Goal: Task Accomplishment & Management: Use online tool/utility

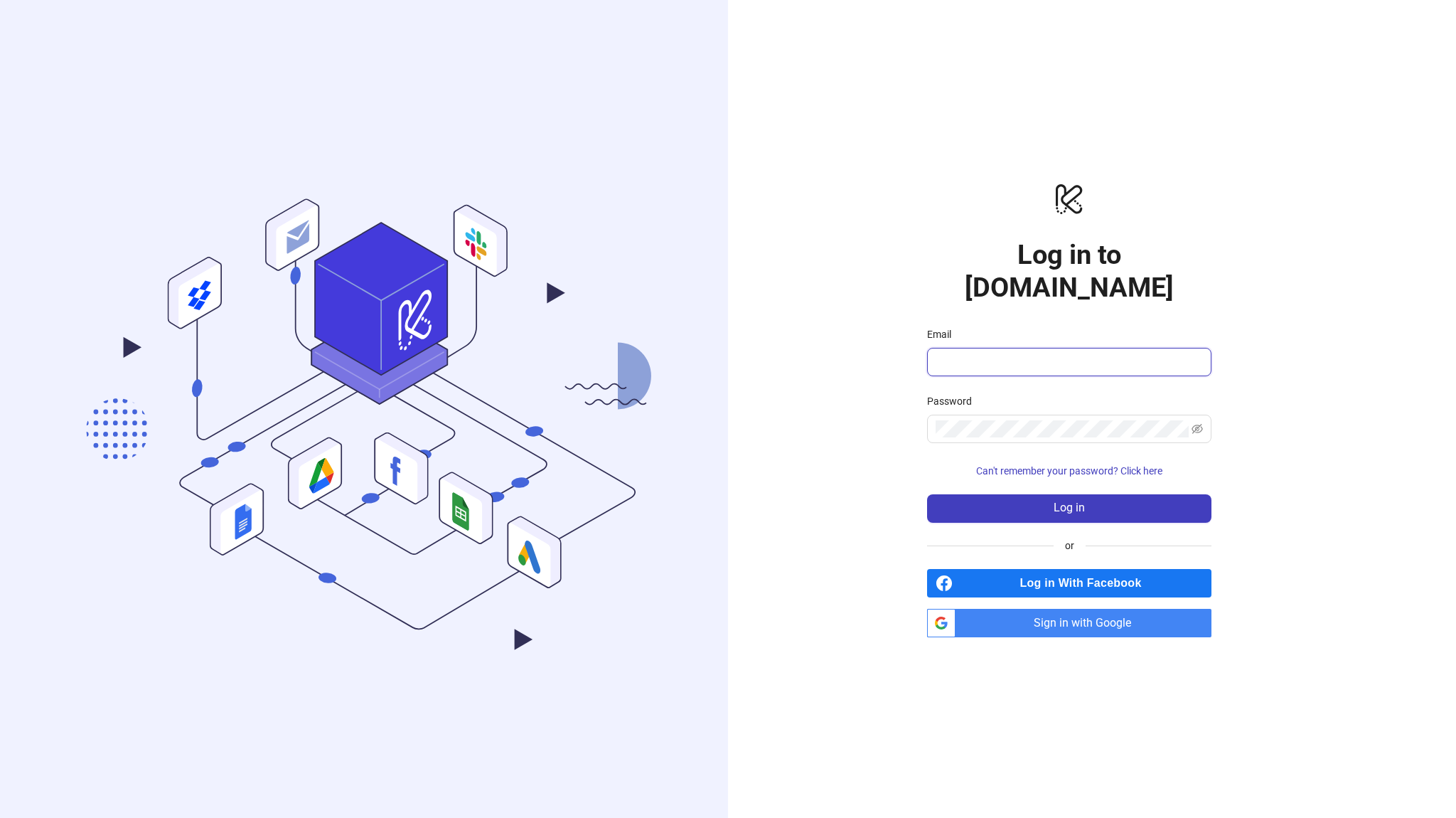
type input "**********"
click at [1056, 354] on input "**********" at bounding box center [1067, 362] width 264 height 17
click at [895, 386] on div "**********" at bounding box center [1069, 409] width 682 height 818
click at [1023, 612] on span "Sign in with Google" at bounding box center [1086, 623] width 251 height 29
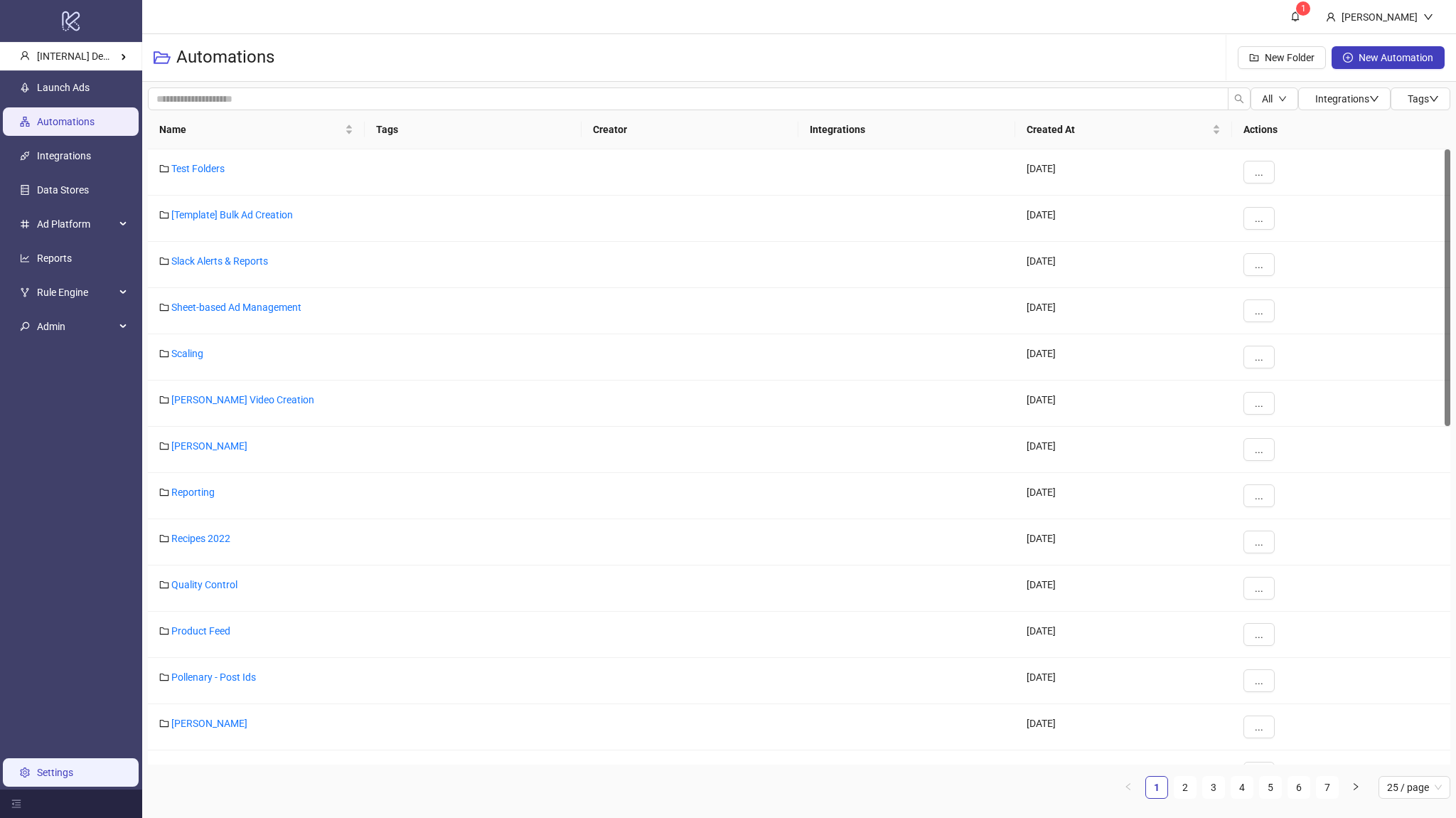
click at [52, 767] on link "Settings" at bounding box center [55, 772] width 36 height 11
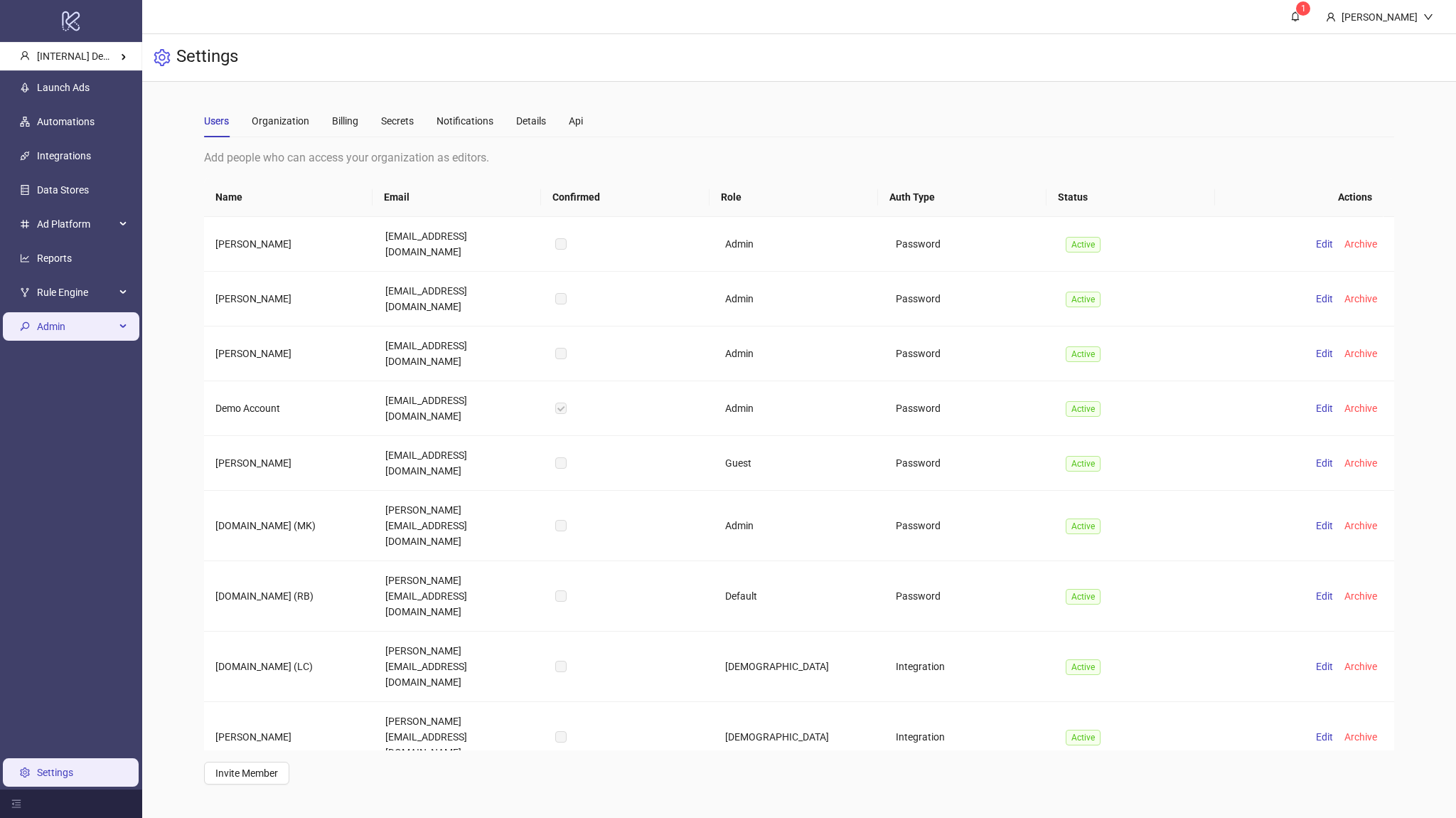
click at [59, 315] on span "Admin" at bounding box center [76, 327] width 78 height 29
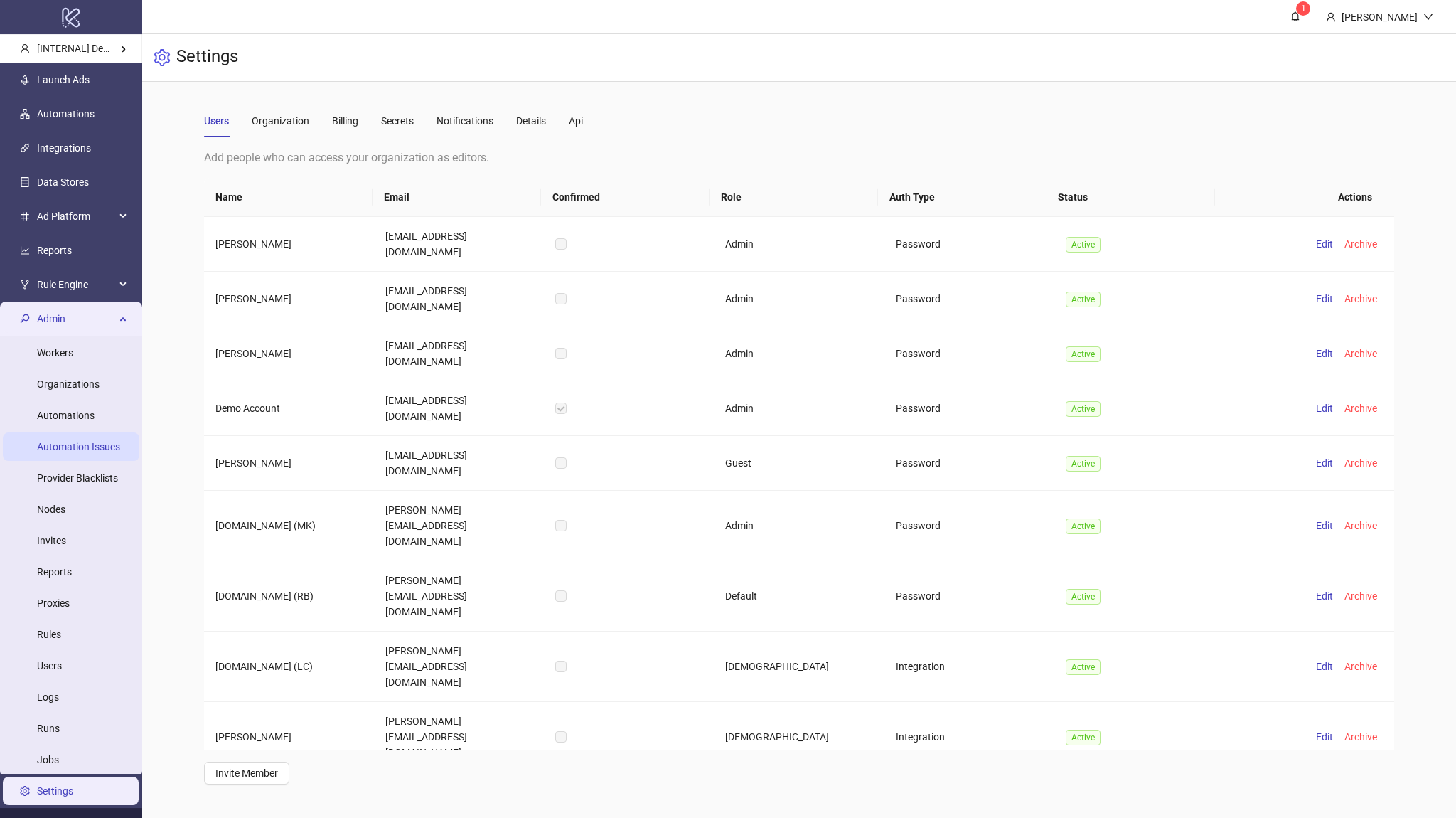
click at [79, 441] on link "Automation Issues" at bounding box center [78, 446] width 84 height 11
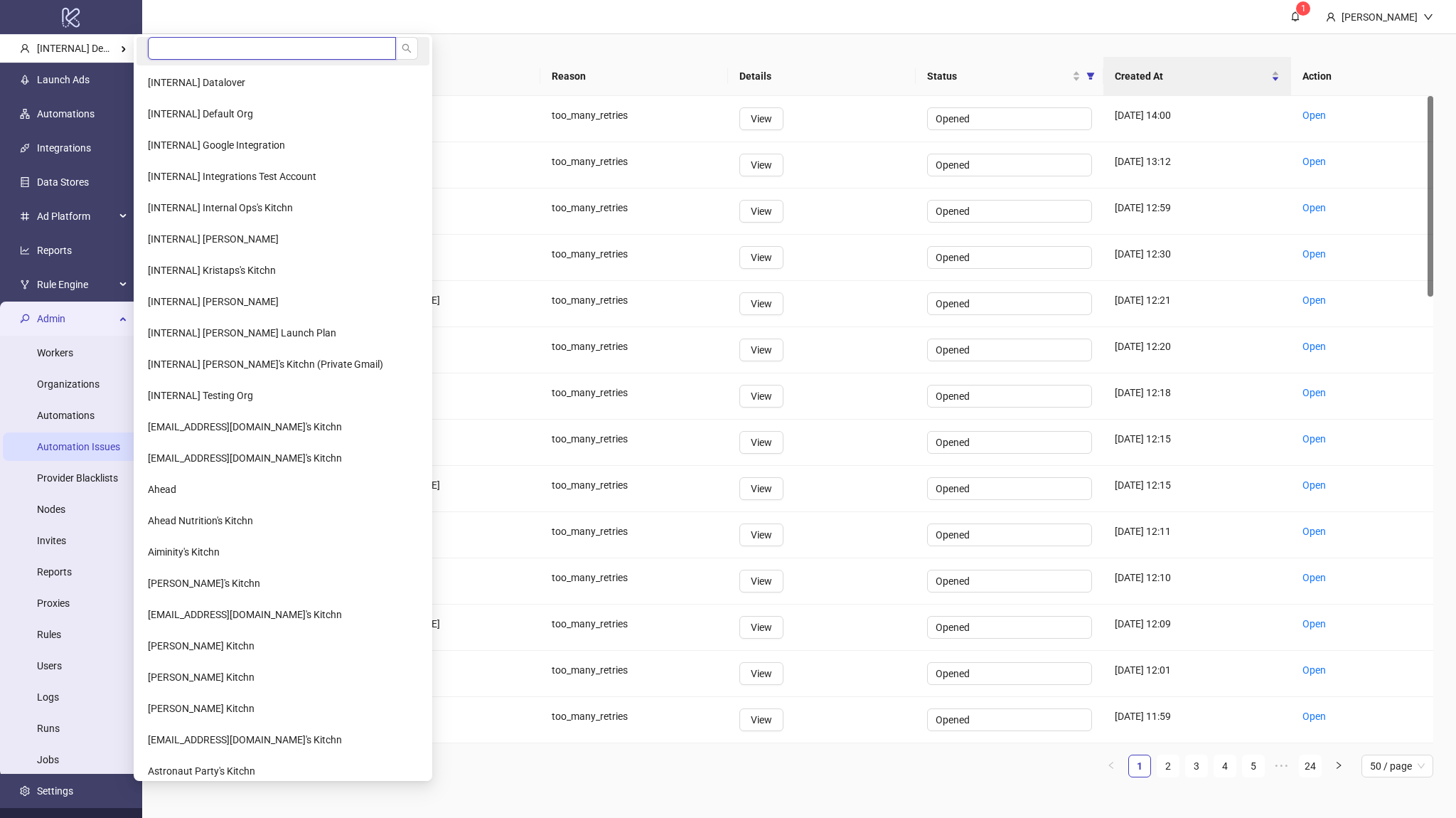
click at [169, 42] on input "search" at bounding box center [272, 48] width 248 height 23
paste input "**********"
type input "**********"
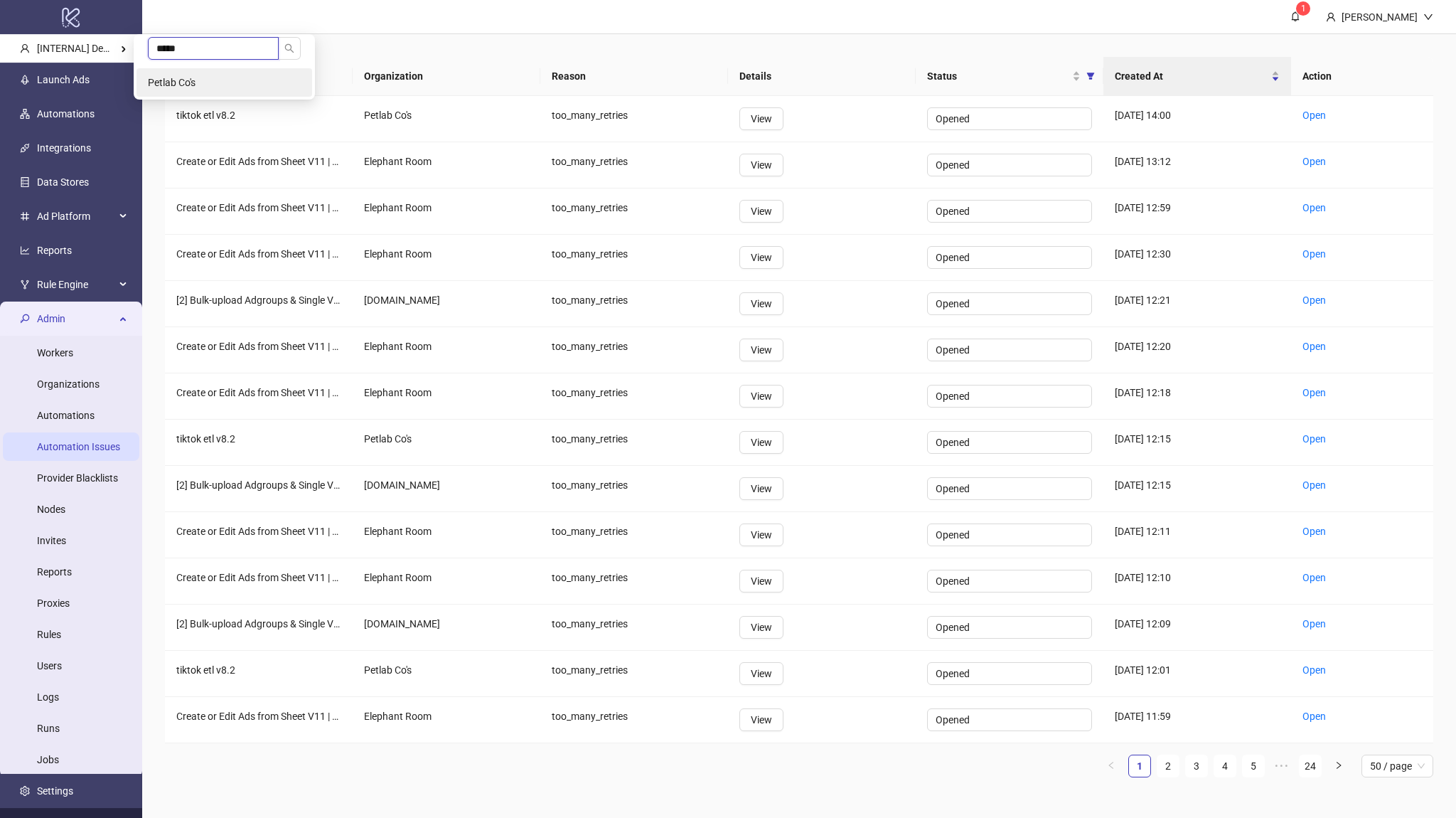
type input "*****"
click at [201, 72] on li "Petlab Co's" at bounding box center [223, 83] width 175 height 29
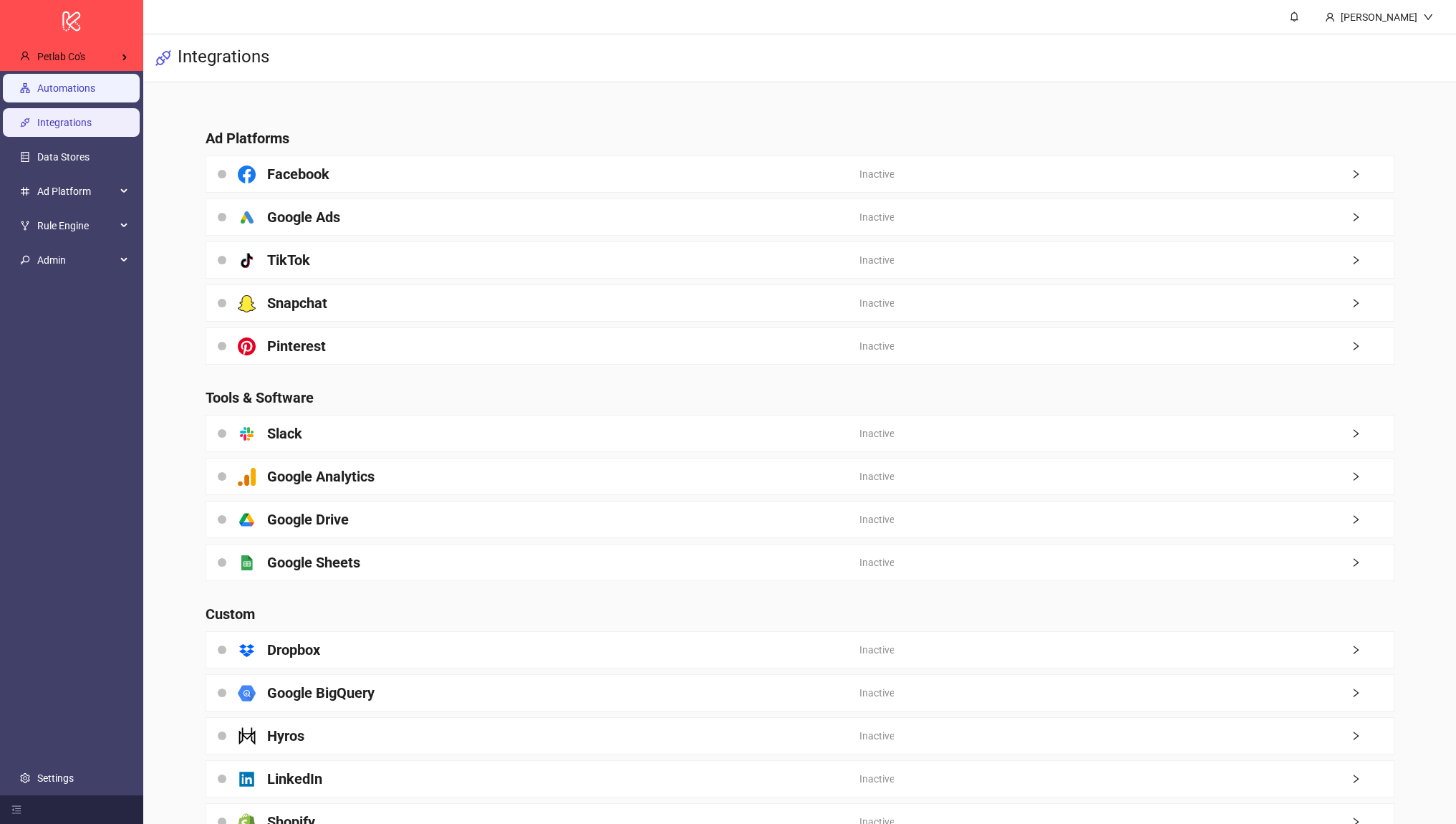
click at [96, 89] on link "Automations" at bounding box center [66, 88] width 58 height 11
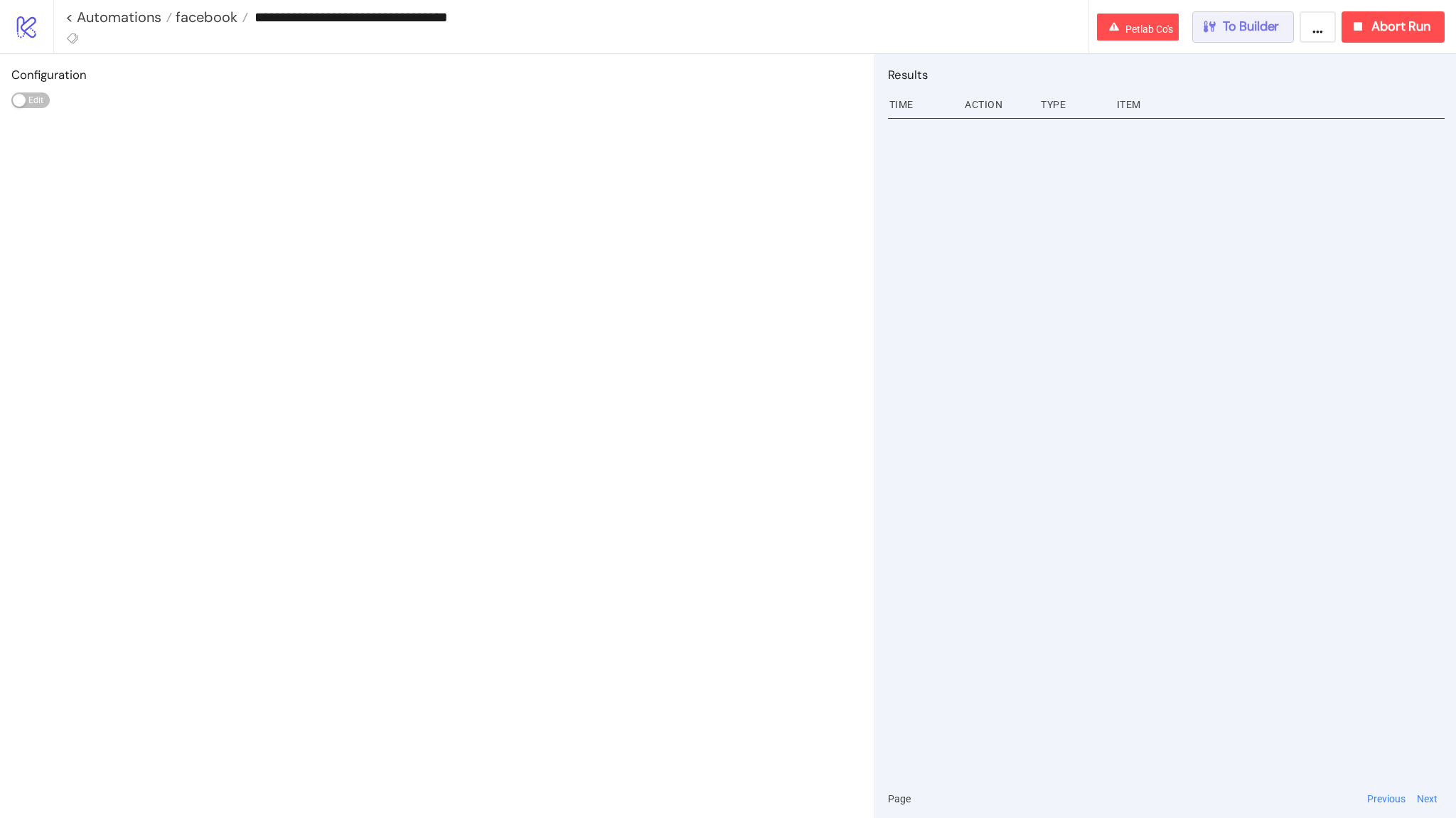
click at [1220, 33] on div "To Builder" at bounding box center [1241, 27] width 78 height 17
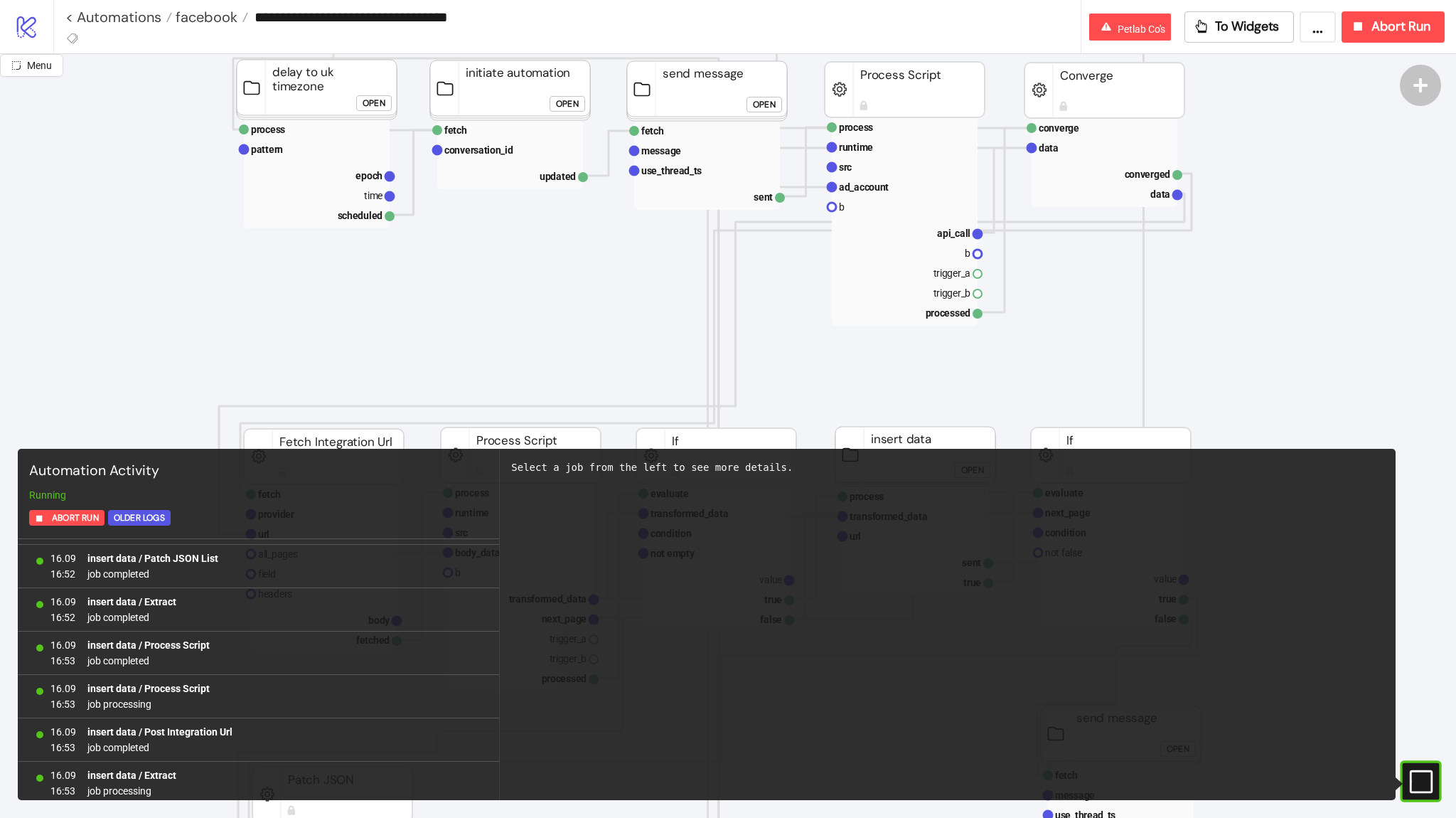
scroll to position [1382, 0]
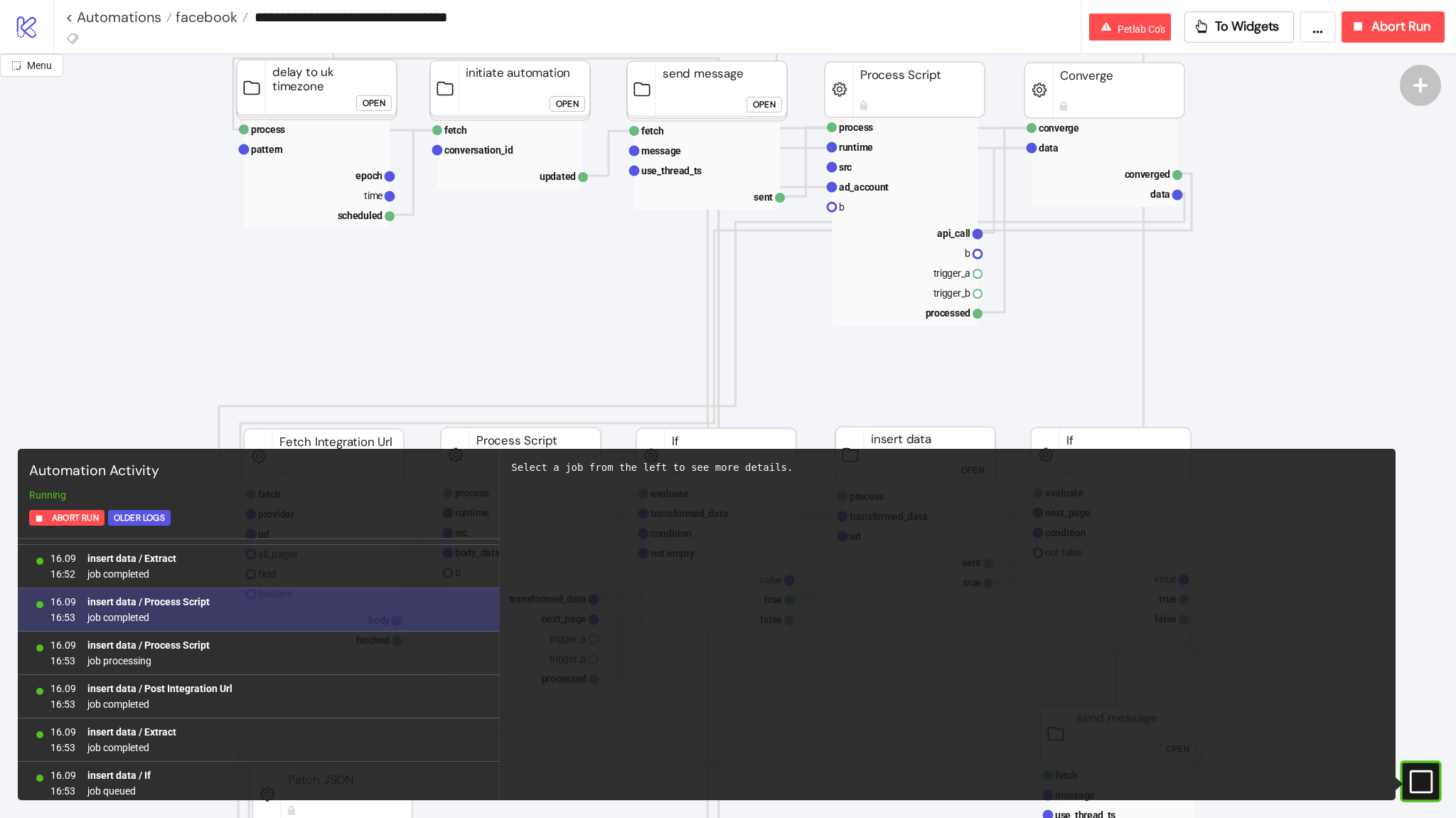
click at [268, 613] on div "16.09 16:53 insert data / Process Script job completed" at bounding box center [259, 610] width 482 height 44
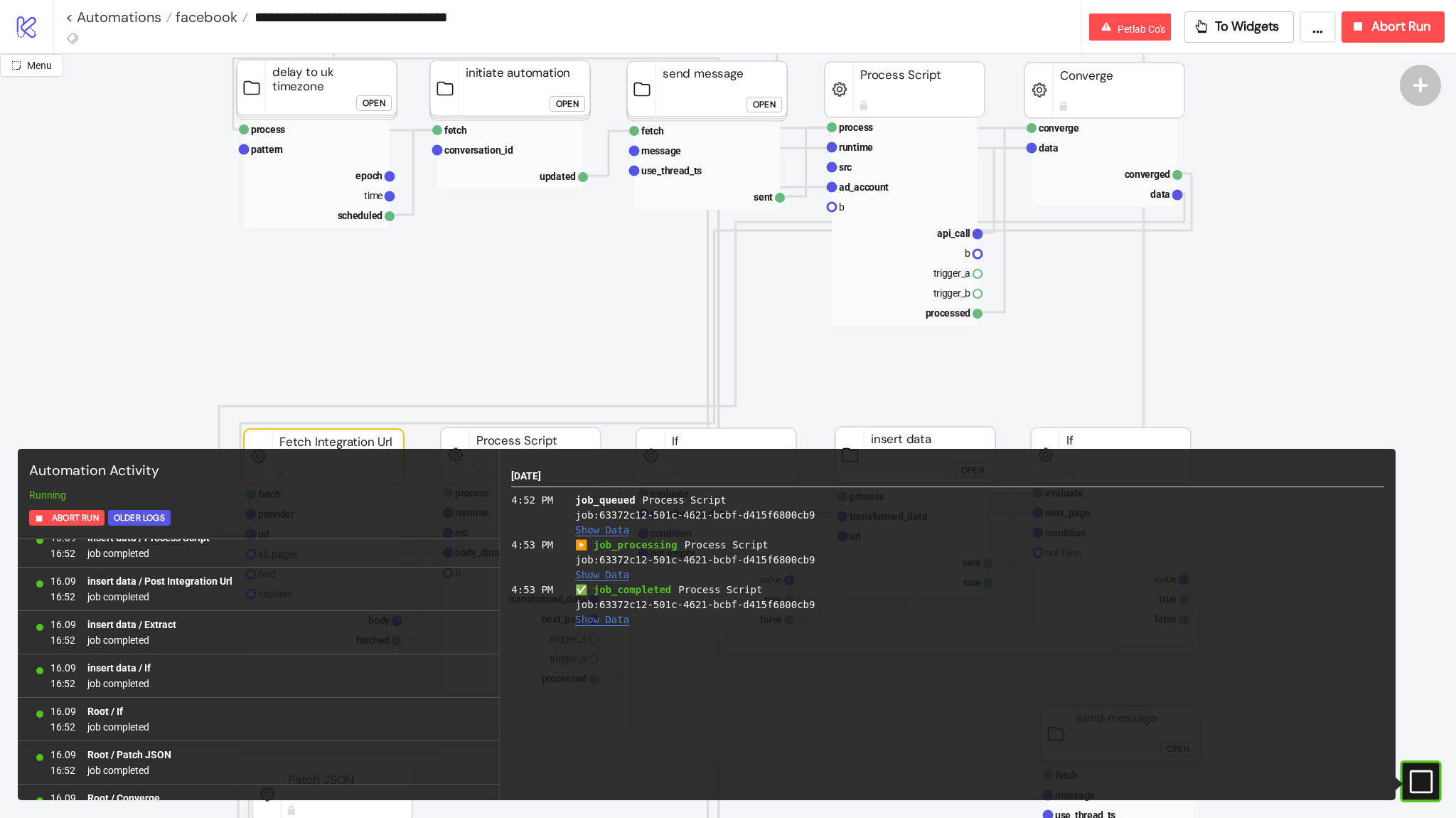
scroll to position [0, 0]
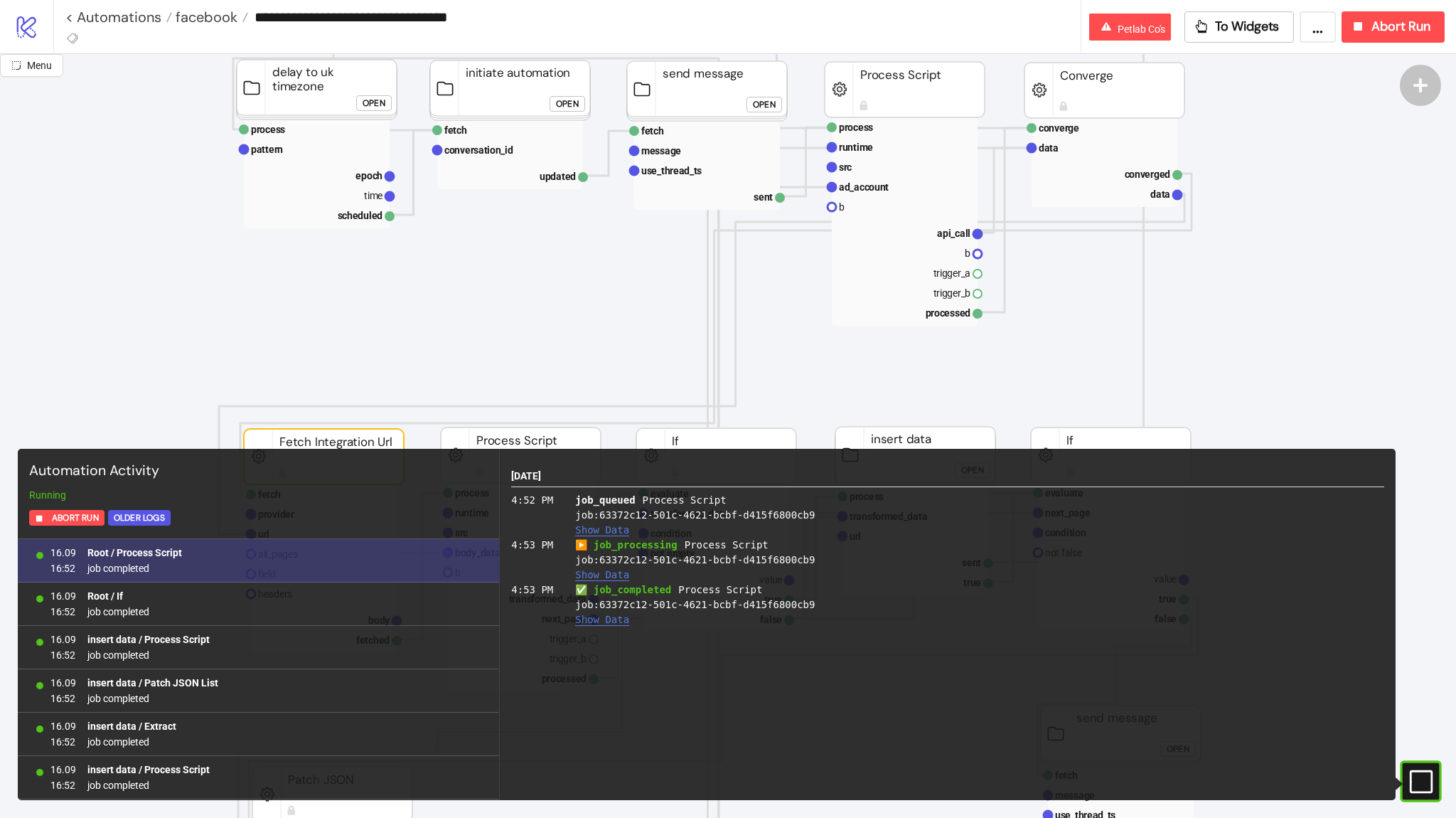
click at [275, 564] on div "16.09 16:52 Root / Process Script job completed" at bounding box center [259, 561] width 482 height 44
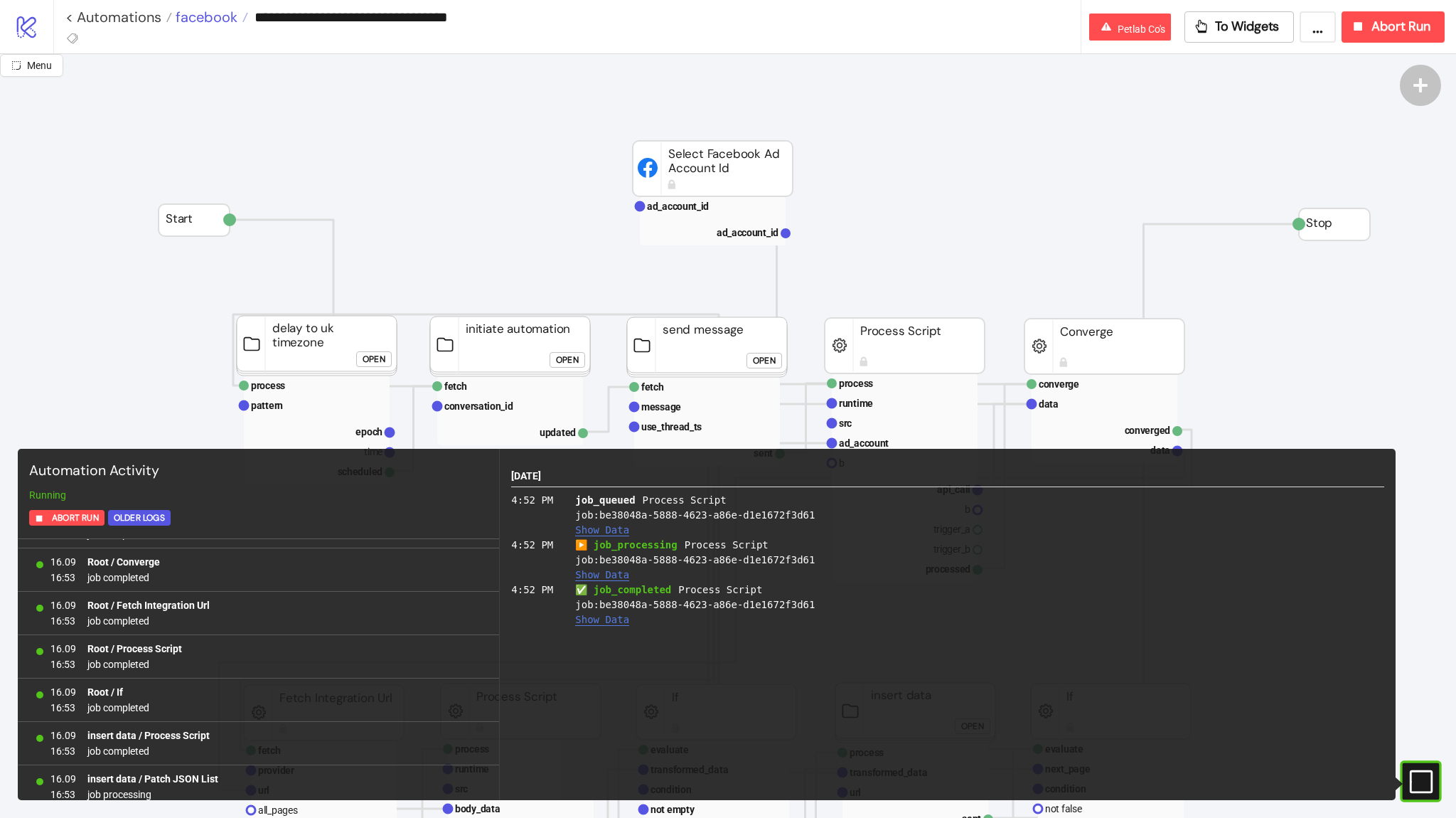
scroll to position [2376, 0]
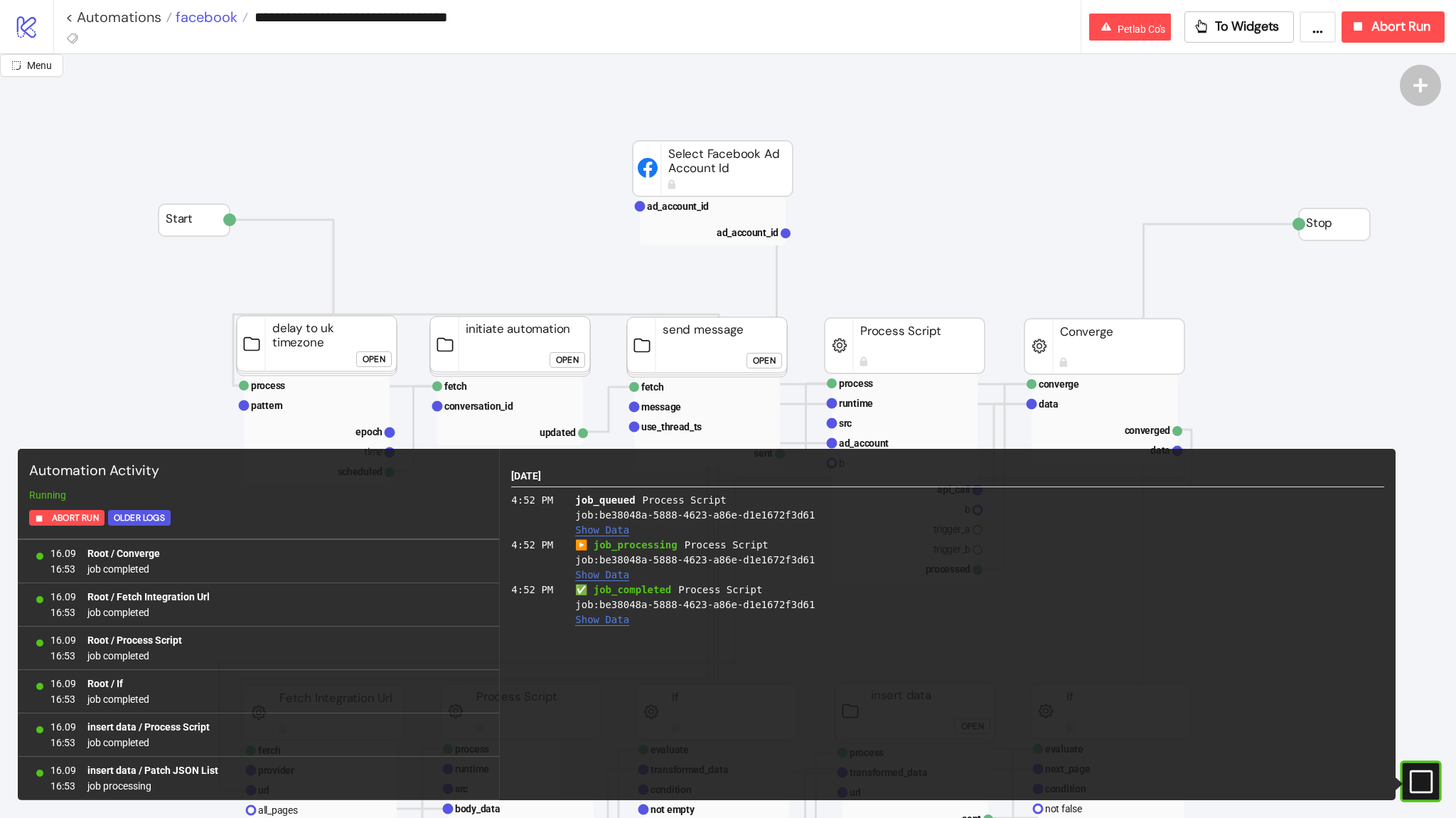
click at [229, 25] on span "facebook" at bounding box center [205, 17] width 65 height 19
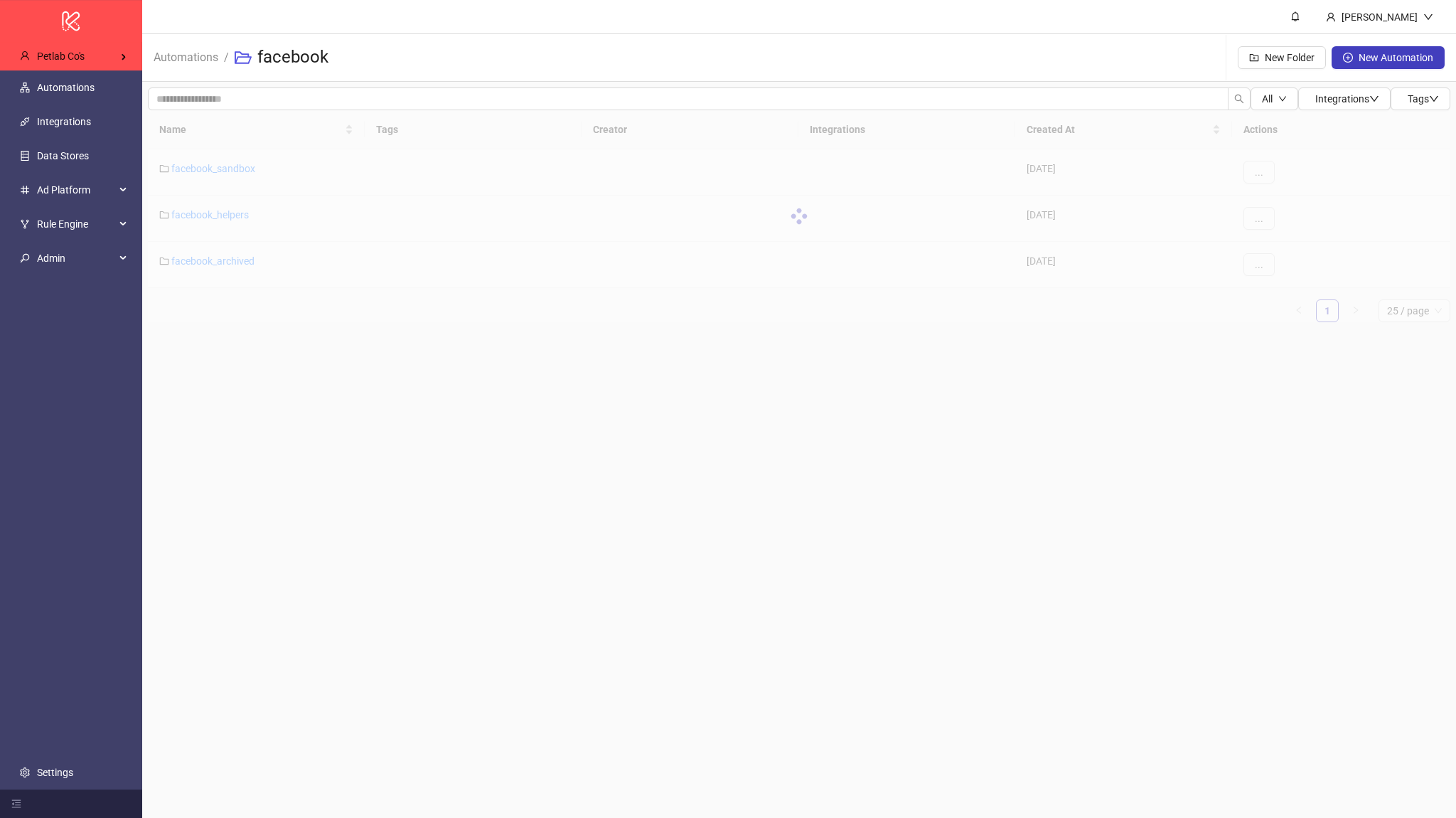
click at [631, 419] on main "Laith Alqaissi Automations / facebook New Folder New Automation All Integration…" at bounding box center [799, 409] width 1314 height 818
click at [95, 84] on link "Automations" at bounding box center [65, 87] width 58 height 11
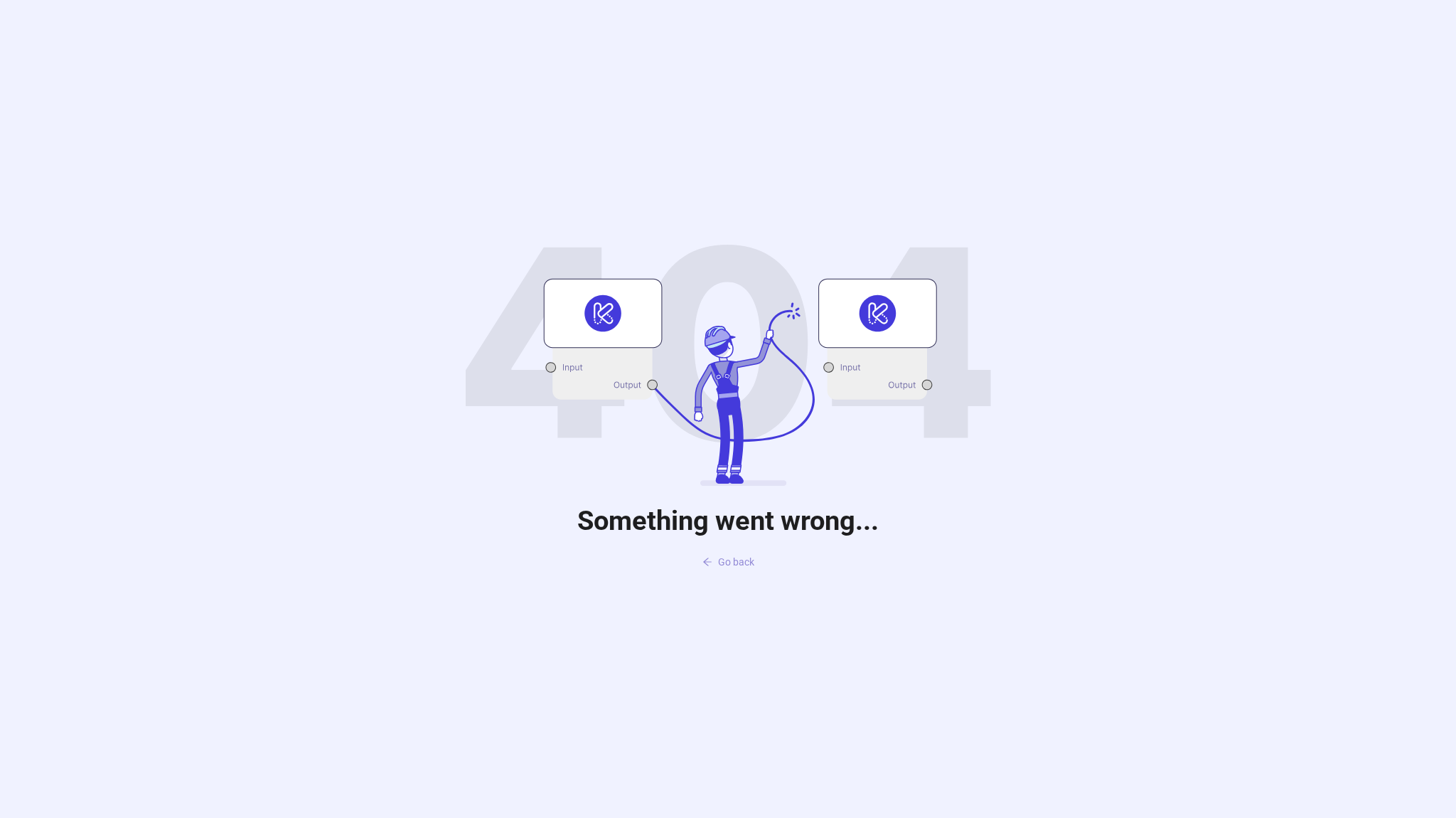
click at [749, 573] on button "Go back" at bounding box center [728, 561] width 74 height 23
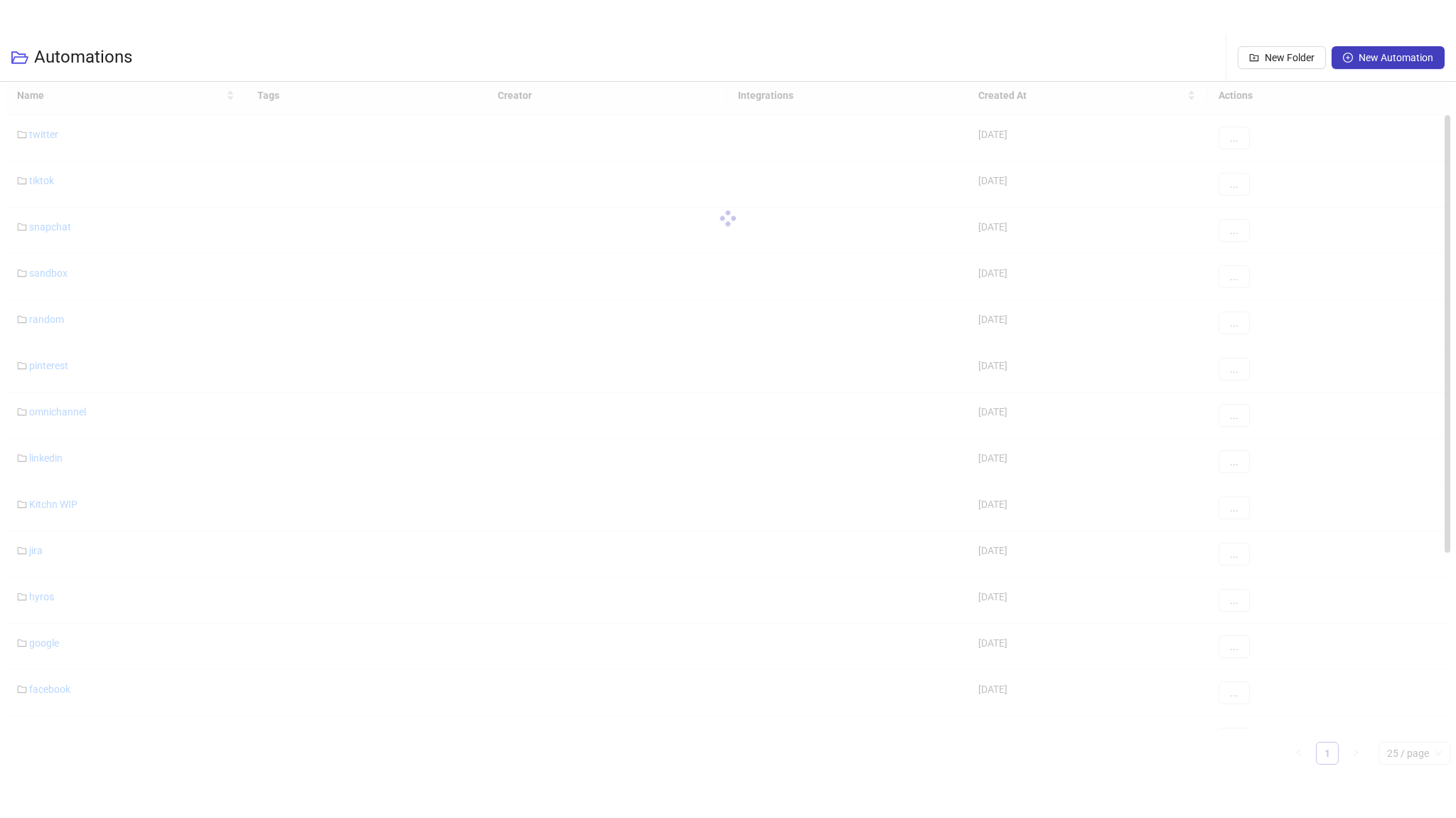
click at [54, 235] on div at bounding box center [728, 218] width 1445 height 284
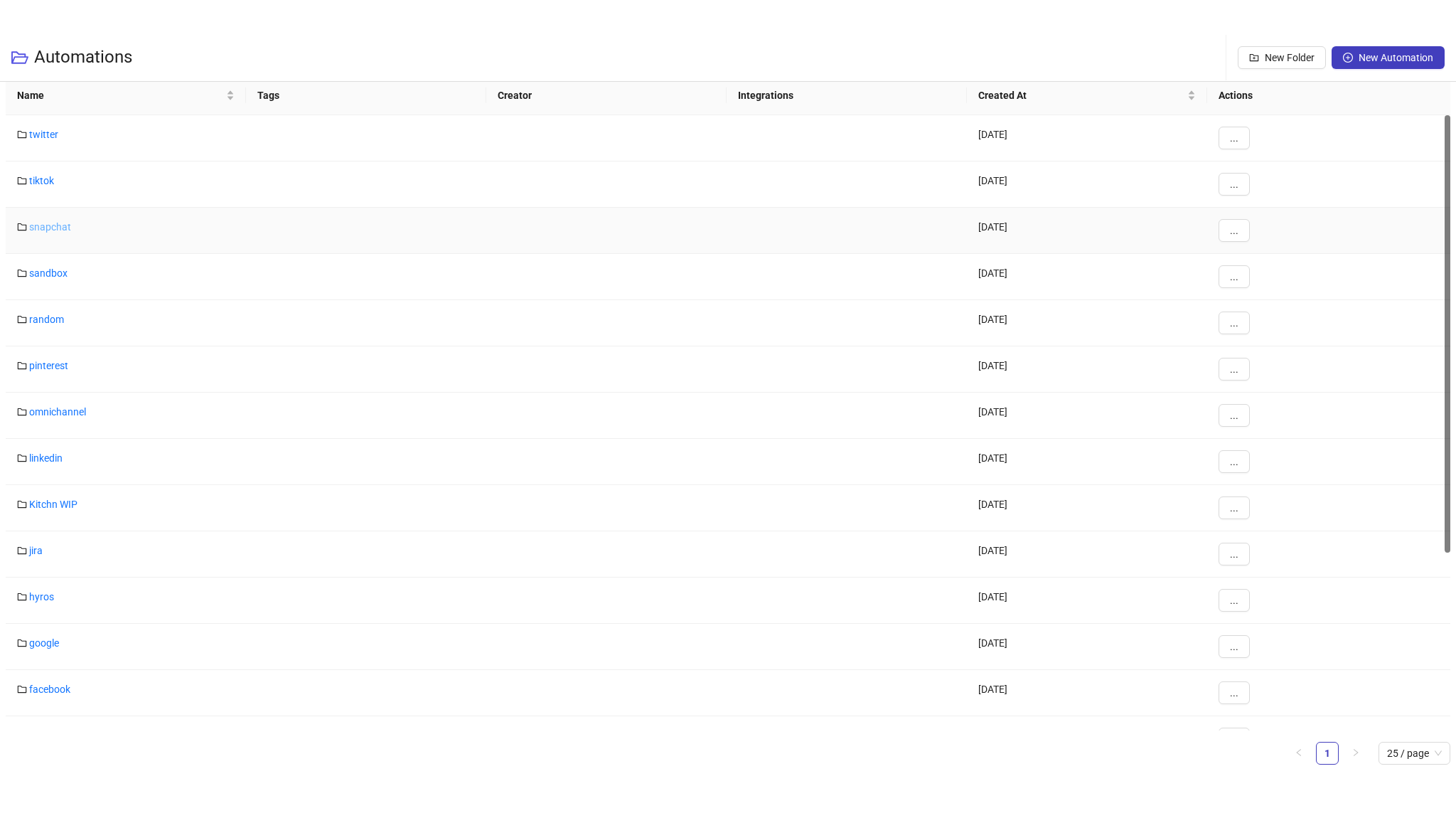
click at [65, 225] on link "snapchat" at bounding box center [50, 227] width 42 height 11
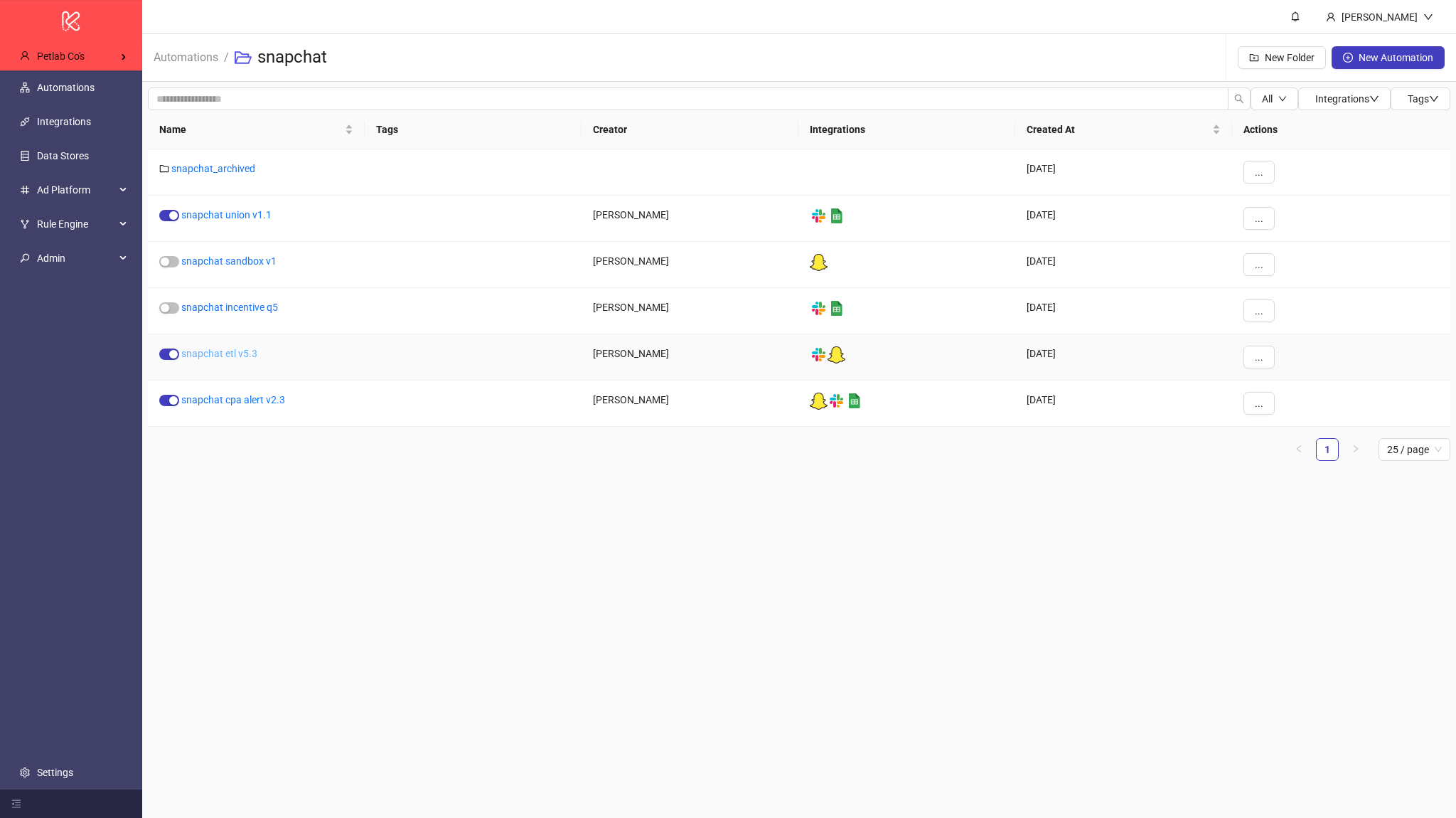
click at [238, 352] on link "snapchat etl v5.3" at bounding box center [219, 353] width 76 height 11
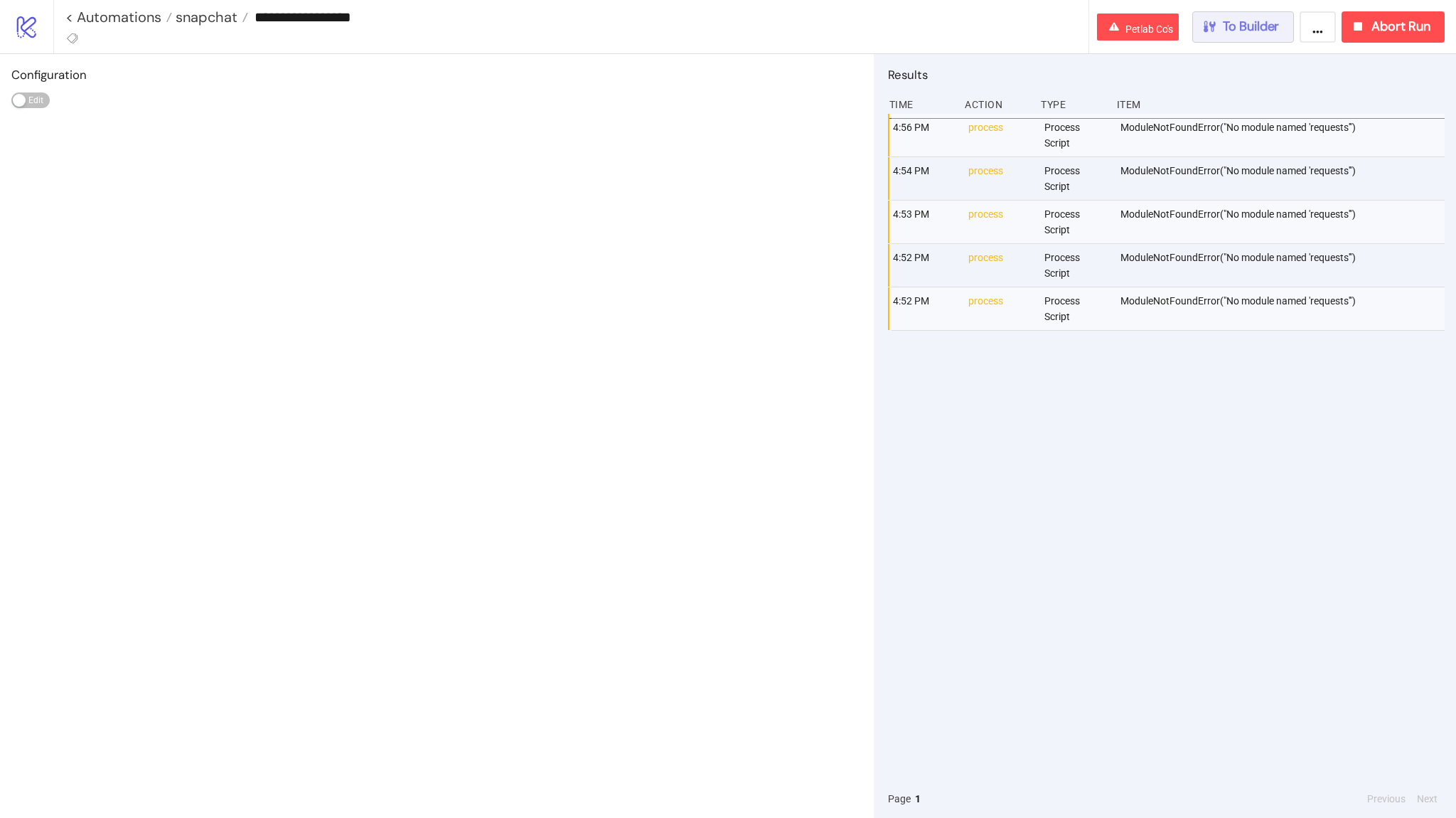
click at [1247, 28] on span "To Builder" at bounding box center [1251, 27] width 57 height 17
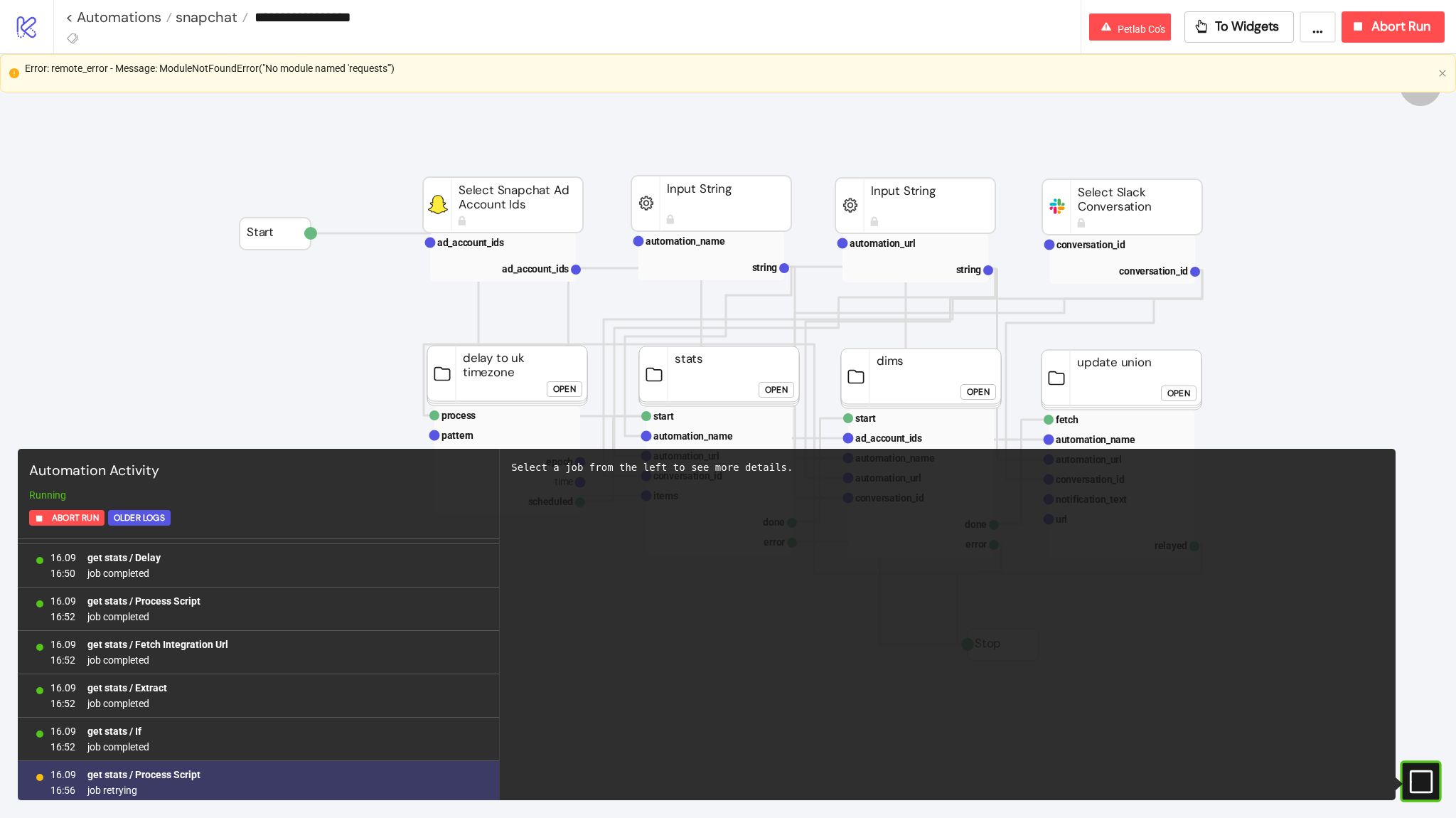
click at [268, 781] on div "16.09 16:56 get stats / Process Script job retrying" at bounding box center [259, 783] width 482 height 44
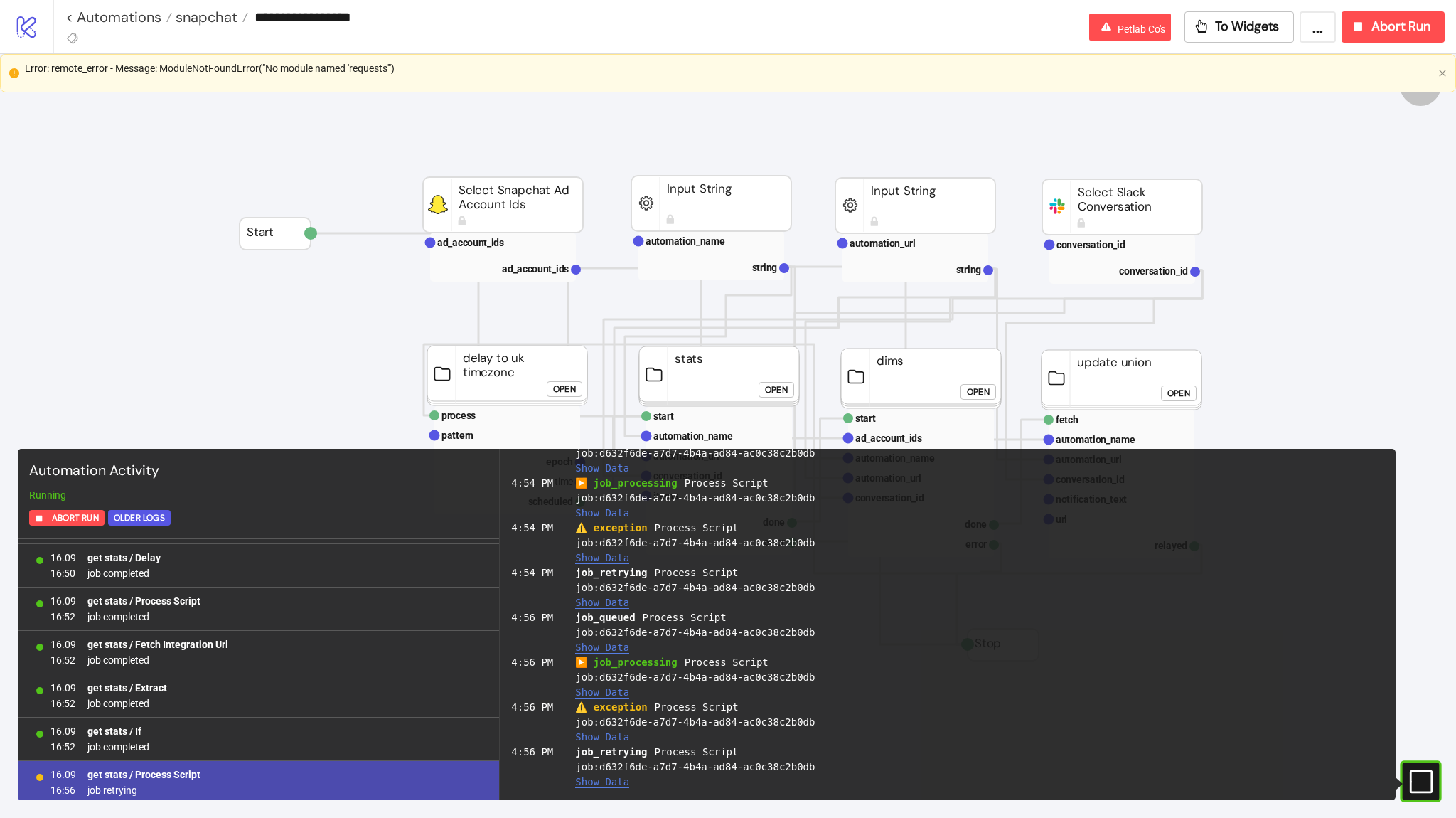
click at [768, 391] on div "Open" at bounding box center [777, 390] width 23 height 17
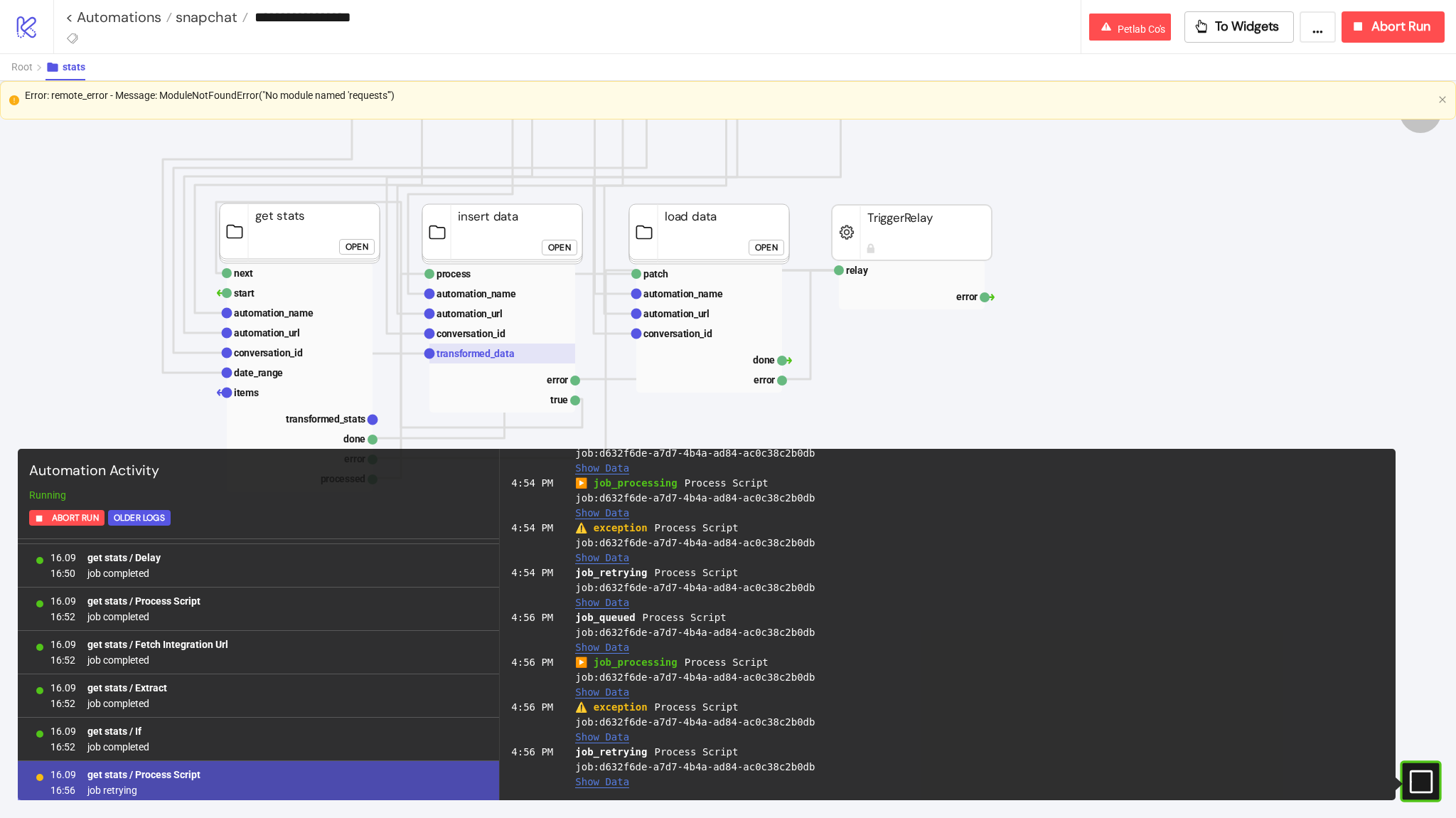
scroll to position [256, 0]
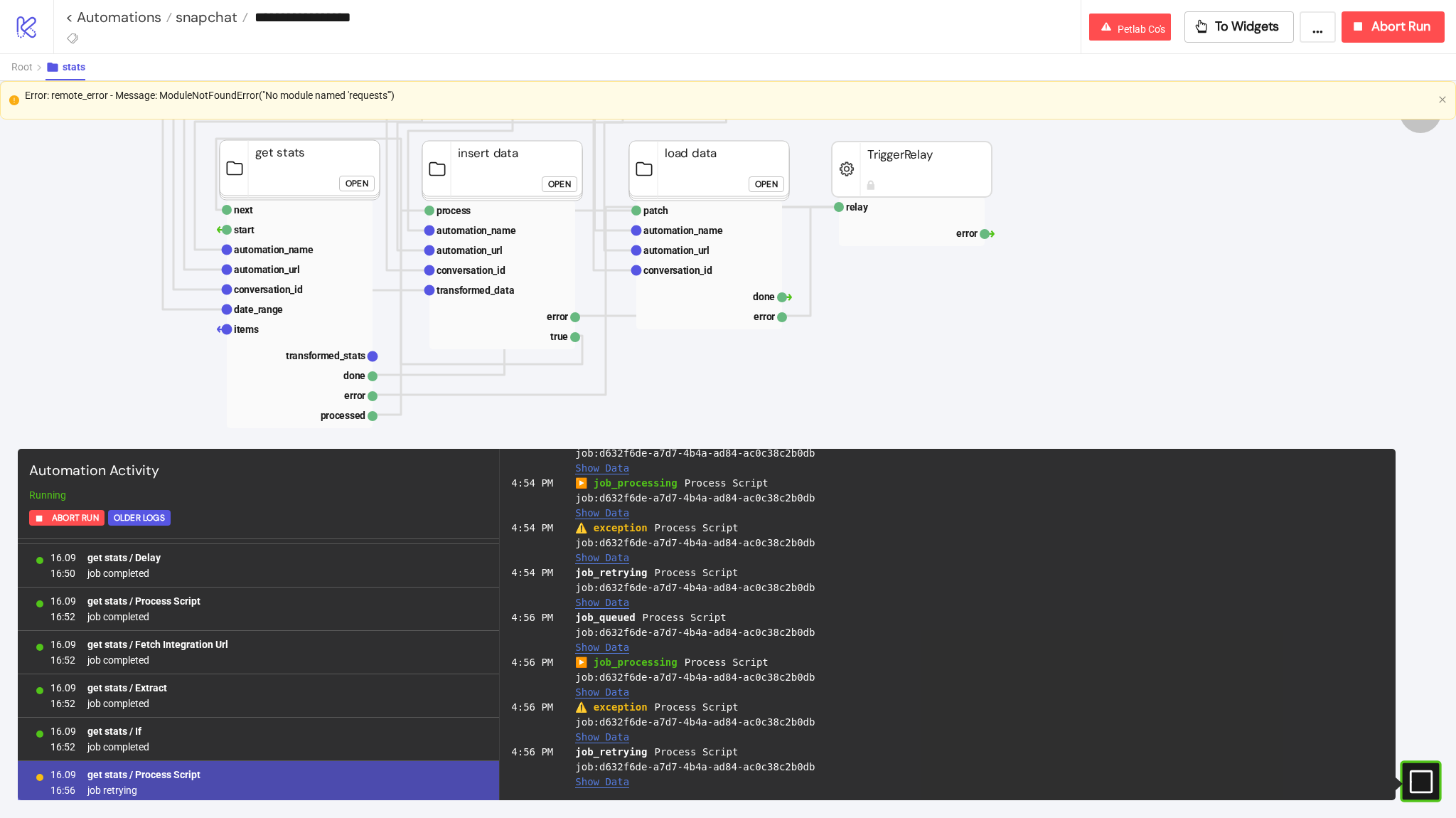
click at [354, 190] on div "Open" at bounding box center [357, 183] width 23 height 17
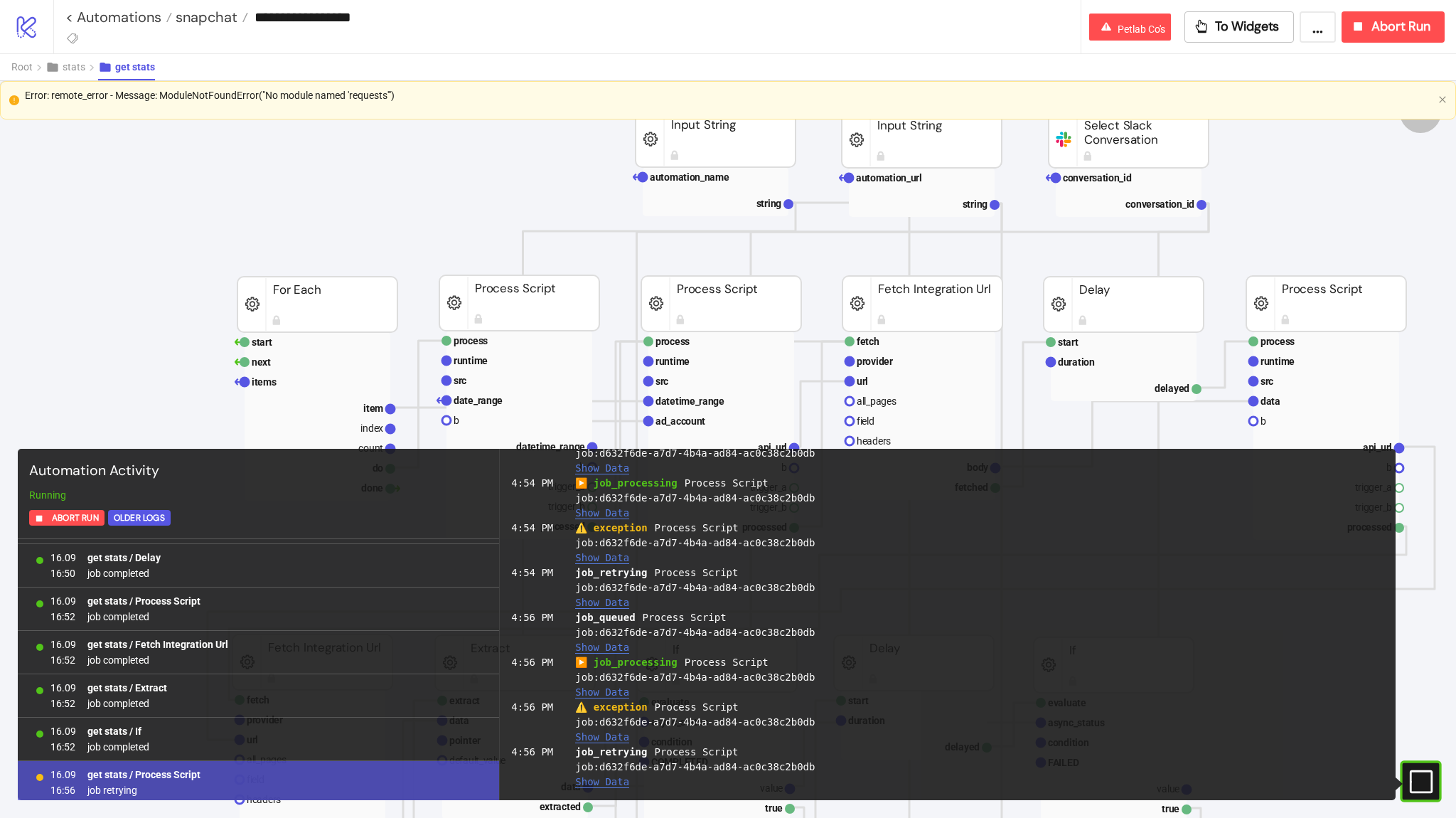
scroll to position [384, 0]
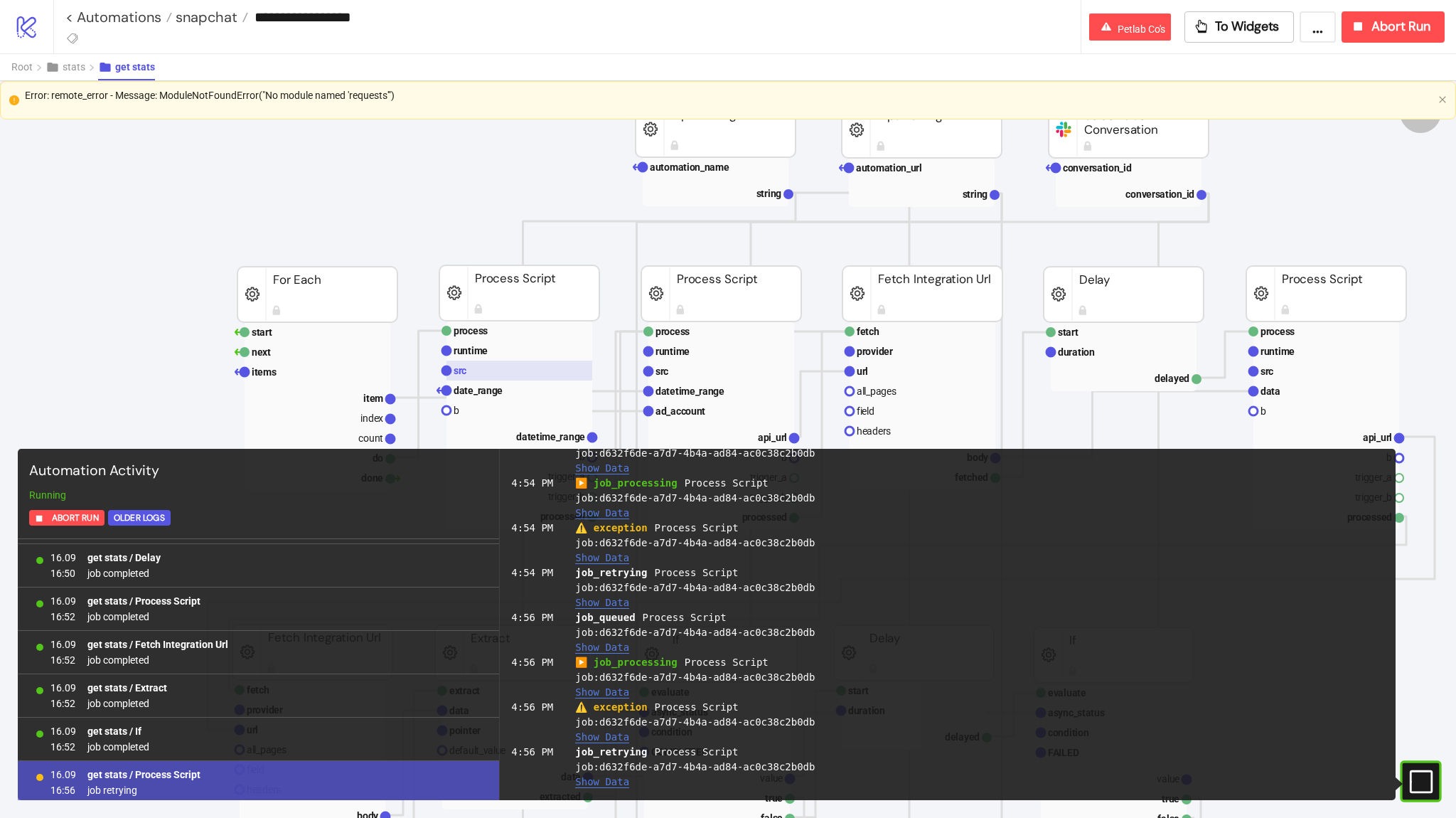
click at [487, 366] on rect at bounding box center [519, 370] width 146 height 20
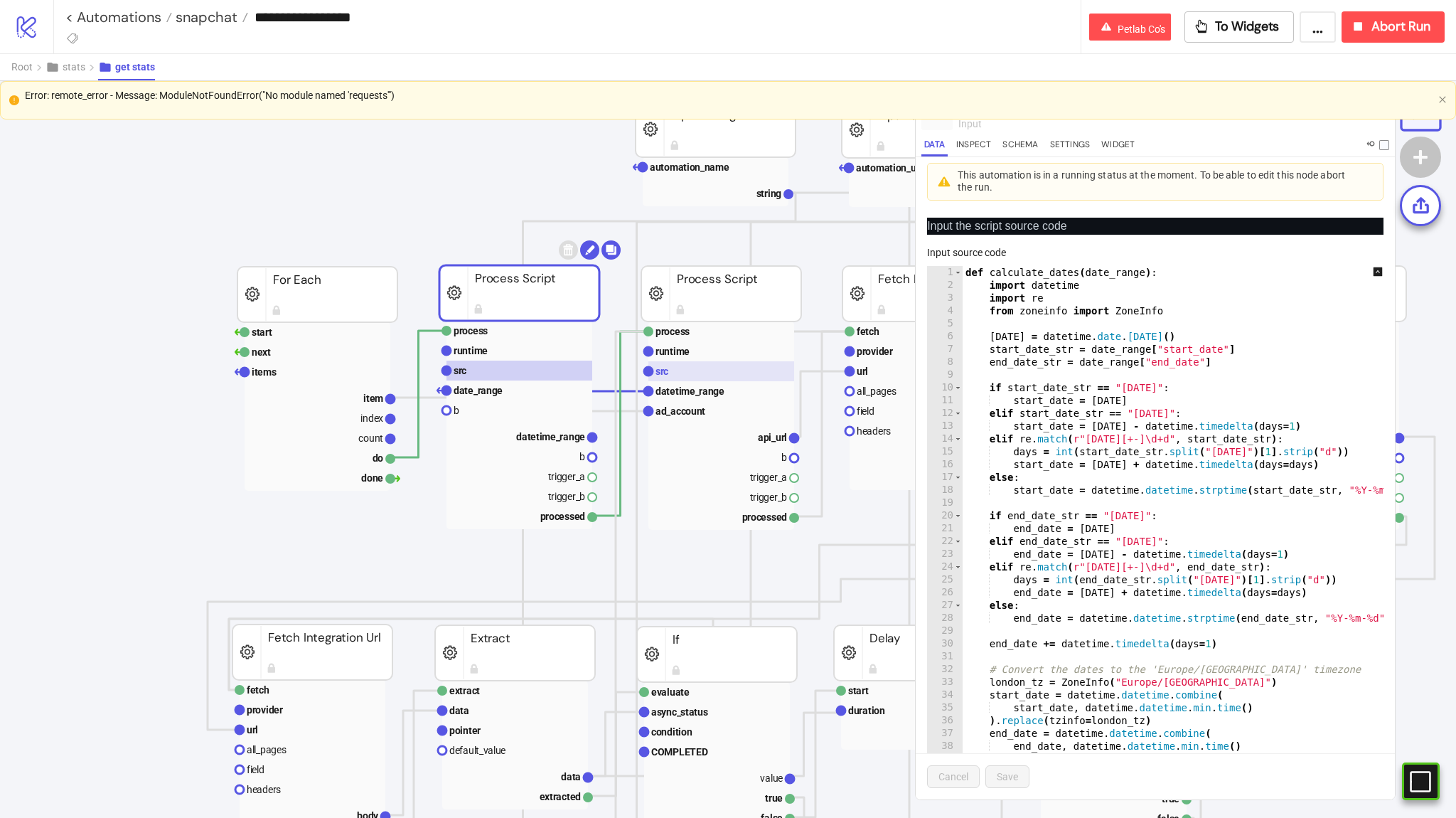
click at [698, 374] on rect at bounding box center [722, 371] width 146 height 20
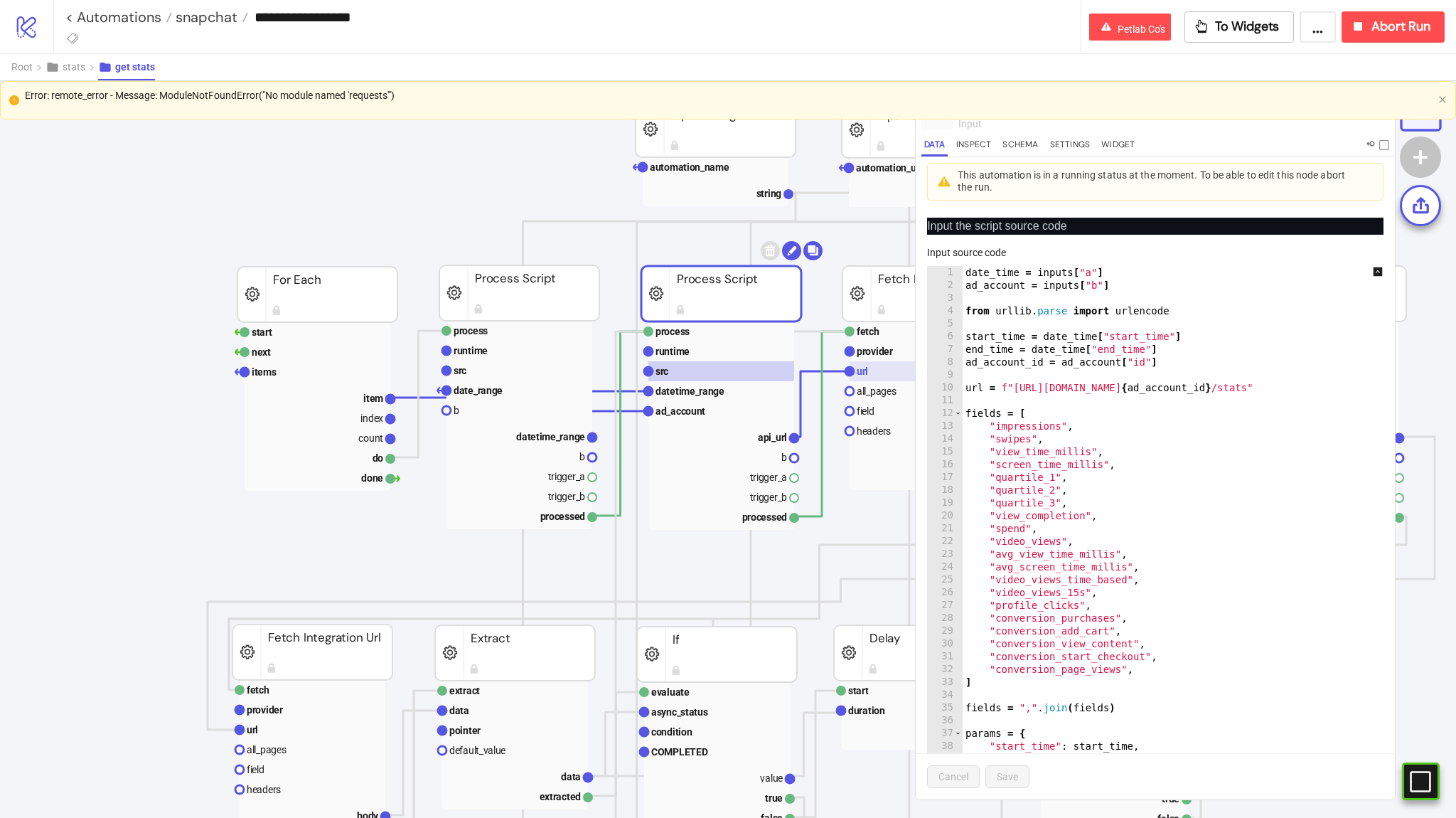
click at [901, 366] on rect at bounding box center [923, 371] width 146 height 20
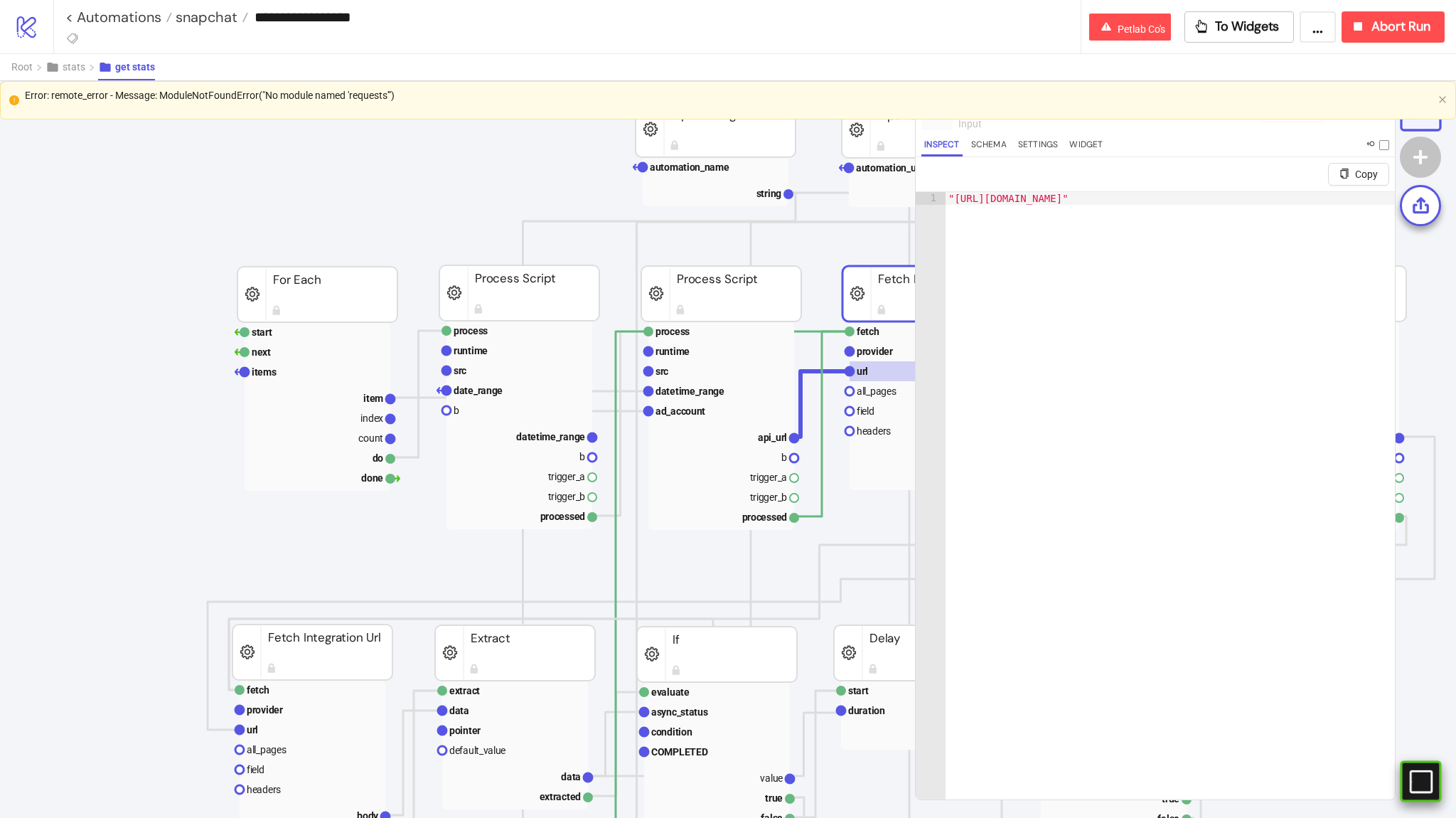
click at [1414, 777] on icon "#e9k1n36qviq57_to { animation: e9k1n36qviq57_to__to 2000ms linear infinite norm…" at bounding box center [1420, 780] width 25 height 25
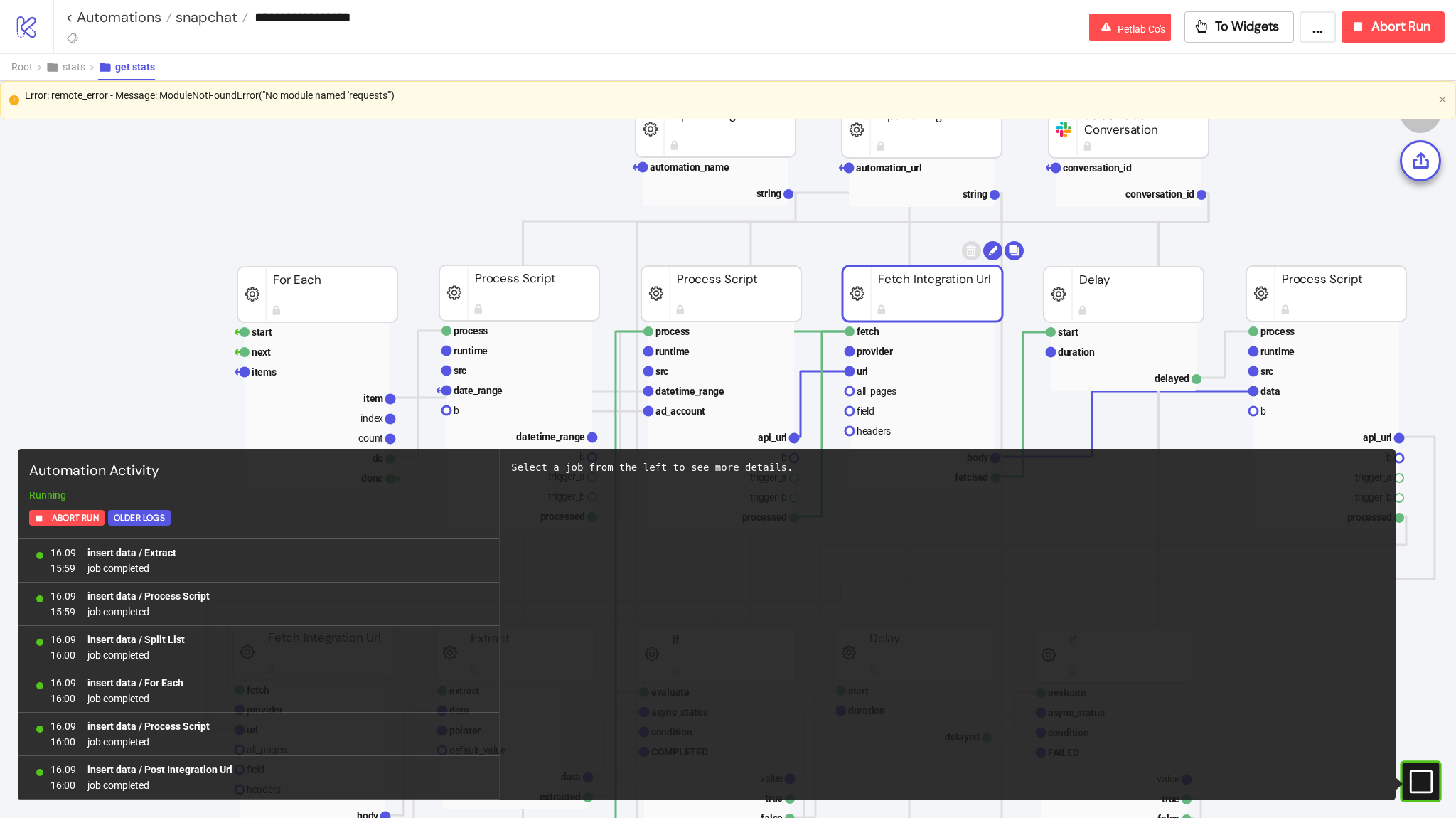
scroll to position [993, 0]
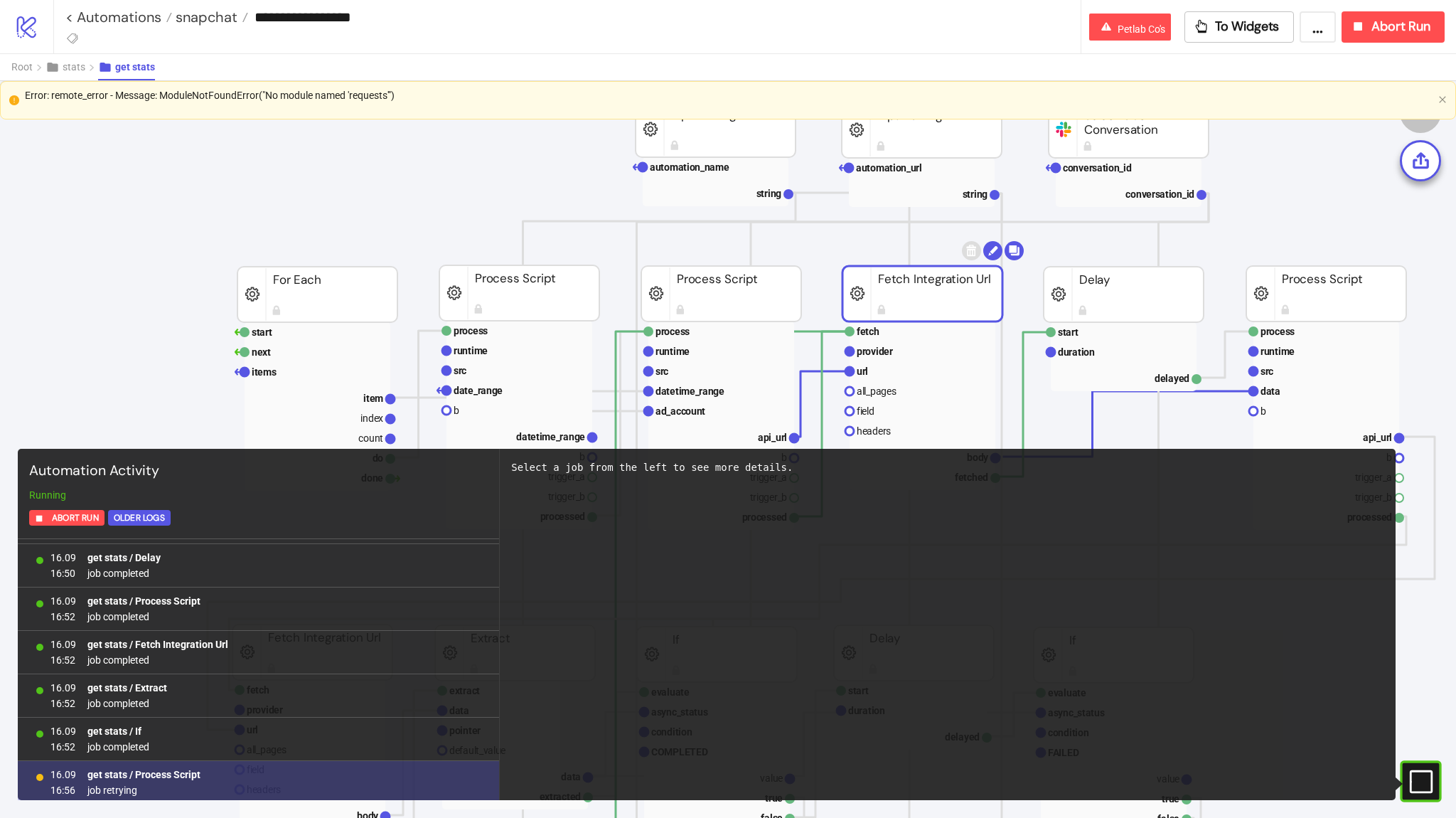
click at [334, 789] on div "16.09 16:56 get stats / Process Script job retrying" at bounding box center [259, 783] width 482 height 44
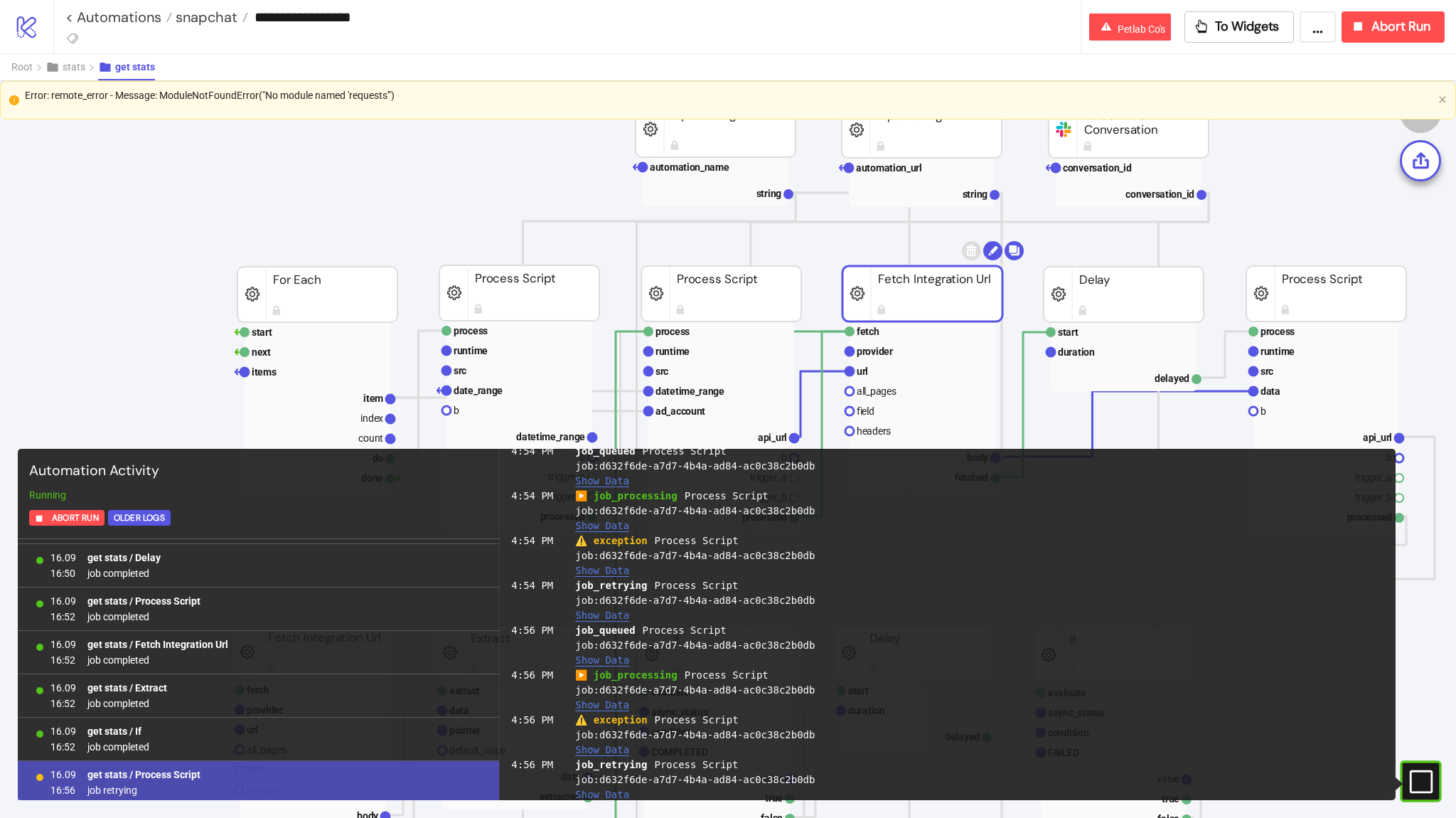
scroll to position [600, 0]
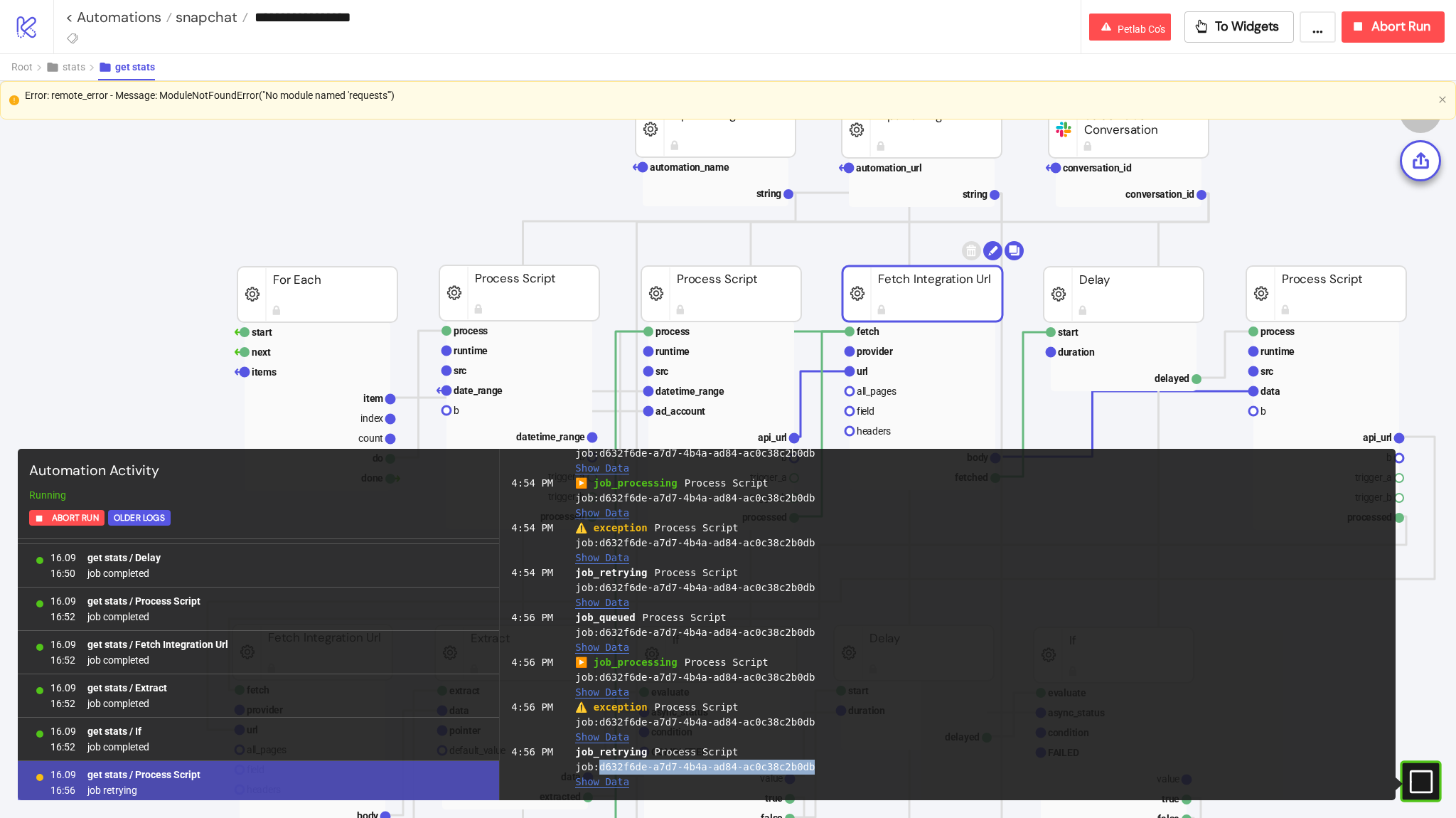
drag, startPoint x: 823, startPoint y: 768, endPoint x: 607, endPoint y: 767, distance: 216.0
click at [607, 767] on div "job_retrying Process Script job: d632f6de-a7d7-4b4a-ad84-ac0c38c2b0db Show Data" at bounding box center [979, 767] width 809 height 45
copy div "d632f6de-a7d7-4b4a-ad84-ac0c38c2b0db"
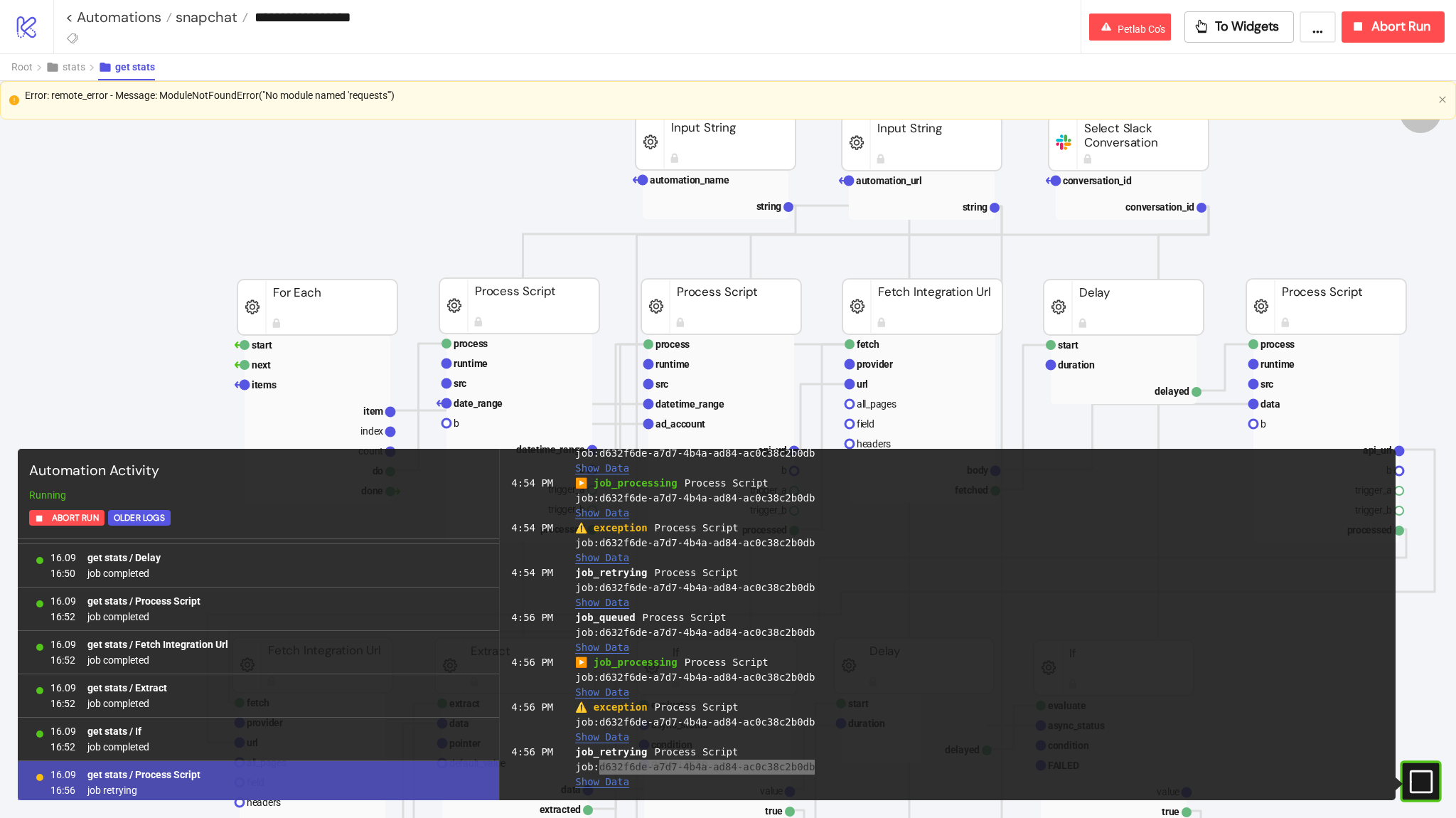
scroll to position [384, 0]
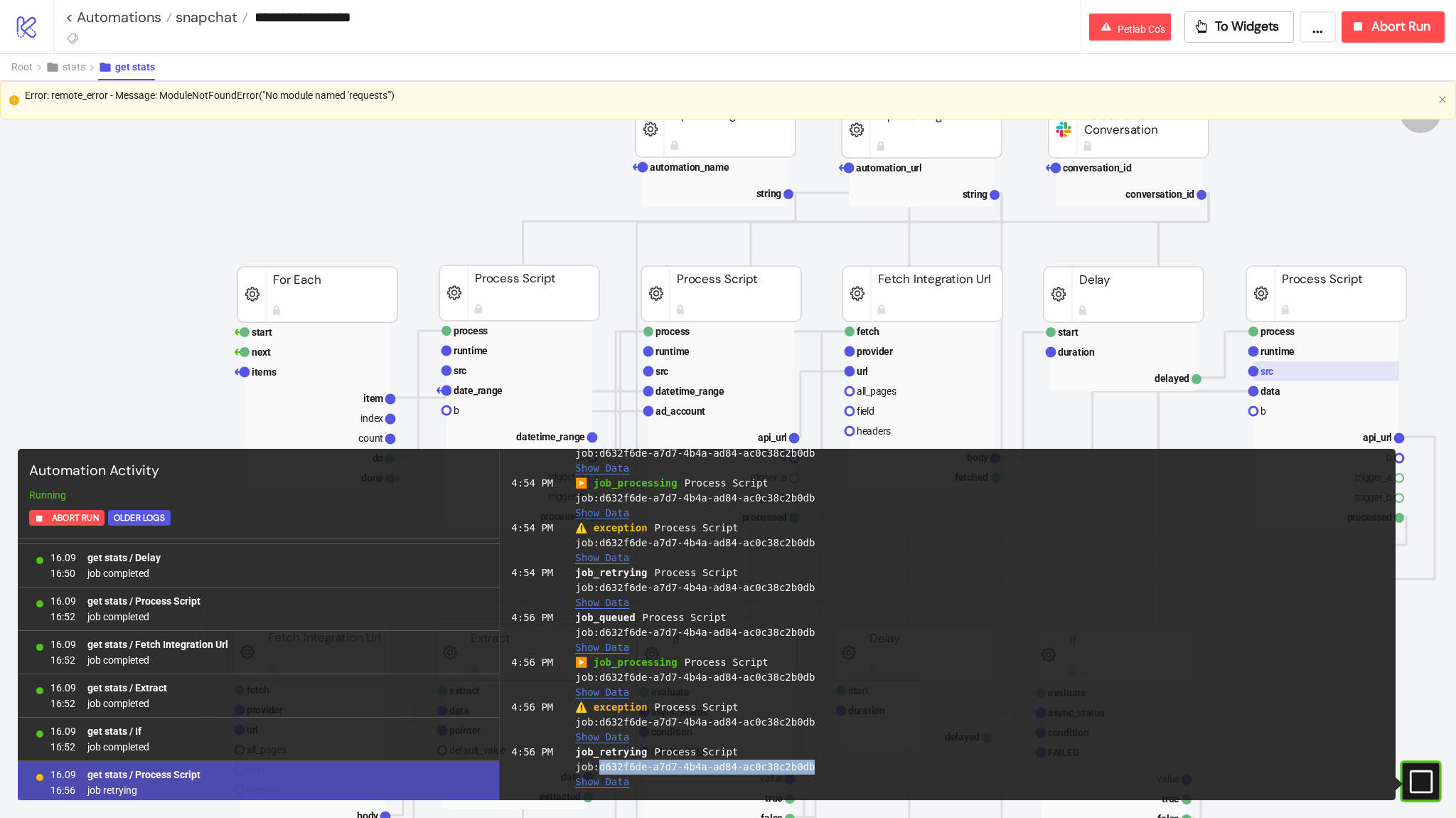
click at [1288, 373] on rect at bounding box center [1327, 371] width 146 height 20
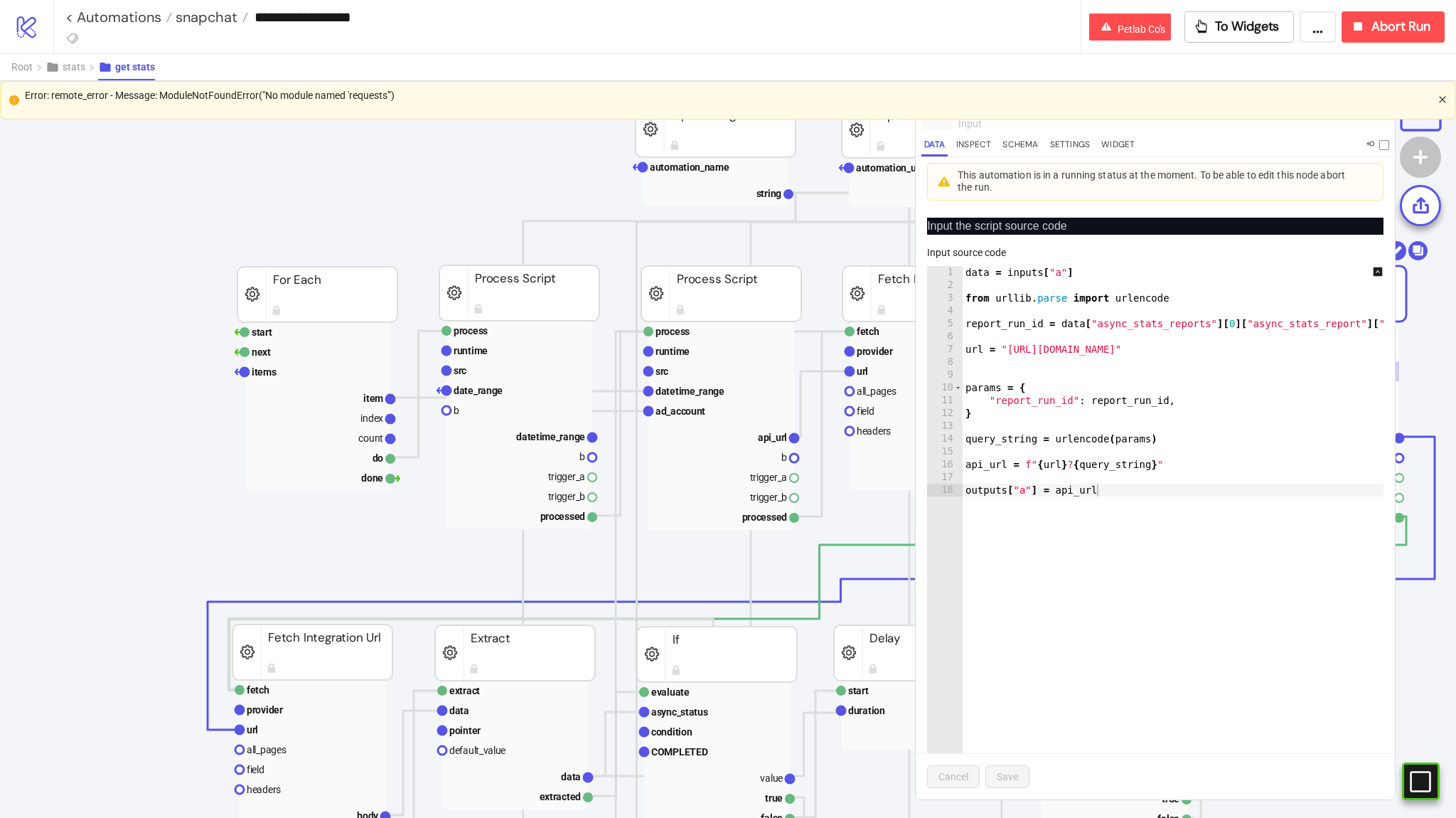
click at [1445, 97] on icon "close" at bounding box center [1442, 100] width 7 height 7
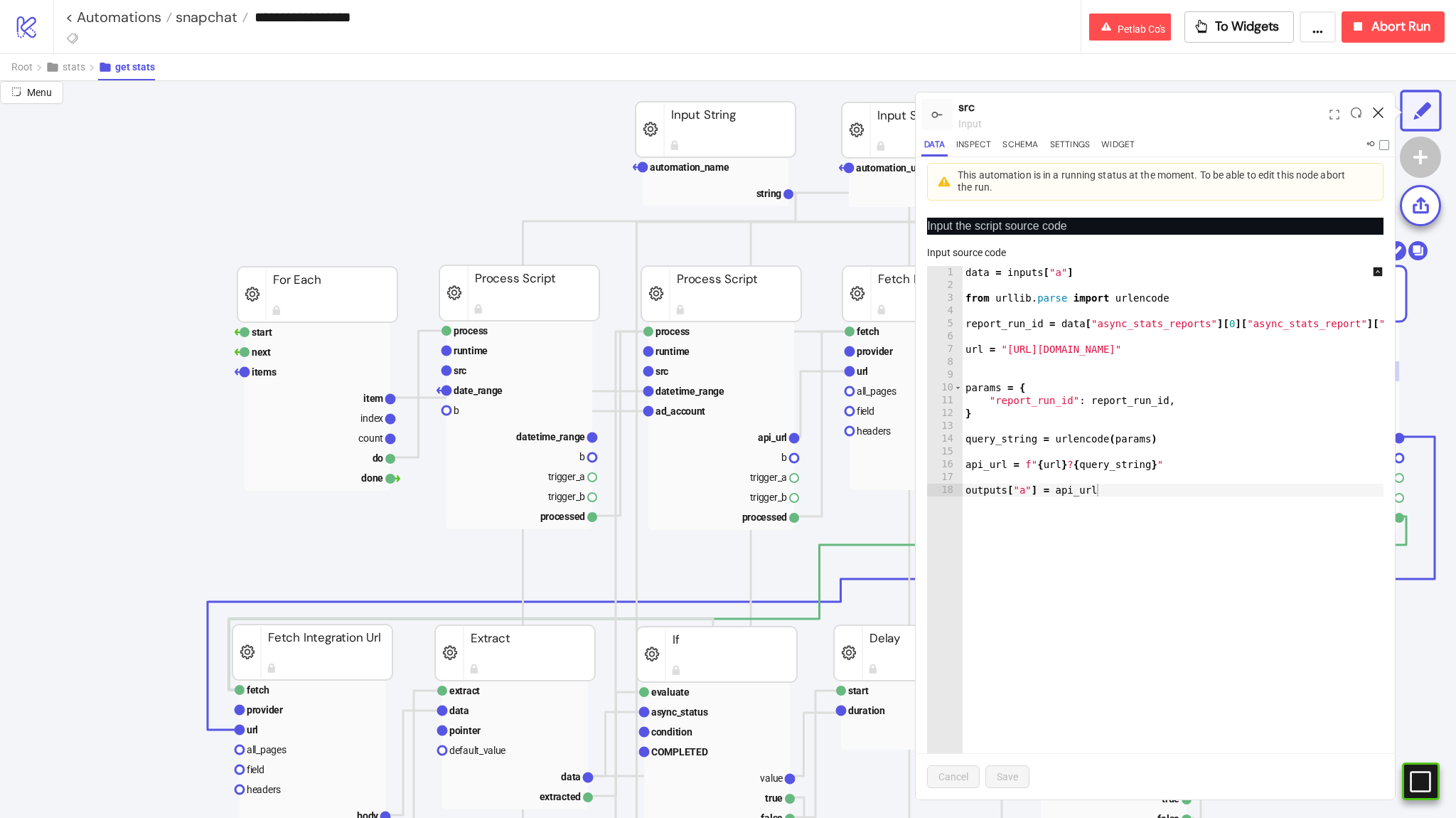
click at [1381, 111] on icon at bounding box center [1378, 113] width 11 height 11
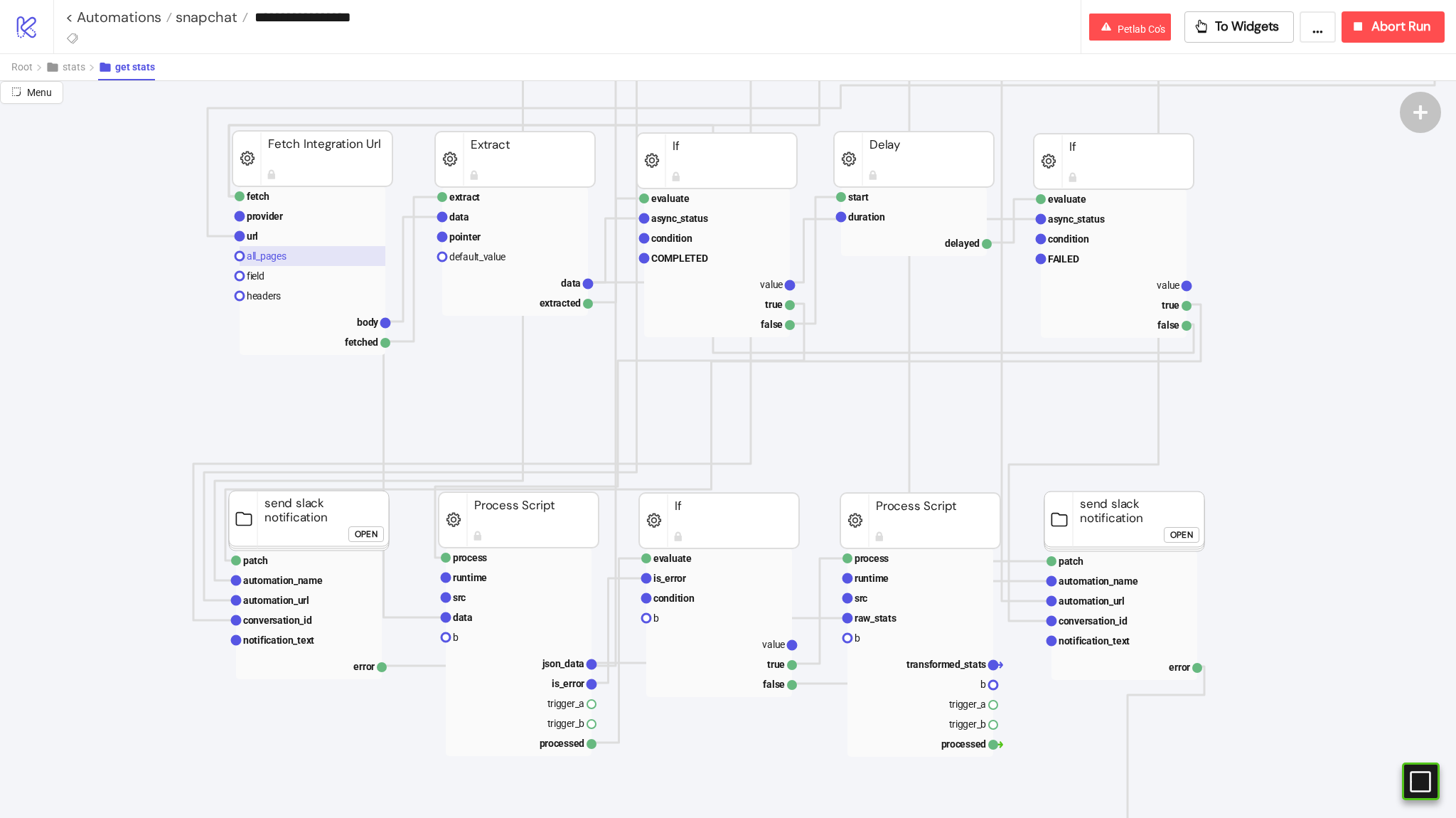
scroll to position [896, 0]
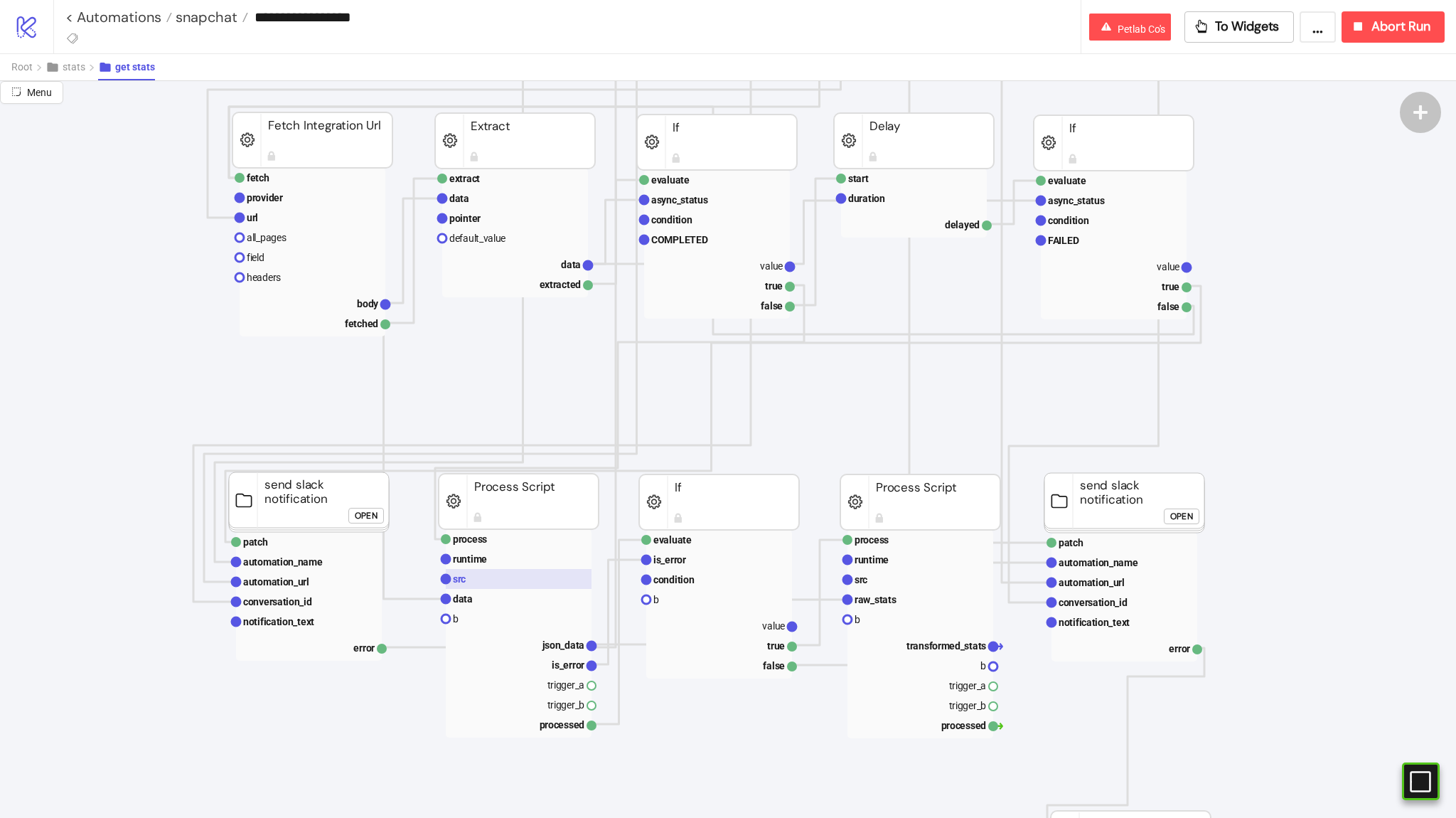
click at [480, 575] on rect at bounding box center [518, 579] width 146 height 20
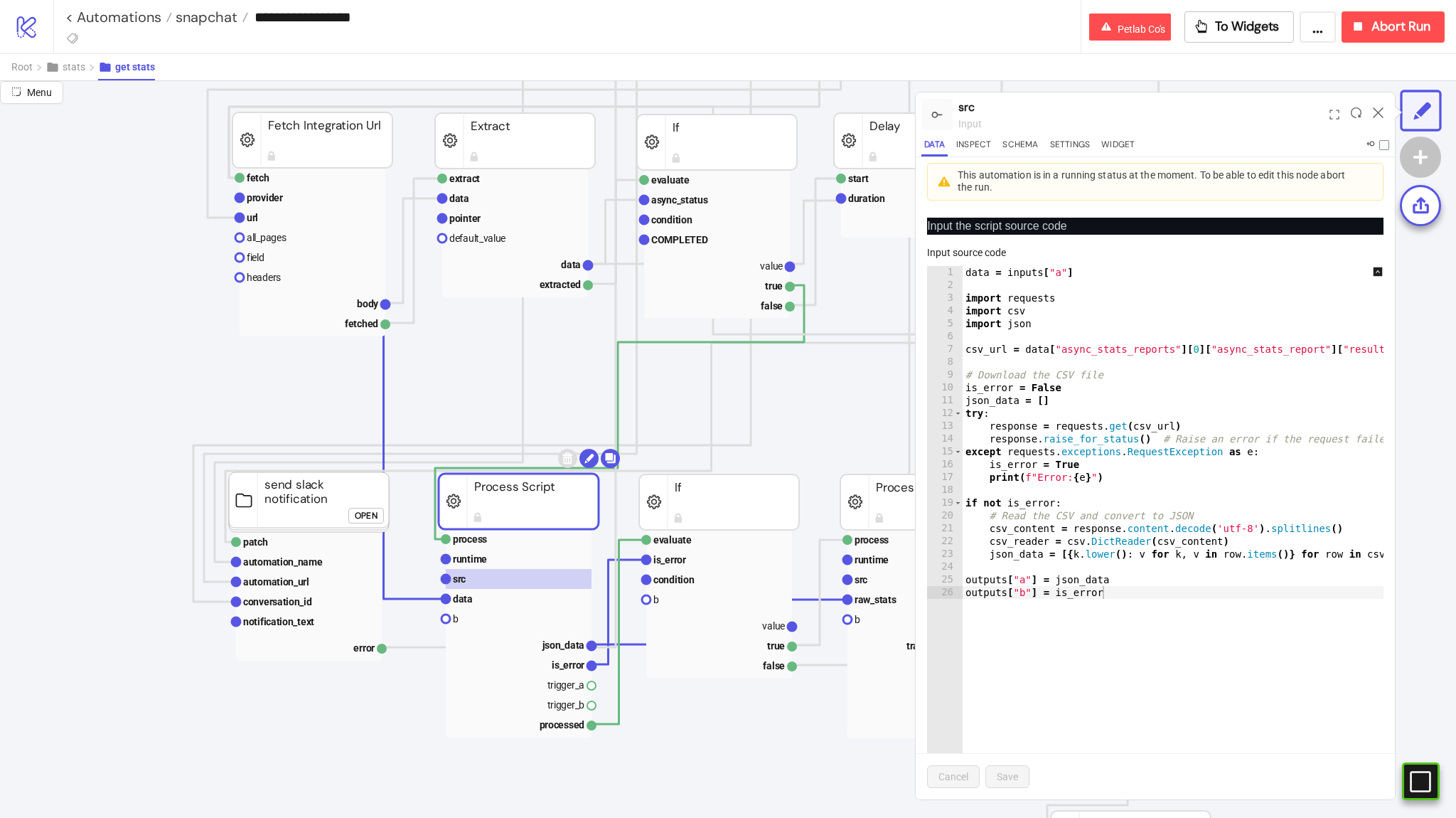
type textarea "**********"
drag, startPoint x: 1041, startPoint y: 294, endPoint x: 957, endPoint y: 299, distance: 84.1
click at [957, 299] on div "**********" at bounding box center [1155, 543] width 457 height 555
click at [1055, 278] on div "data = inputs [ "a" ] import requests import csv import json csv_url = data [ "…" at bounding box center [1198, 550] width 471 height 570
drag, startPoint x: 1083, startPoint y: 287, endPoint x: 1075, endPoint y: 294, distance: 10.6
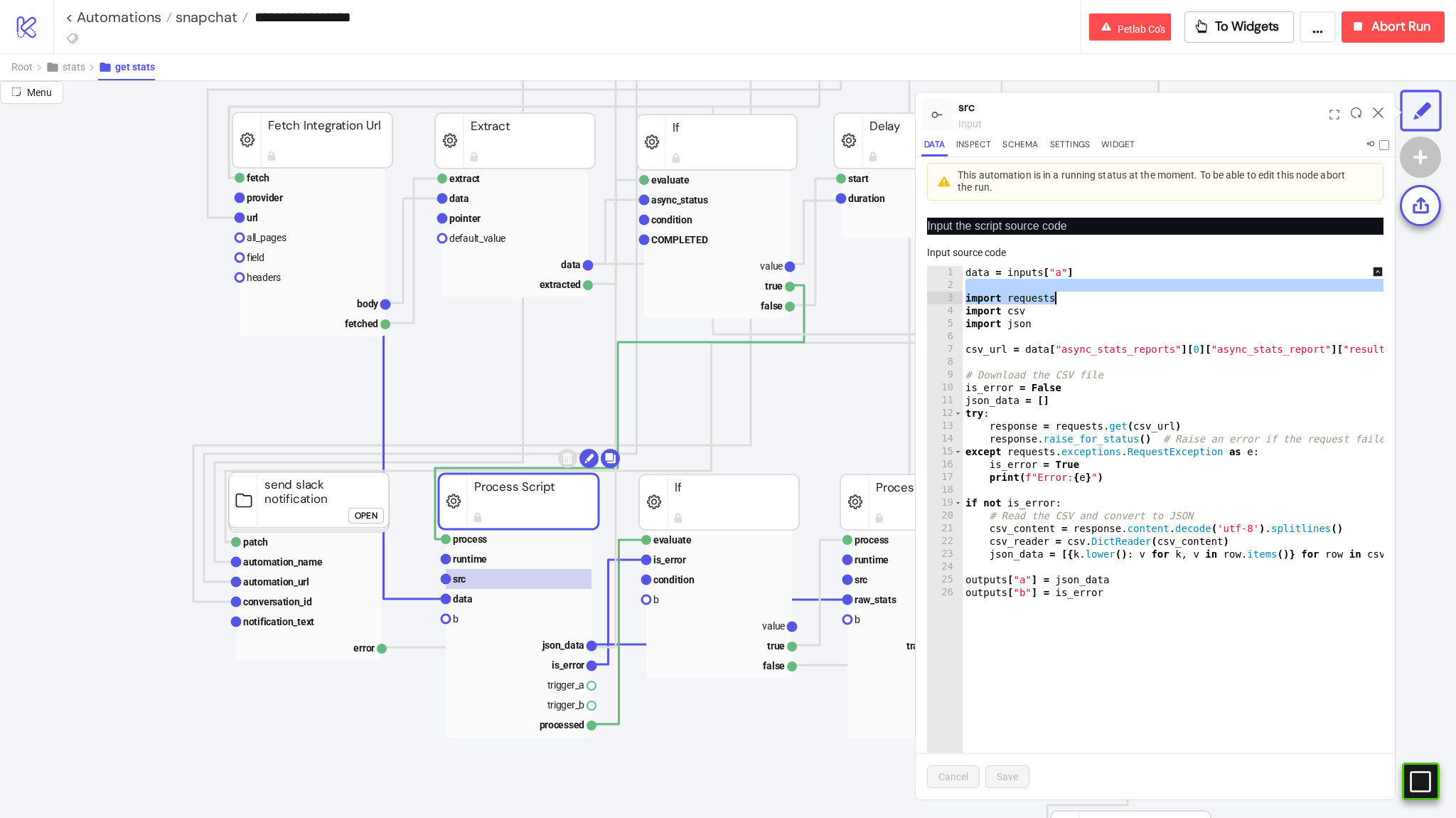
click at [1075, 294] on div "data = inputs [ "a" ] import requests import csv import json csv_url = data [ "…" at bounding box center [1198, 550] width 471 height 570
type textarea "**********"
click at [1412, 774] on rect at bounding box center [1400, 781] width 21 height 21
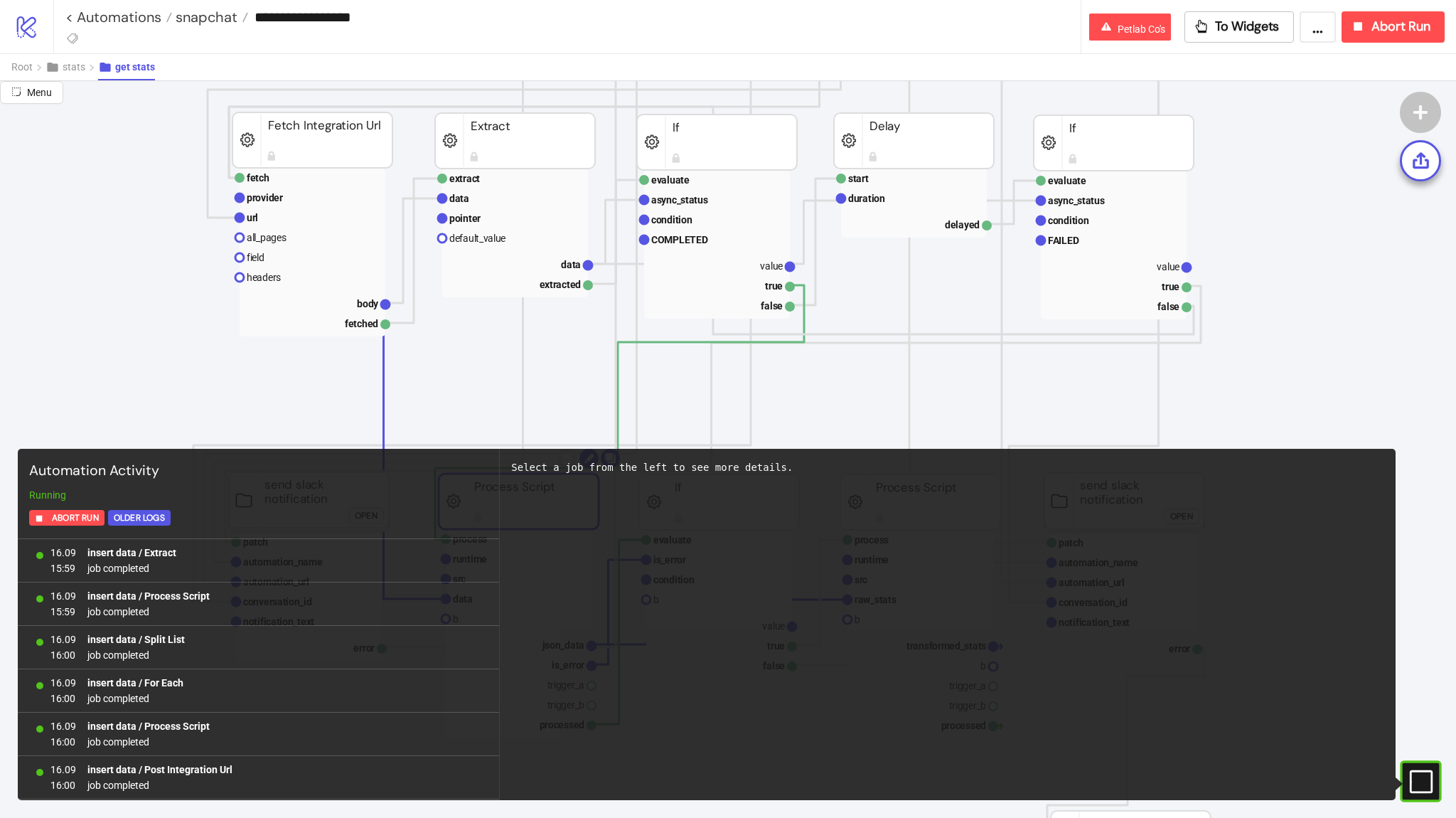
scroll to position [993, 0]
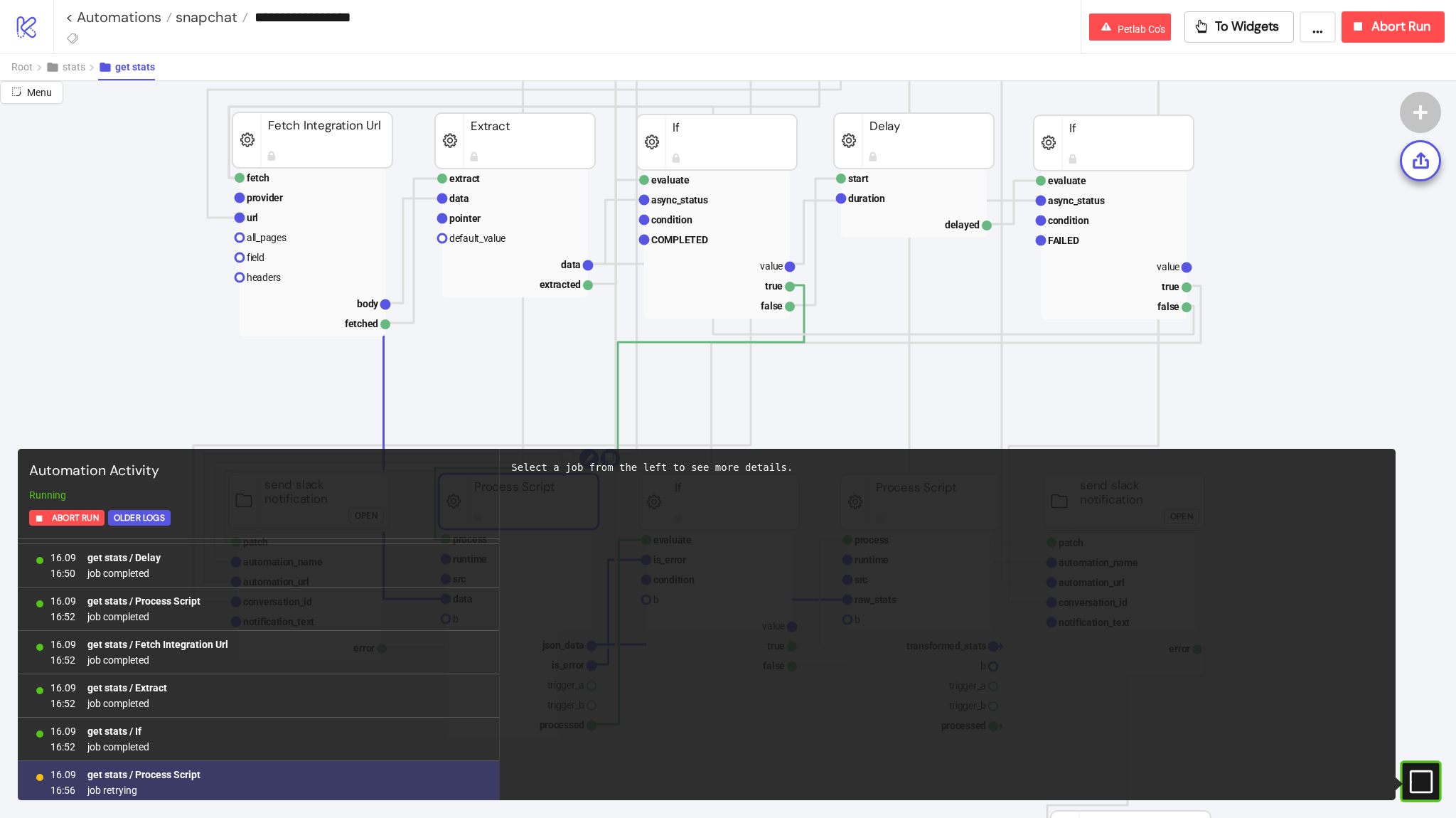
click at [409, 777] on div "16.09 16:56 get stats / Process Script job retrying" at bounding box center [259, 783] width 482 height 44
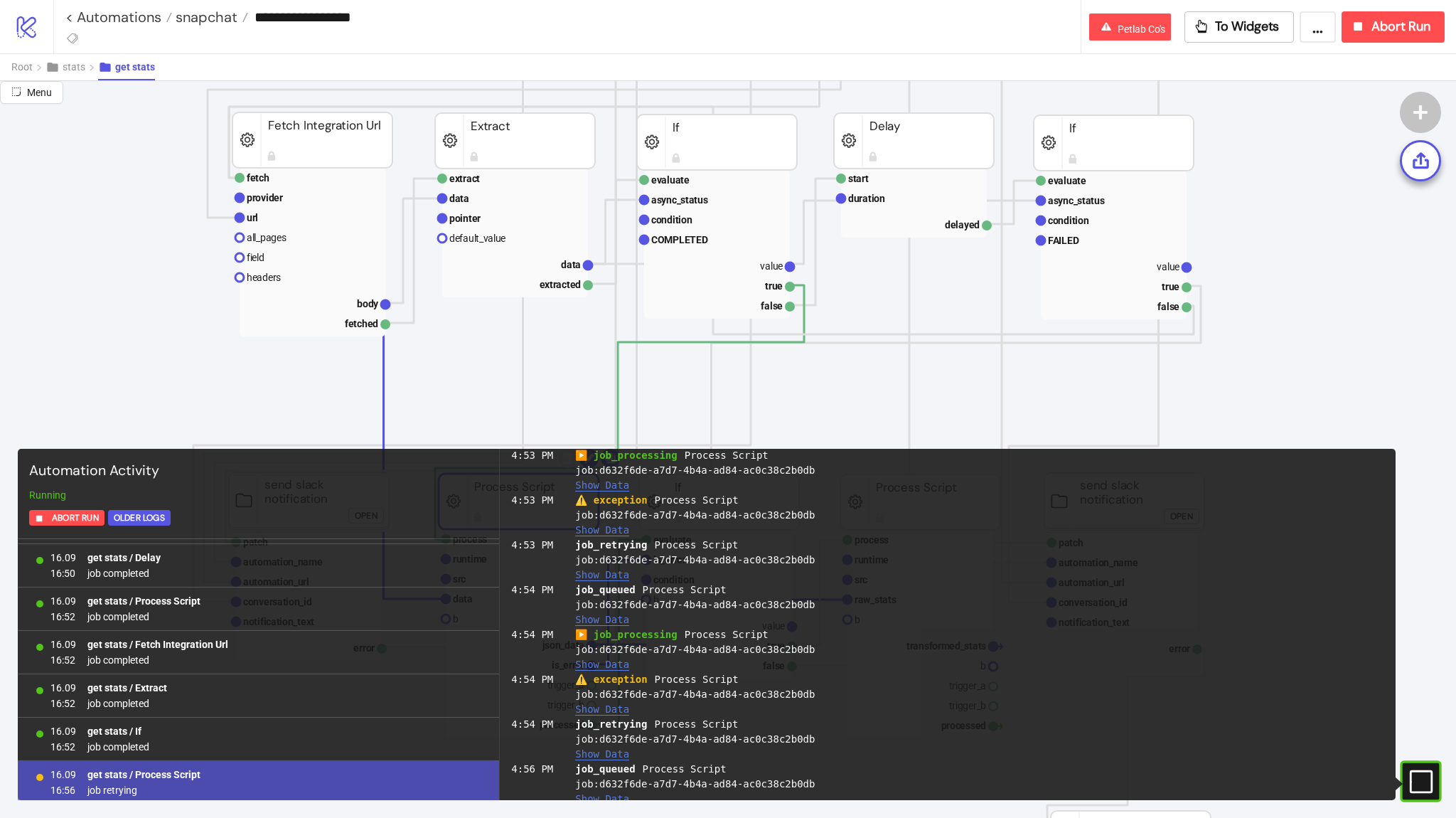
scroll to position [600, 0]
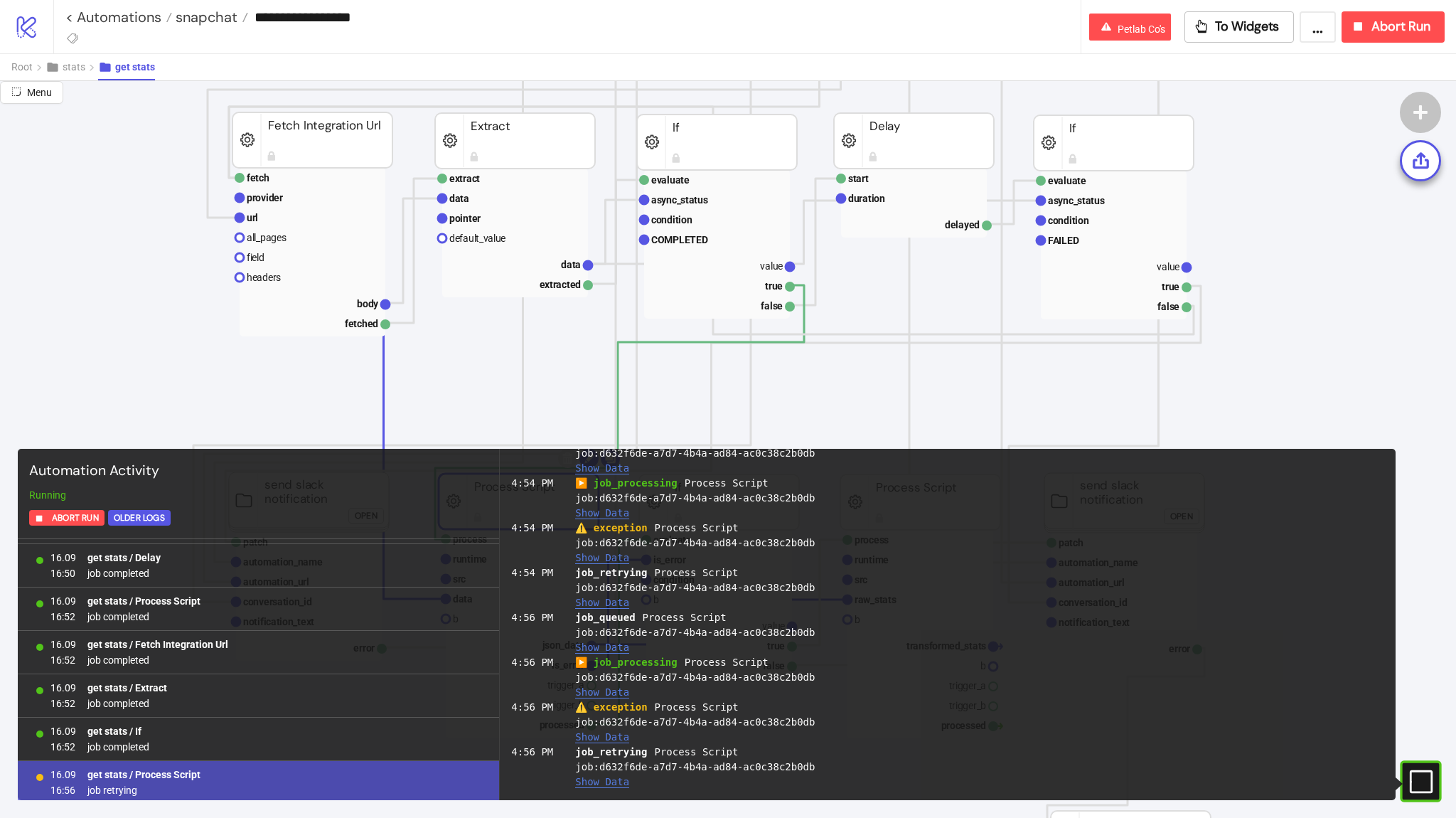
click at [607, 737] on button "Show Data" at bounding box center [602, 737] width 54 height 12
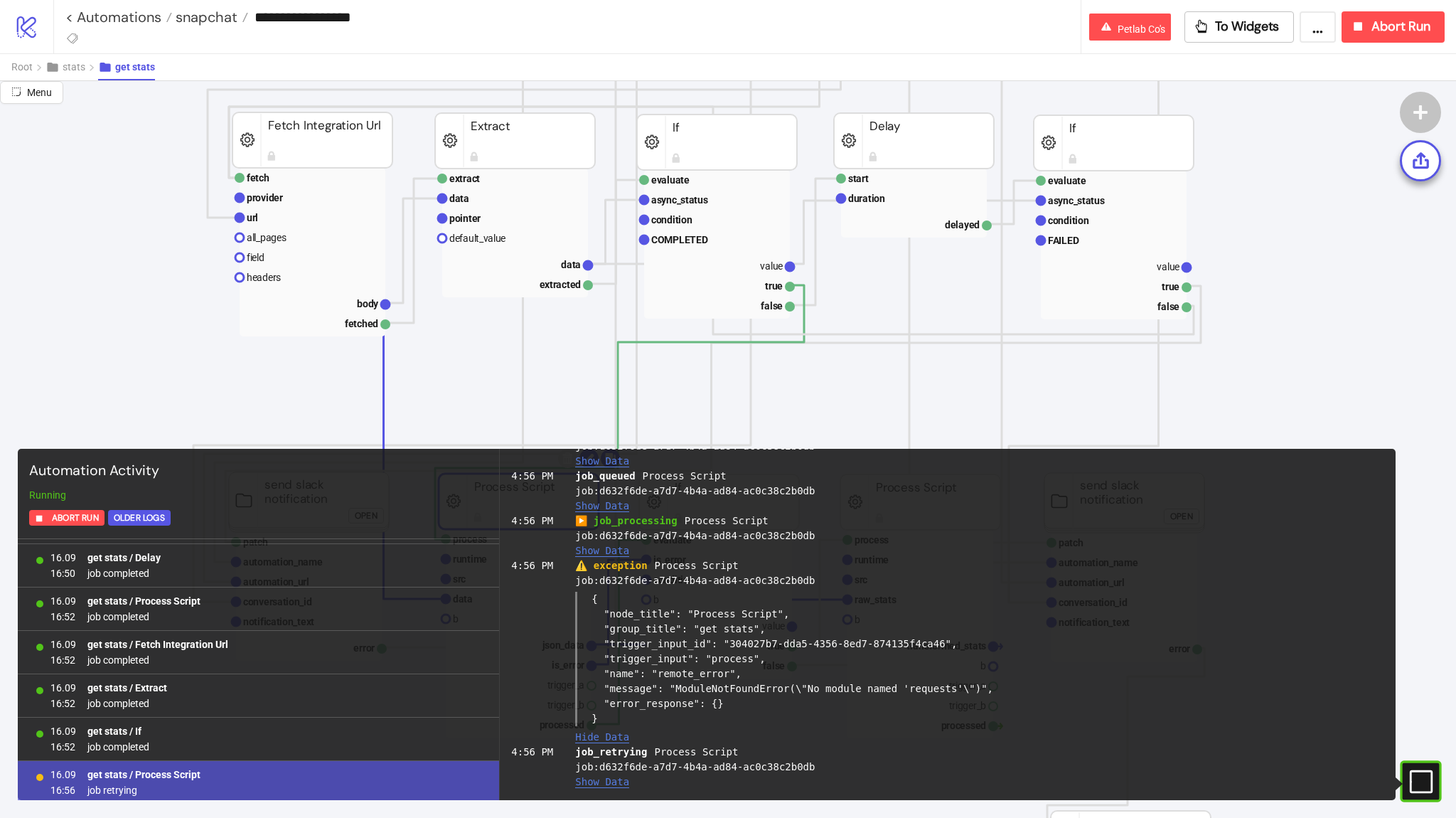
click at [618, 783] on button "Show Data" at bounding box center [602, 782] width 54 height 12
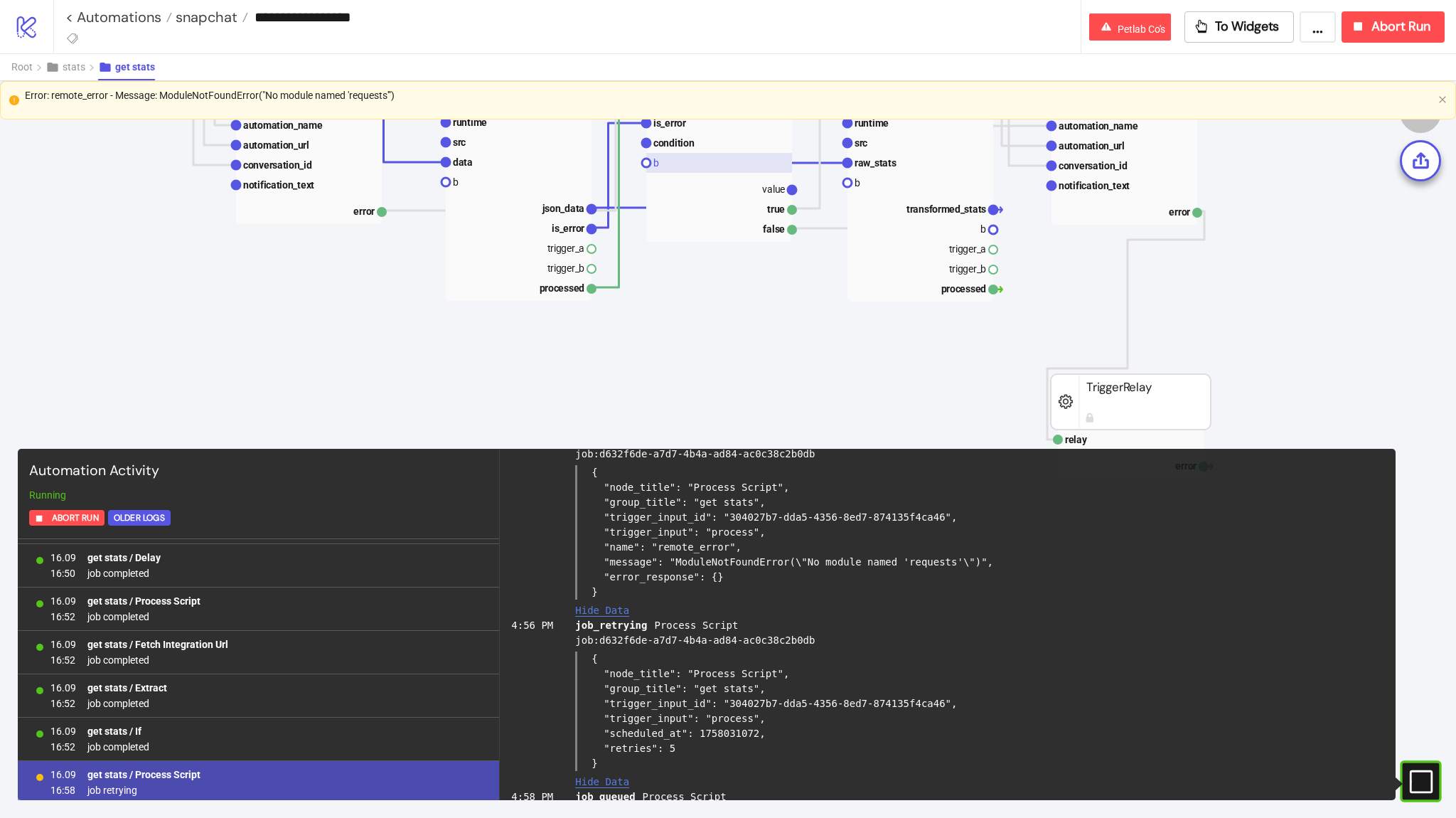
scroll to position [1152, 0]
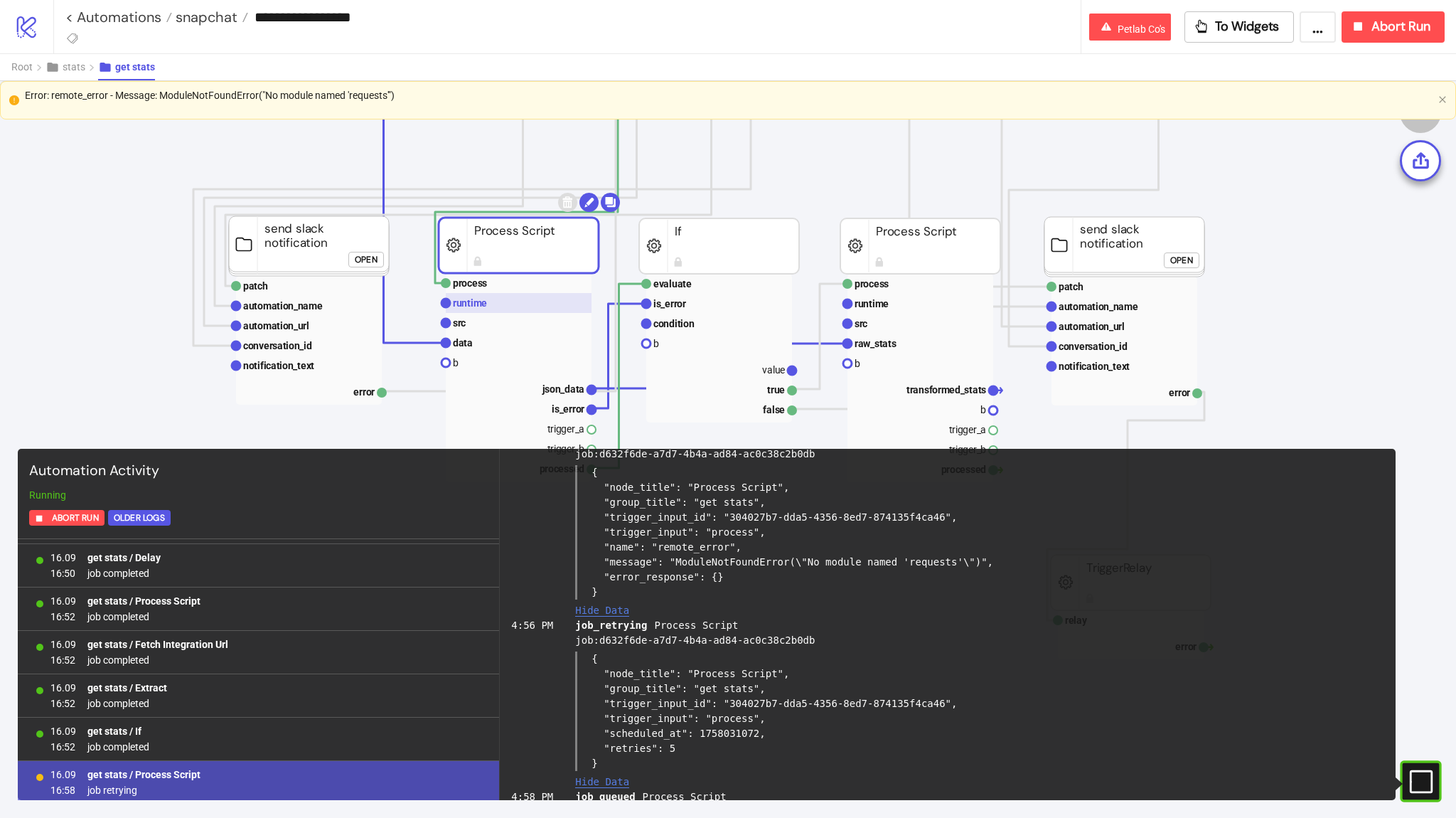
click at [494, 312] on rect at bounding box center [518, 303] width 146 height 20
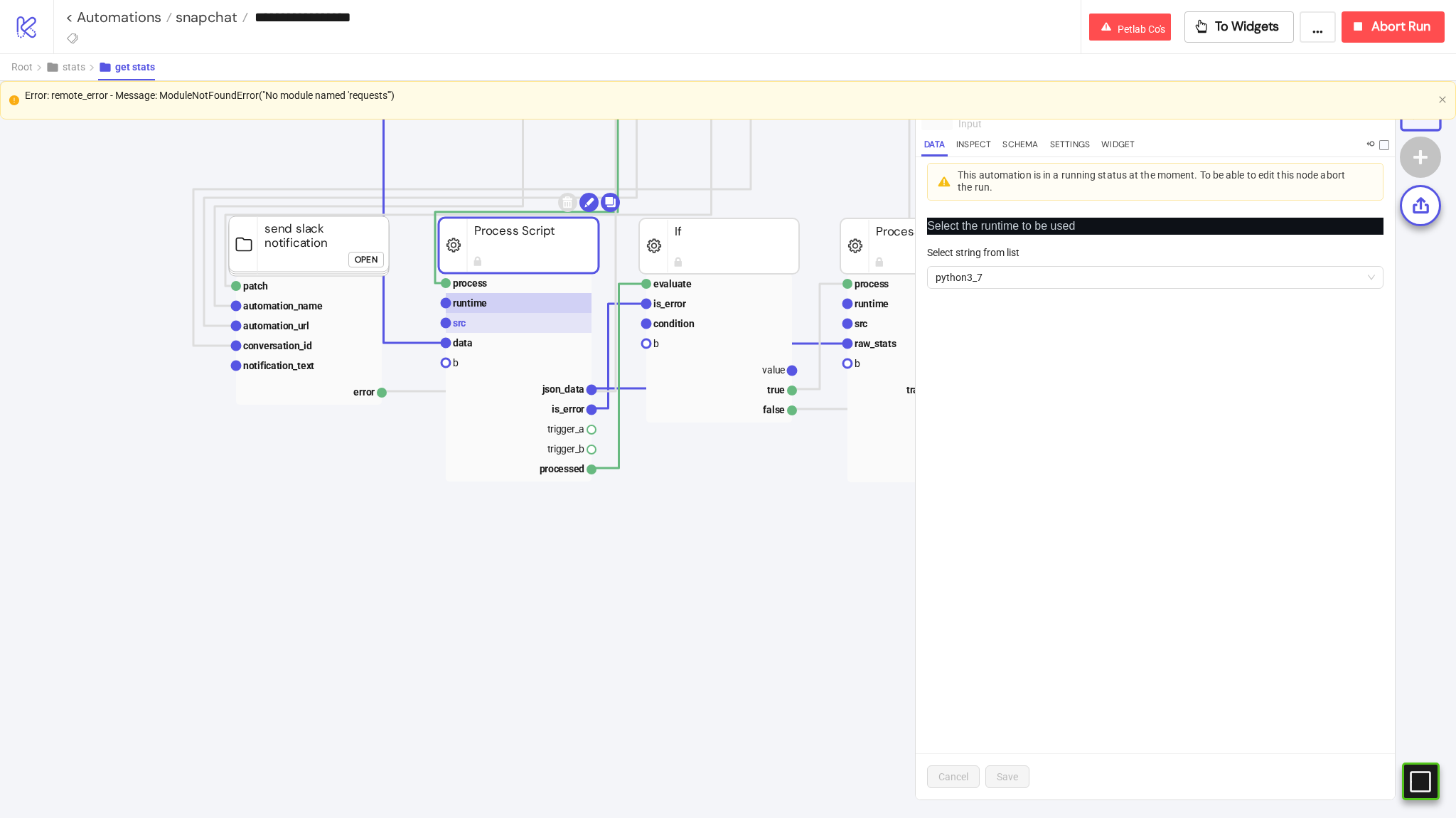
click at [494, 324] on rect at bounding box center [518, 323] width 146 height 20
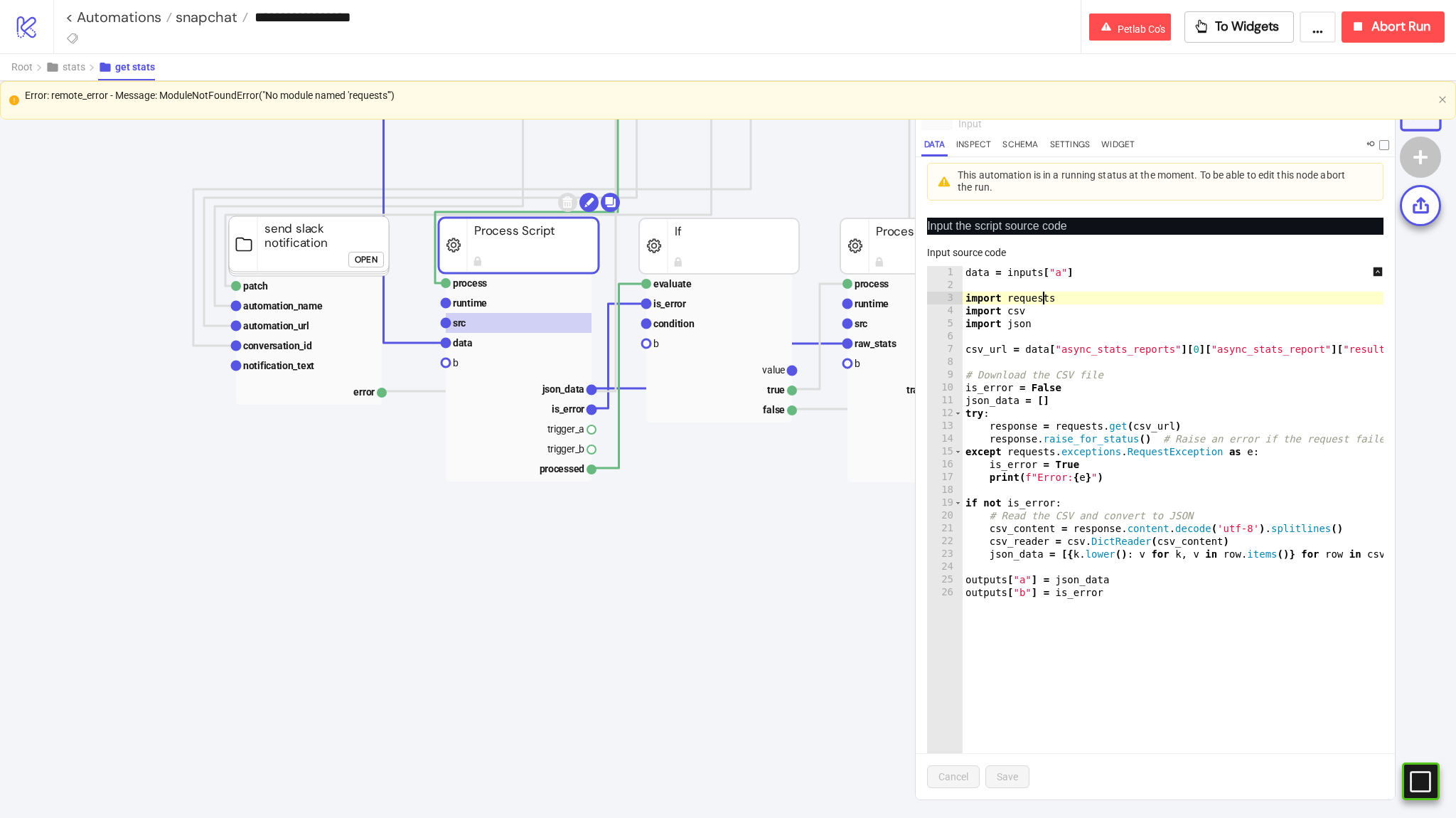
click at [1044, 293] on div "data = inputs [ "a" ] import requests import csv import json csv_url = data [ "…" at bounding box center [1198, 550] width 471 height 570
type textarea "**********"
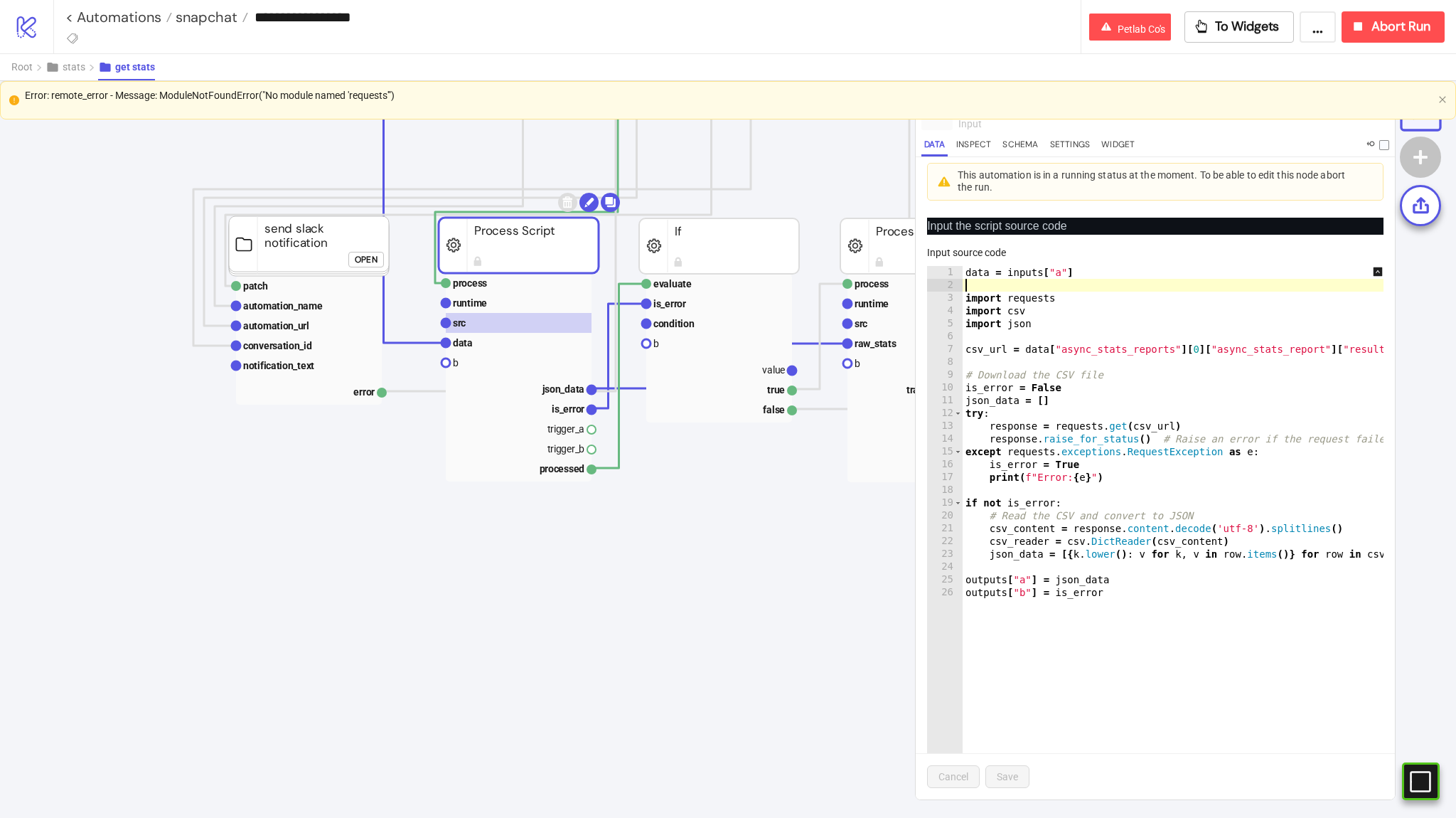
click at [1043, 282] on div "data = inputs [ "a" ] import requests import csv import json csv_url = data [ "…" at bounding box center [1198, 550] width 471 height 570
click at [471, 305] on text "runtime" at bounding box center [470, 303] width 34 height 11
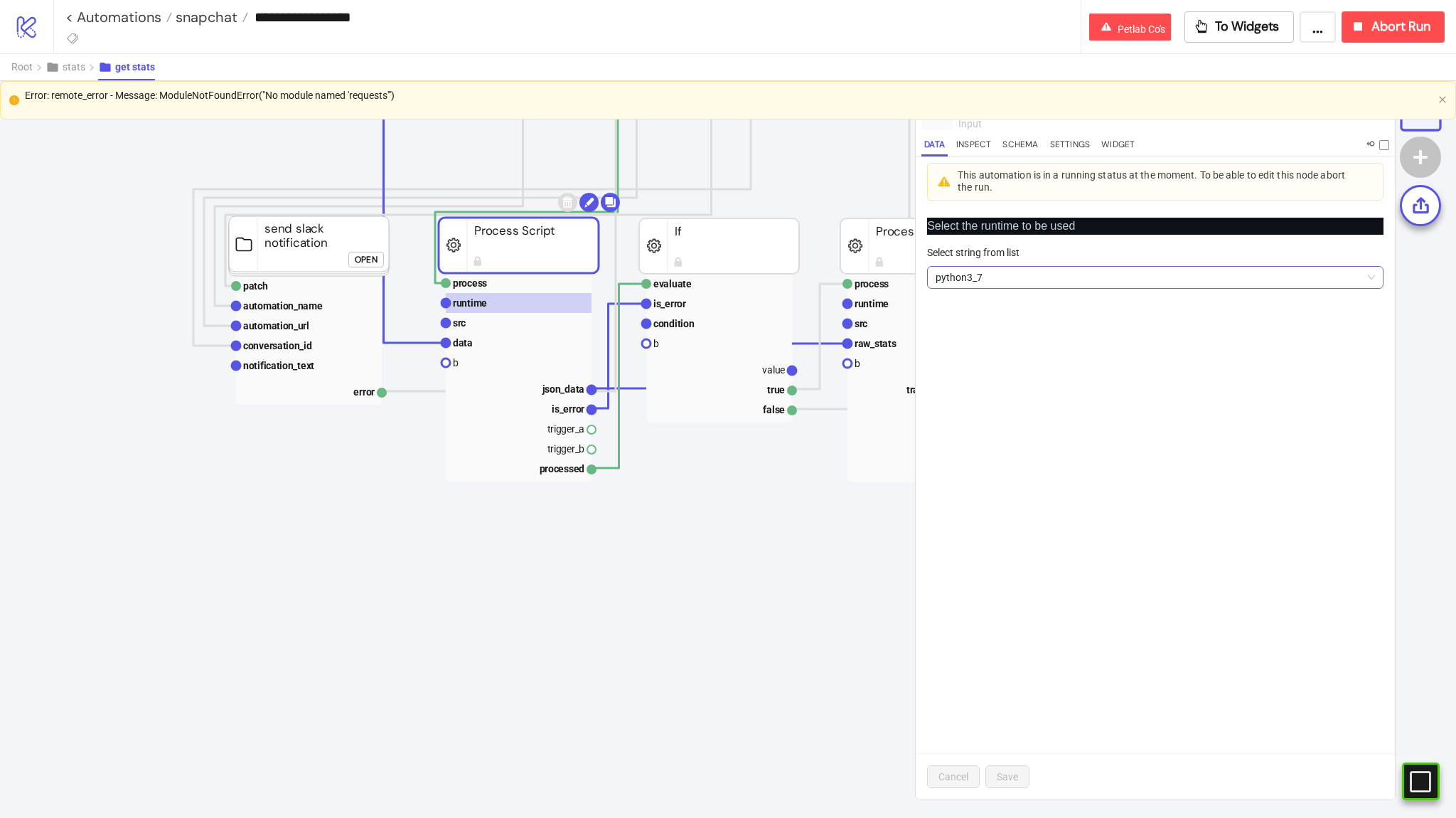
click at [965, 280] on span "python3_7" at bounding box center [1155, 277] width 439 height 21
click at [517, 321] on rect at bounding box center [518, 323] width 146 height 20
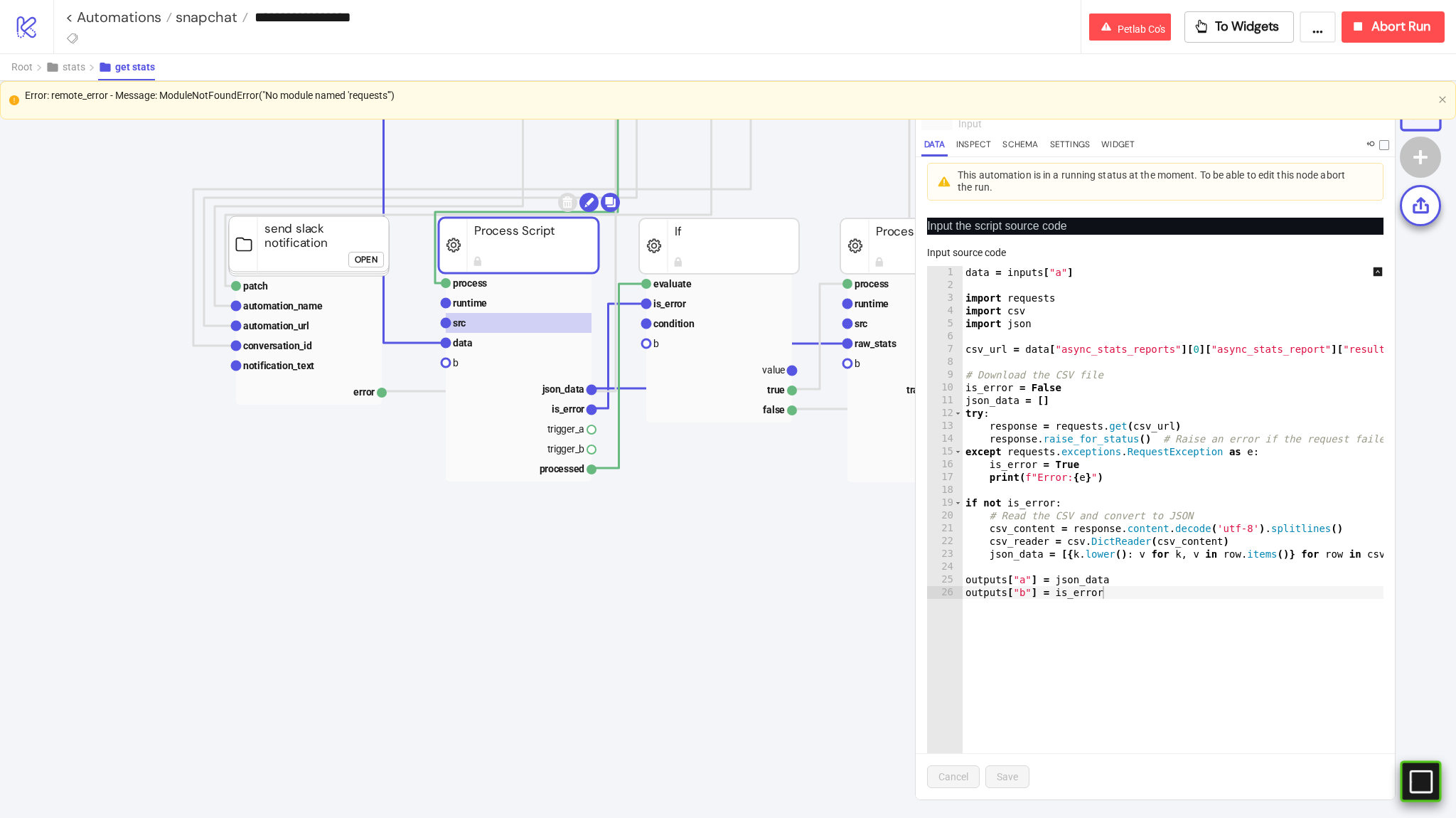
click at [1408, 786] on rect at bounding box center [1400, 781] width 21 height 21
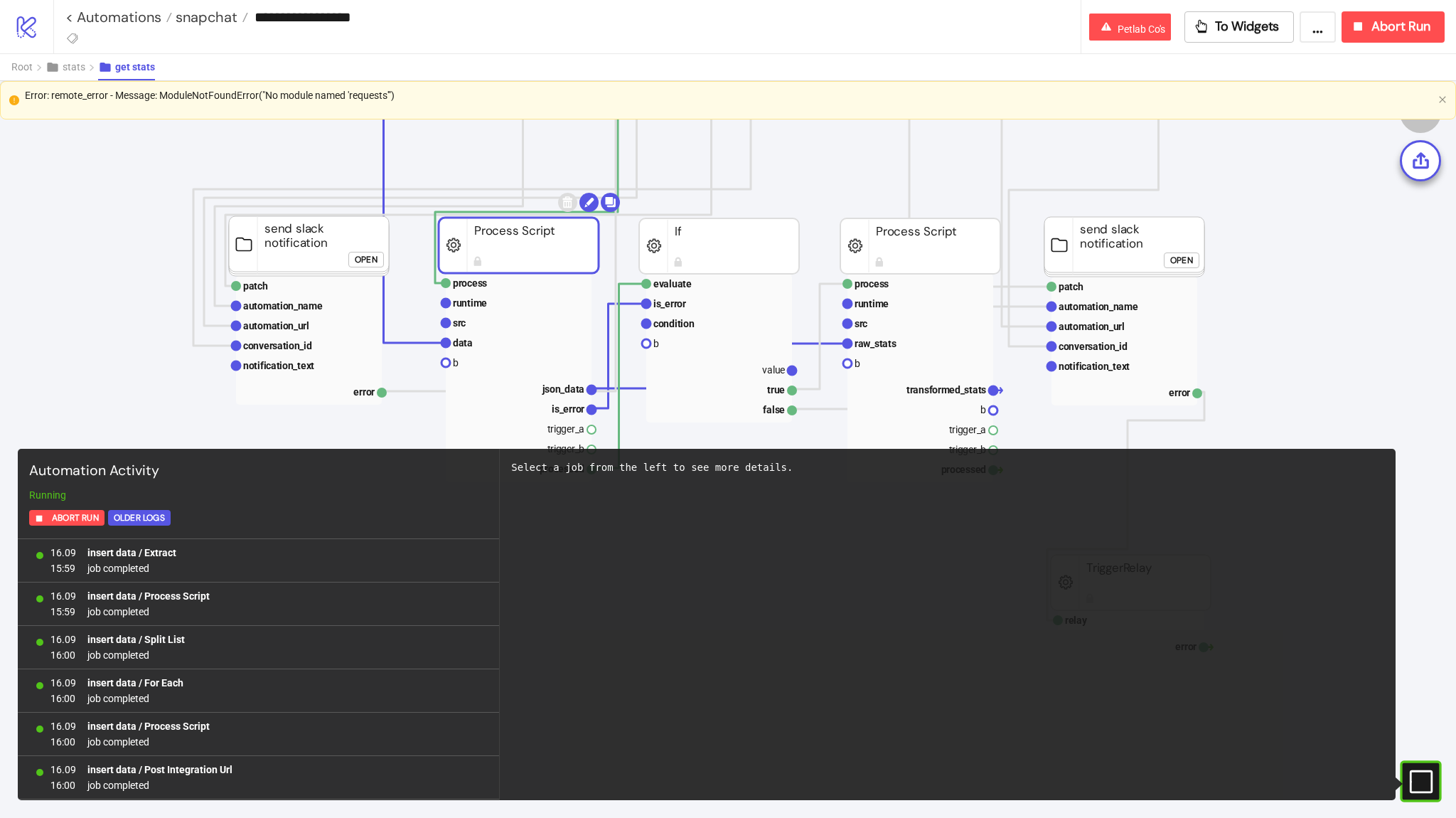
scroll to position [993, 0]
click at [1408, 786] on icon "#e9k1n36qviq57_to { animation: e9k1n36qviq57_to__to 2000ms linear infinite norm…" at bounding box center [1420, 780] width 25 height 25
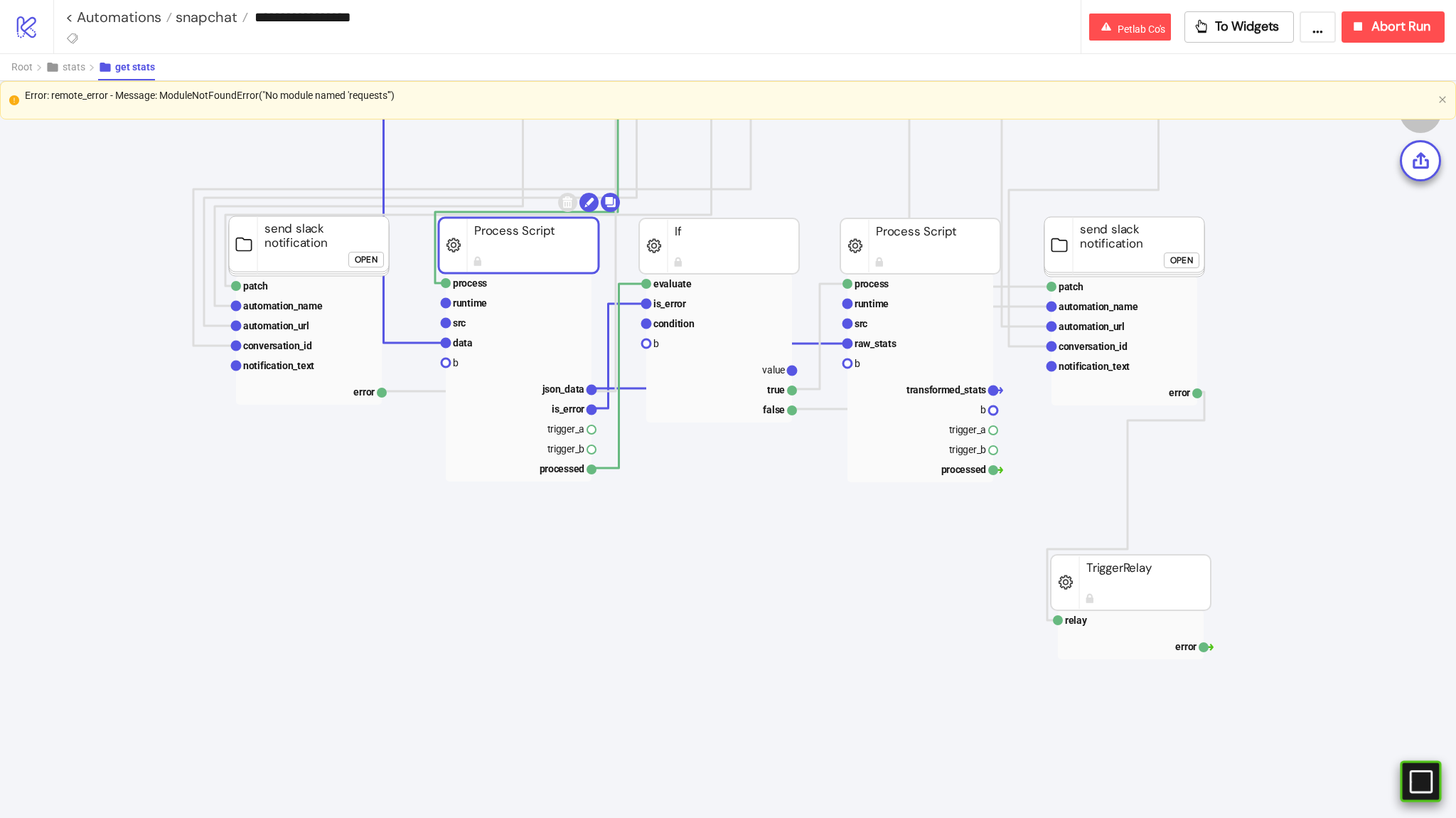
click at [1417, 789] on icon "#e9k1n36qviq57_to { animation: e9k1n36qviq57_to__to 2000ms linear infinite norm…" at bounding box center [1420, 780] width 25 height 25
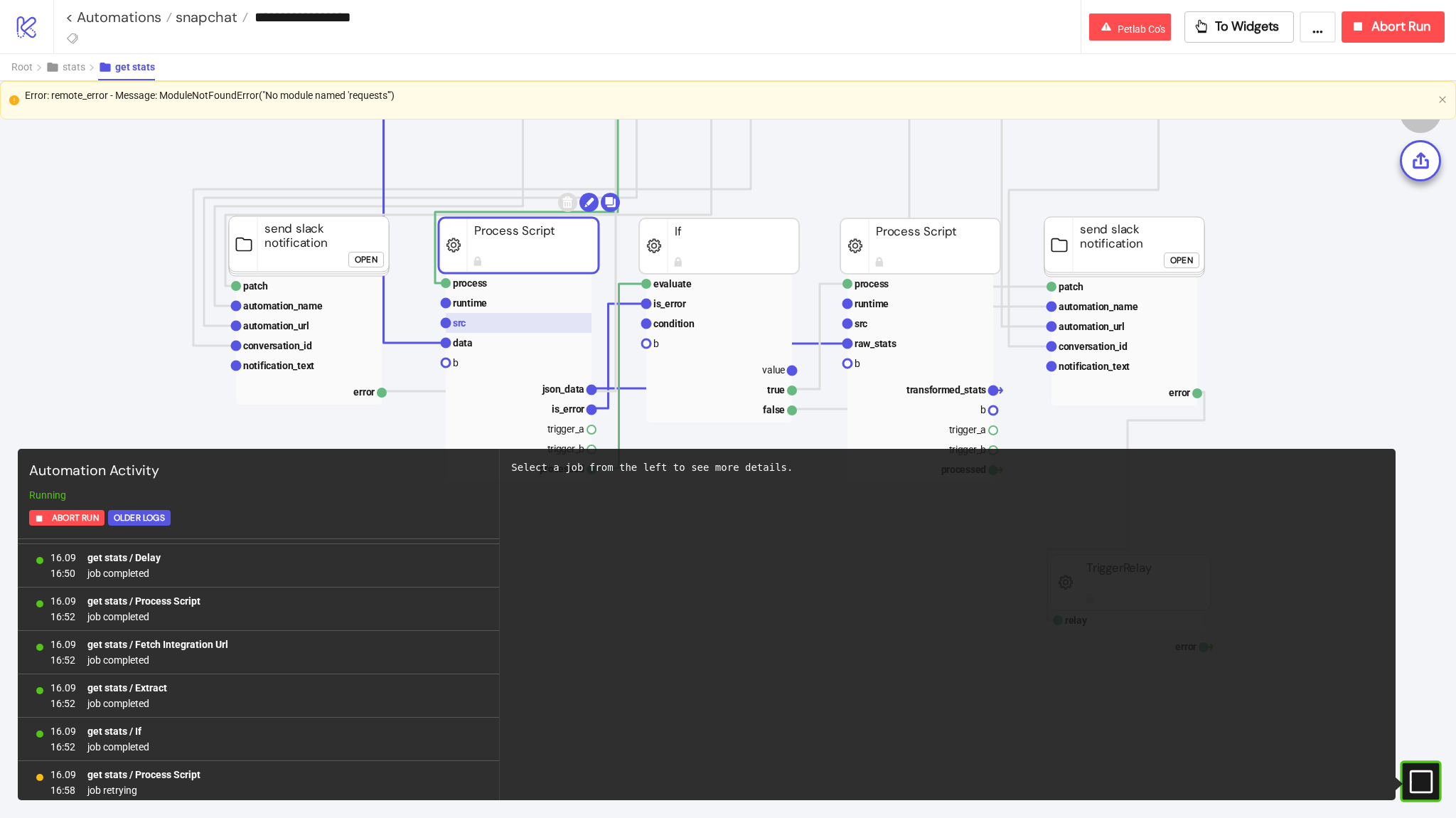
click at [541, 328] on rect at bounding box center [518, 323] width 146 height 20
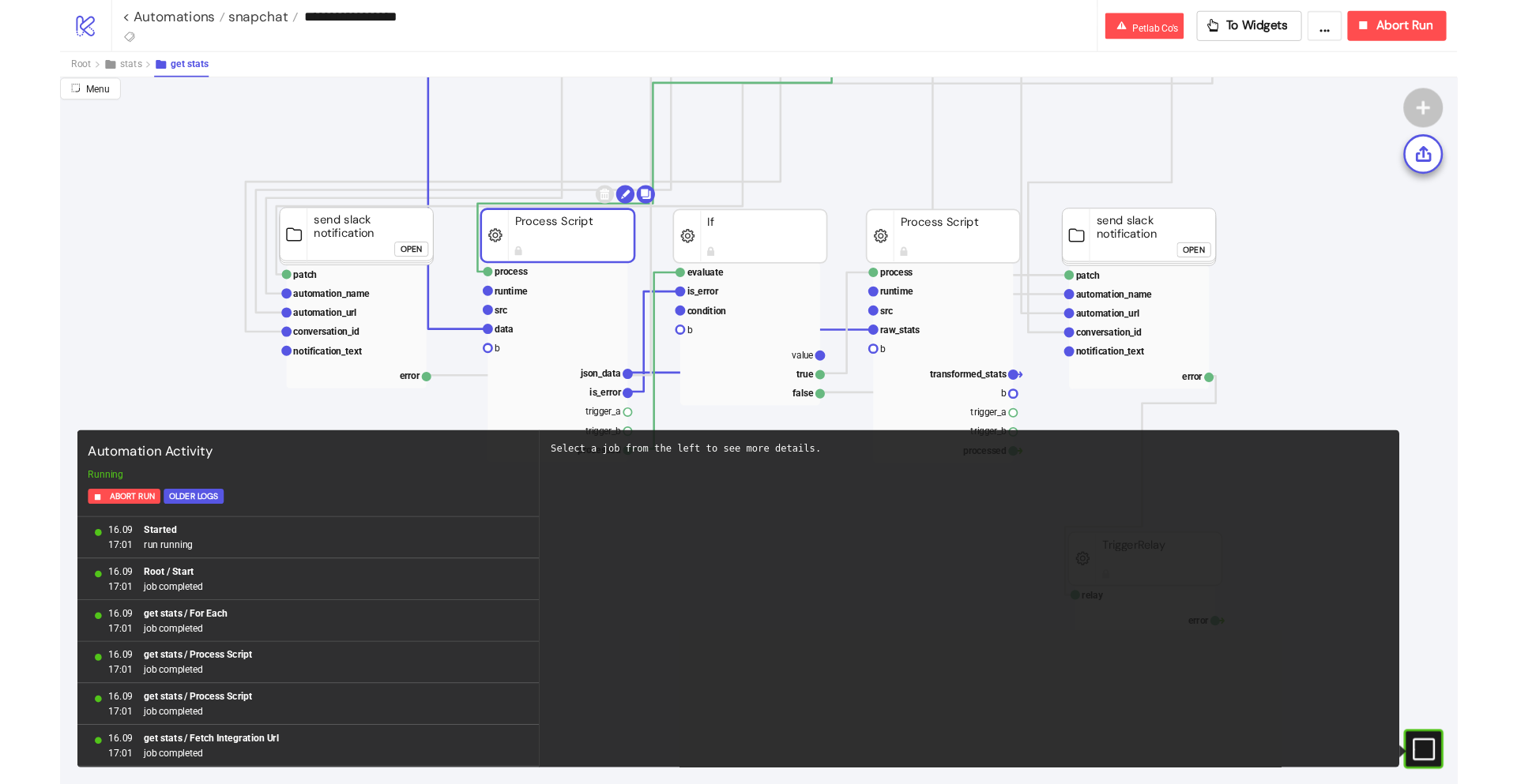
scroll to position [94, 0]
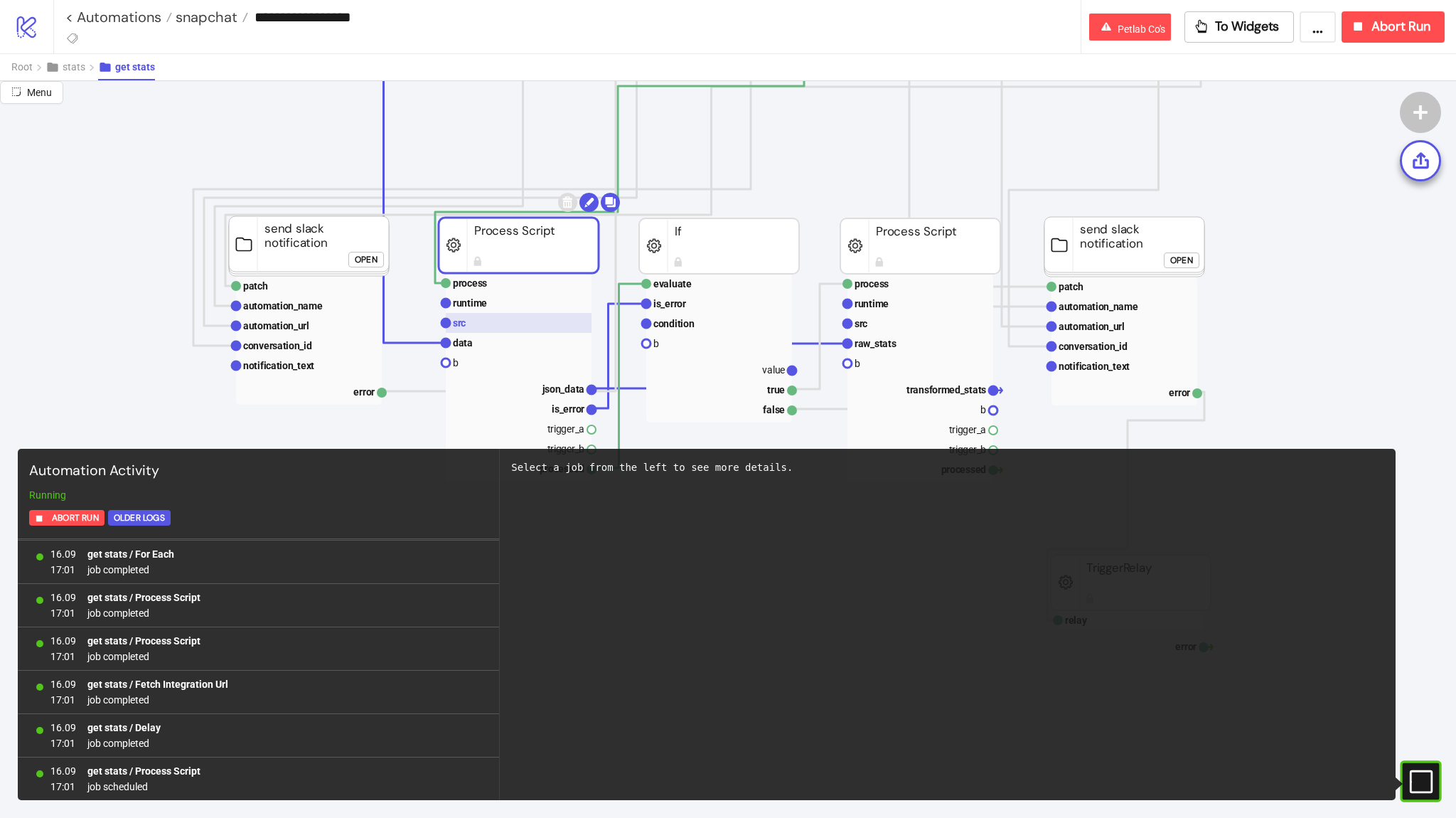
click at [547, 324] on rect at bounding box center [518, 323] width 146 height 20
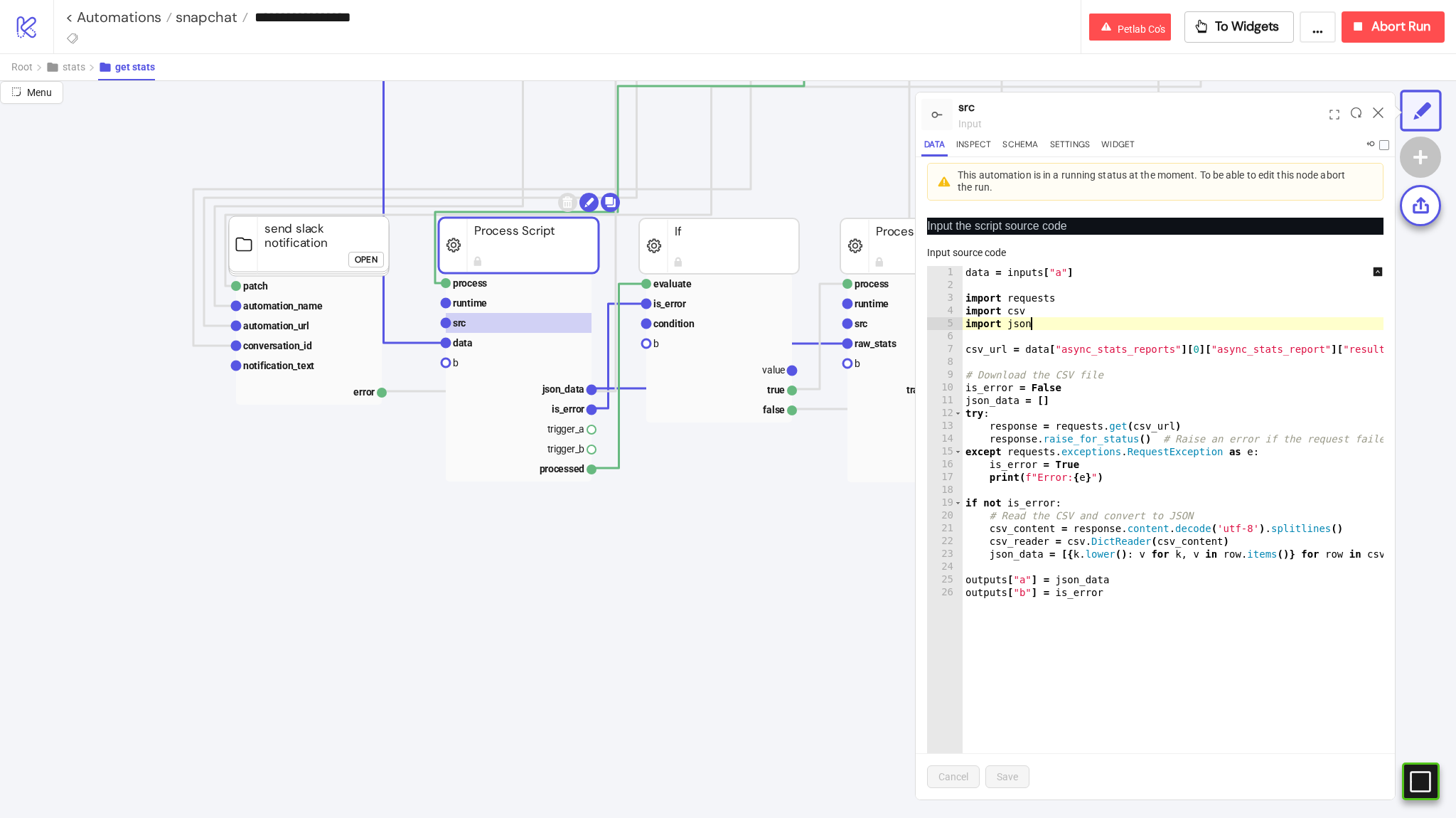
click at [1099, 320] on div "data = inputs [ "a" ] import requests import csv import json csv_url = data [ "…" at bounding box center [1198, 550] width 471 height 570
type textarea "**********"
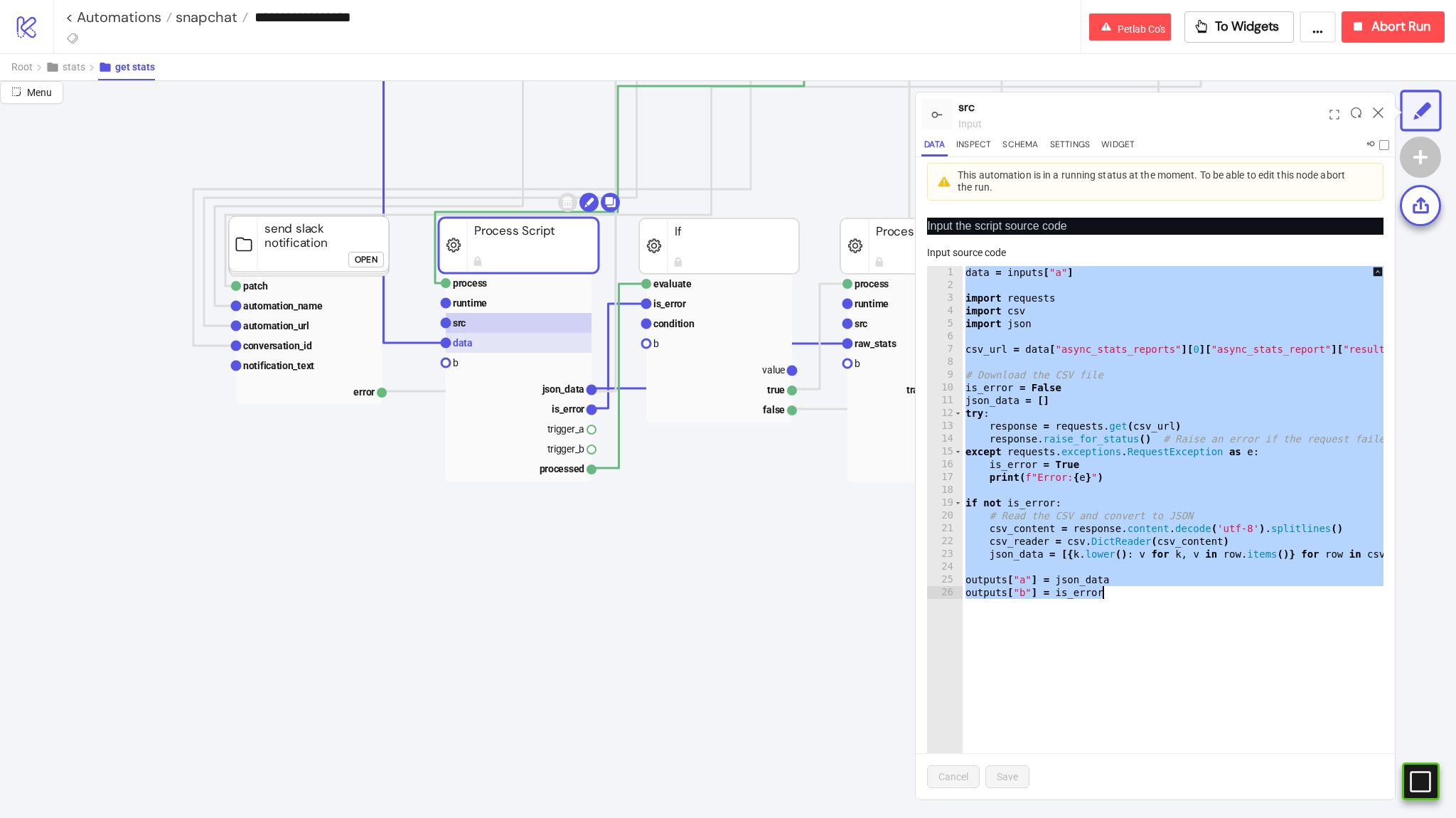
click at [554, 340] on rect at bounding box center [518, 342] width 146 height 20
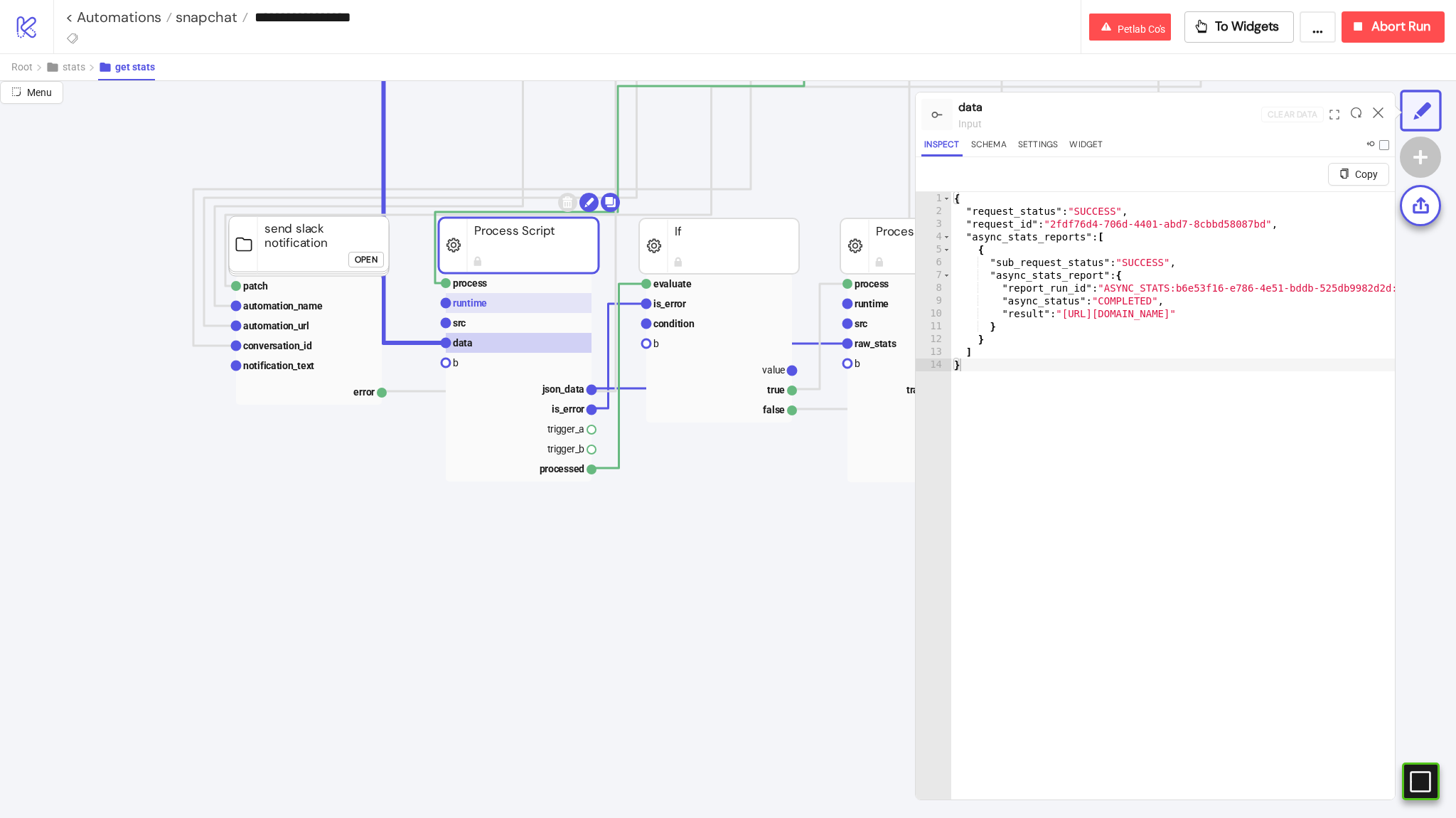
click at [549, 309] on rect at bounding box center [518, 303] width 146 height 20
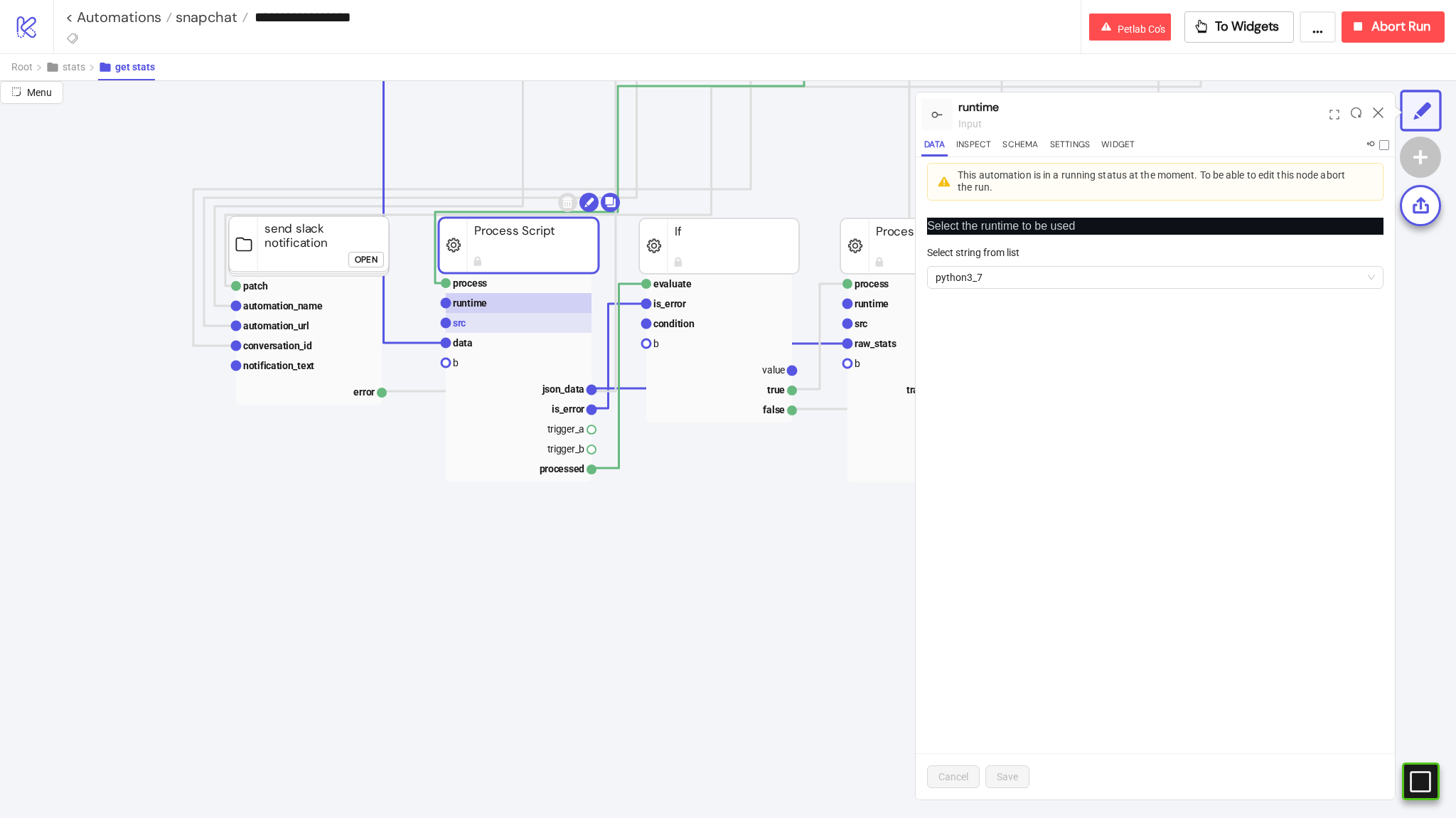
click at [576, 328] on rect at bounding box center [518, 323] width 146 height 20
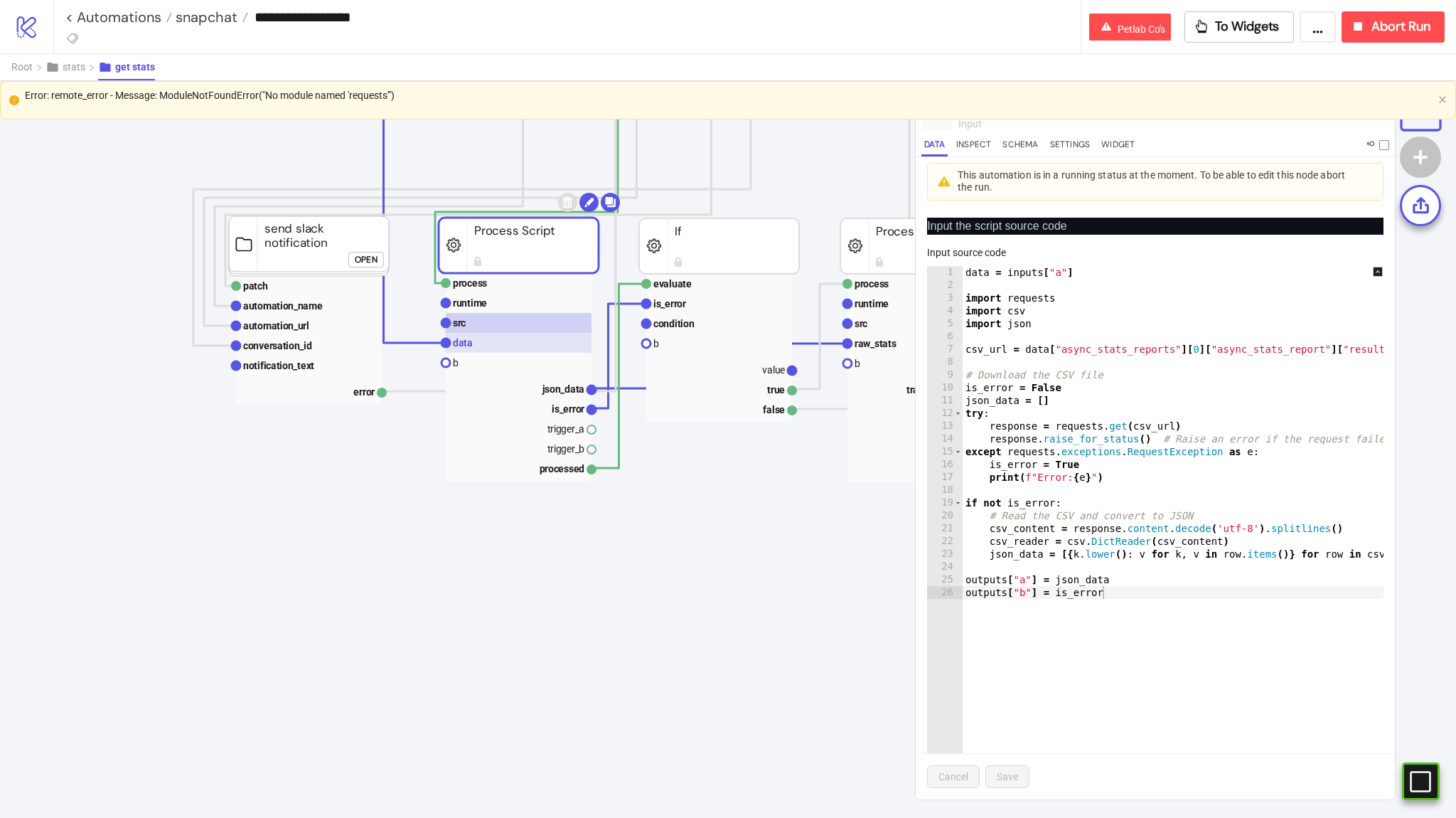
click at [569, 339] on rect at bounding box center [518, 342] width 146 height 20
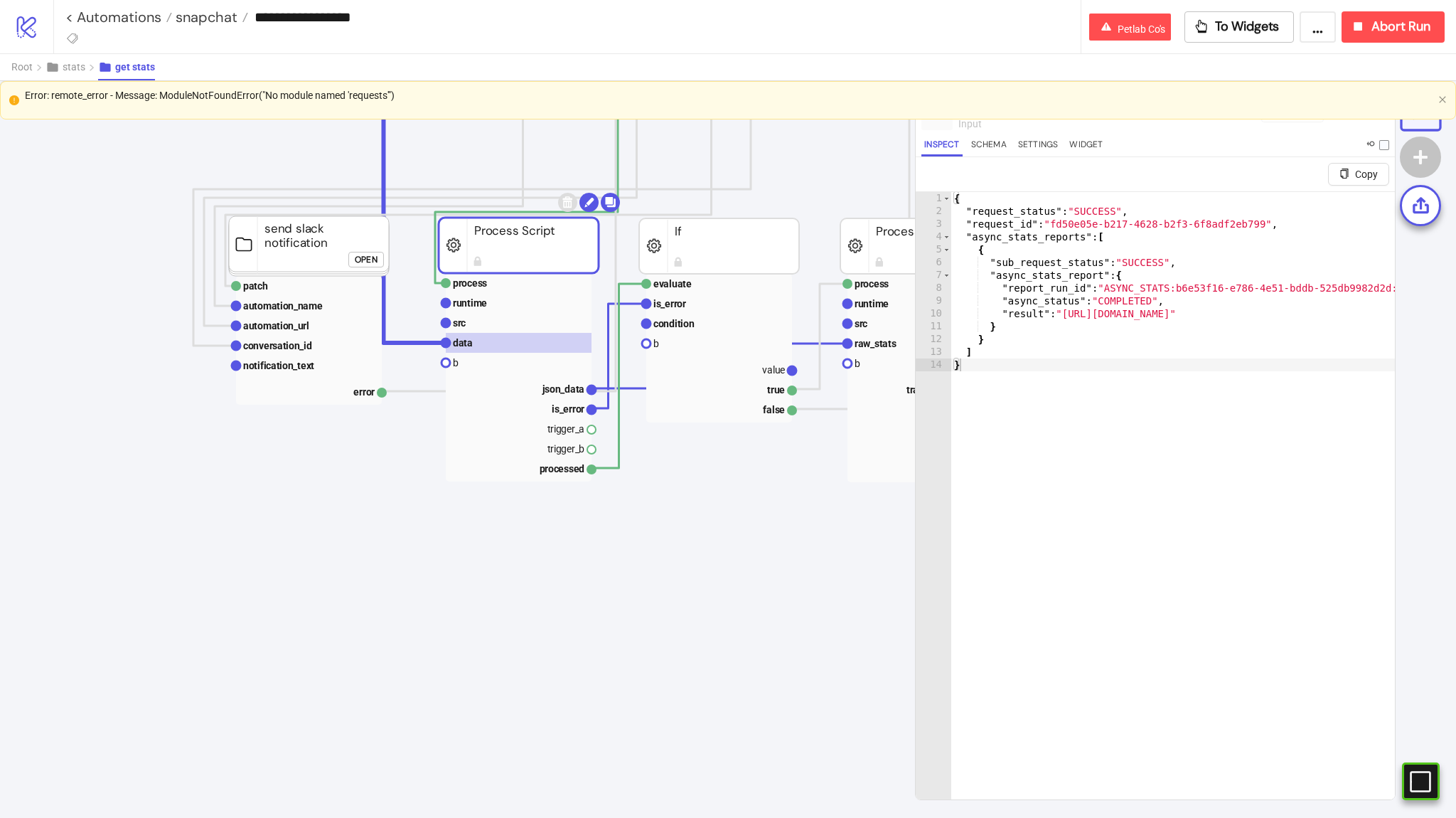
type textarea "* *"
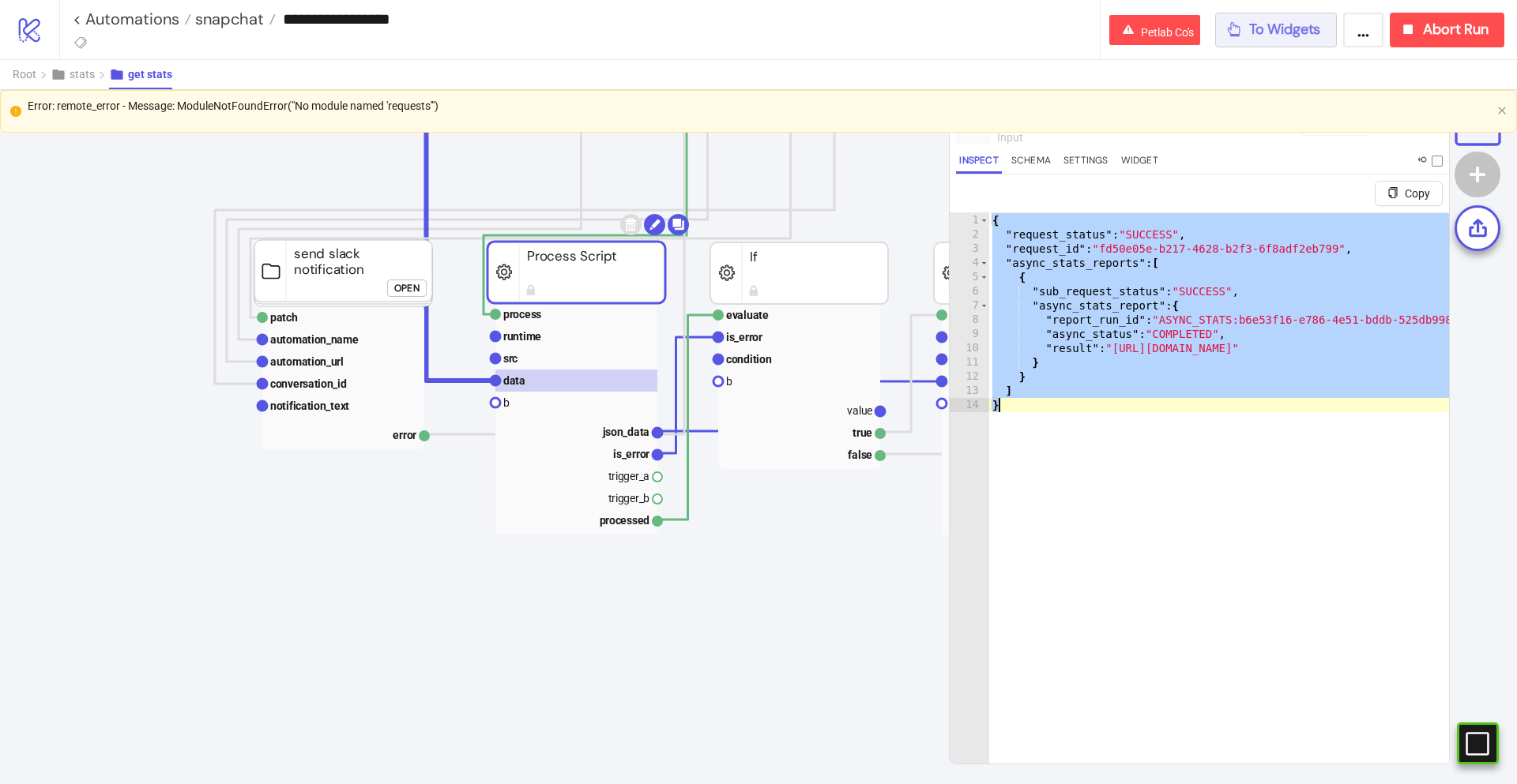
scroll to position [1280, 0]
click at [569, 354] on rect at bounding box center [576, 359] width 162 height 22
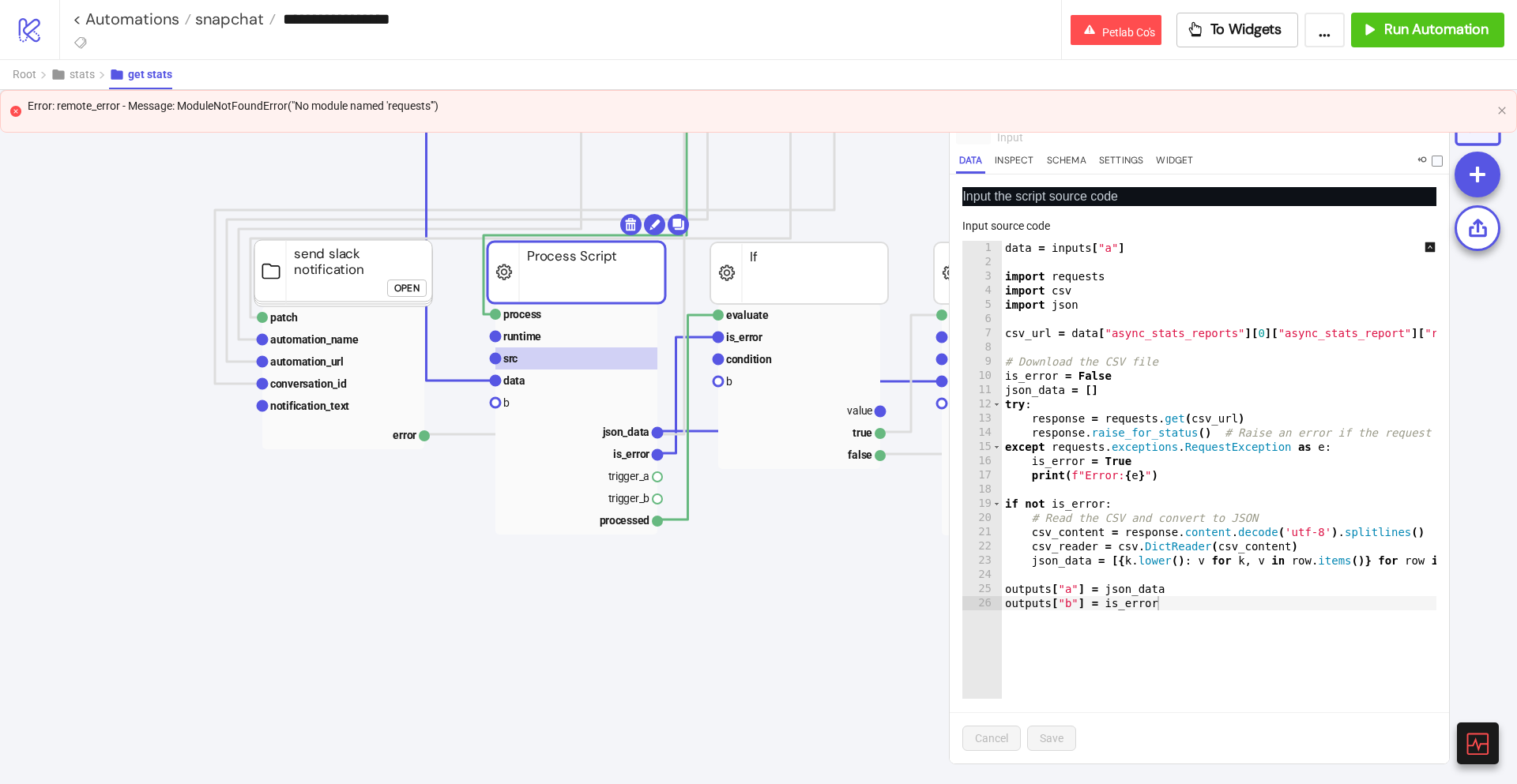
click at [302, 100] on div "Error: remote_error - Message: ModuleNotFoundError("No module named 'requests'")" at bounding box center [759, 105] width 1463 height 18
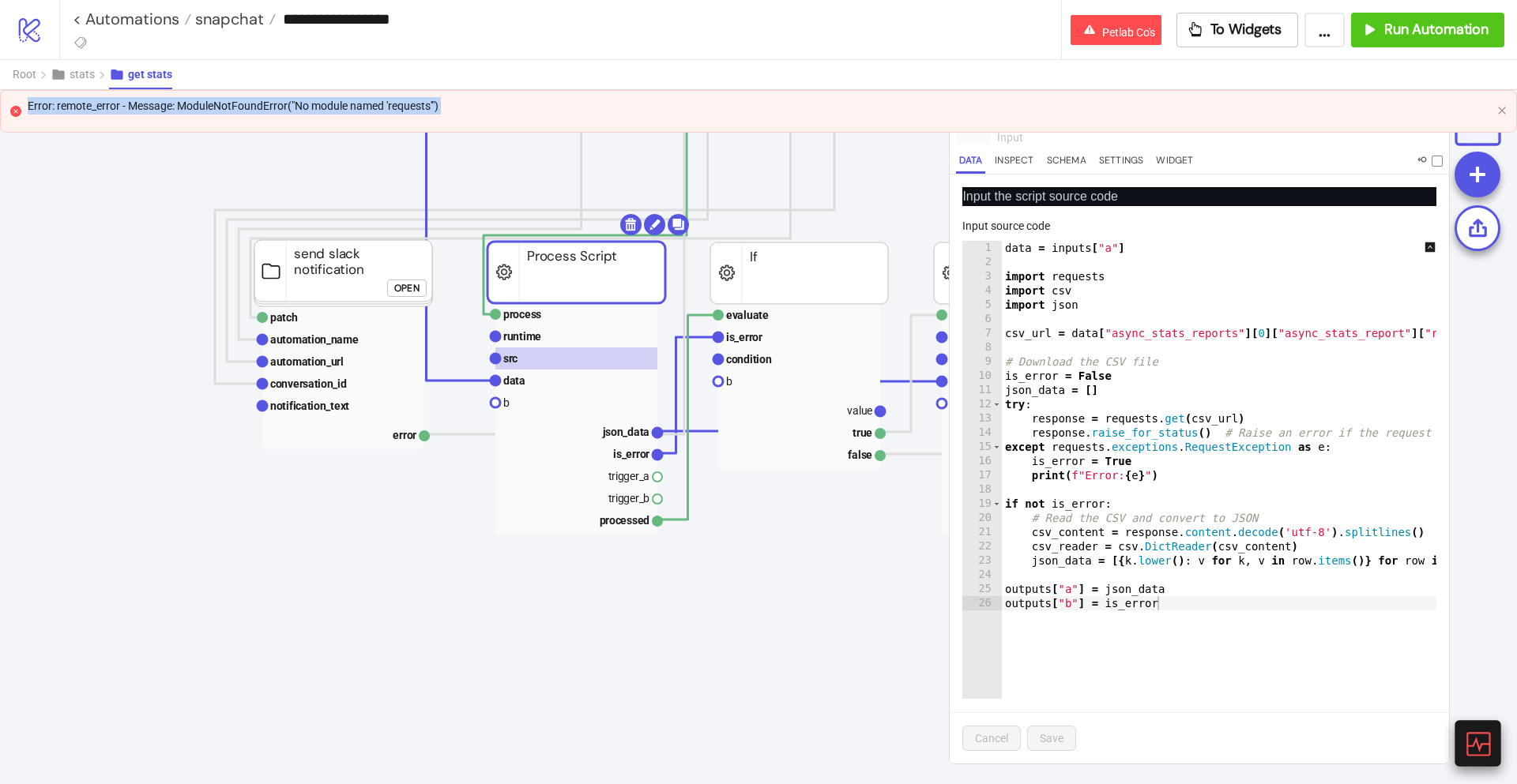
click at [1483, 744] on icon at bounding box center [1478, 744] width 23 height 23
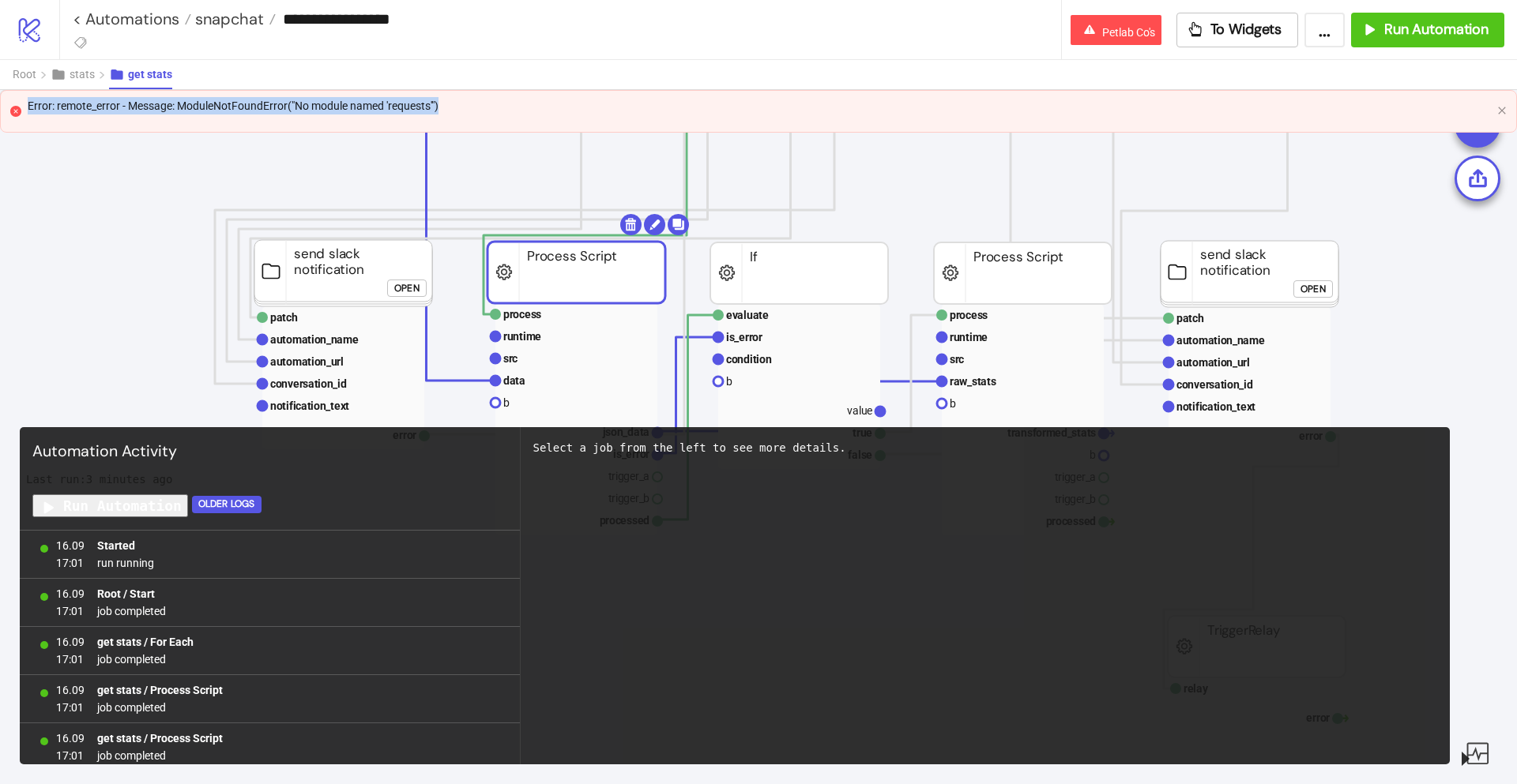
scroll to position [403, 0]
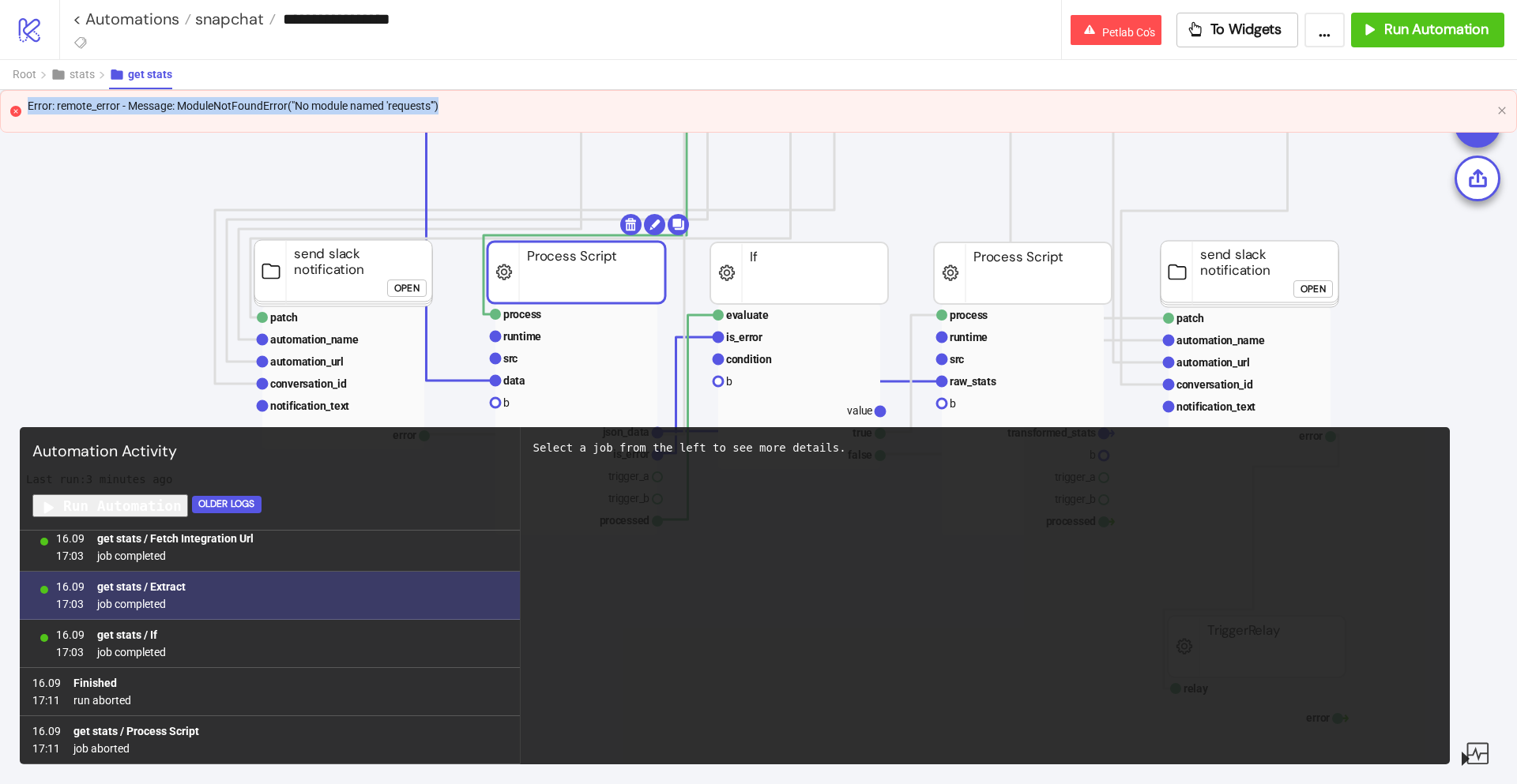
click at [387, 596] on div "16.09 17:03 get stats / Extract job completed" at bounding box center [270, 596] width 500 height 48
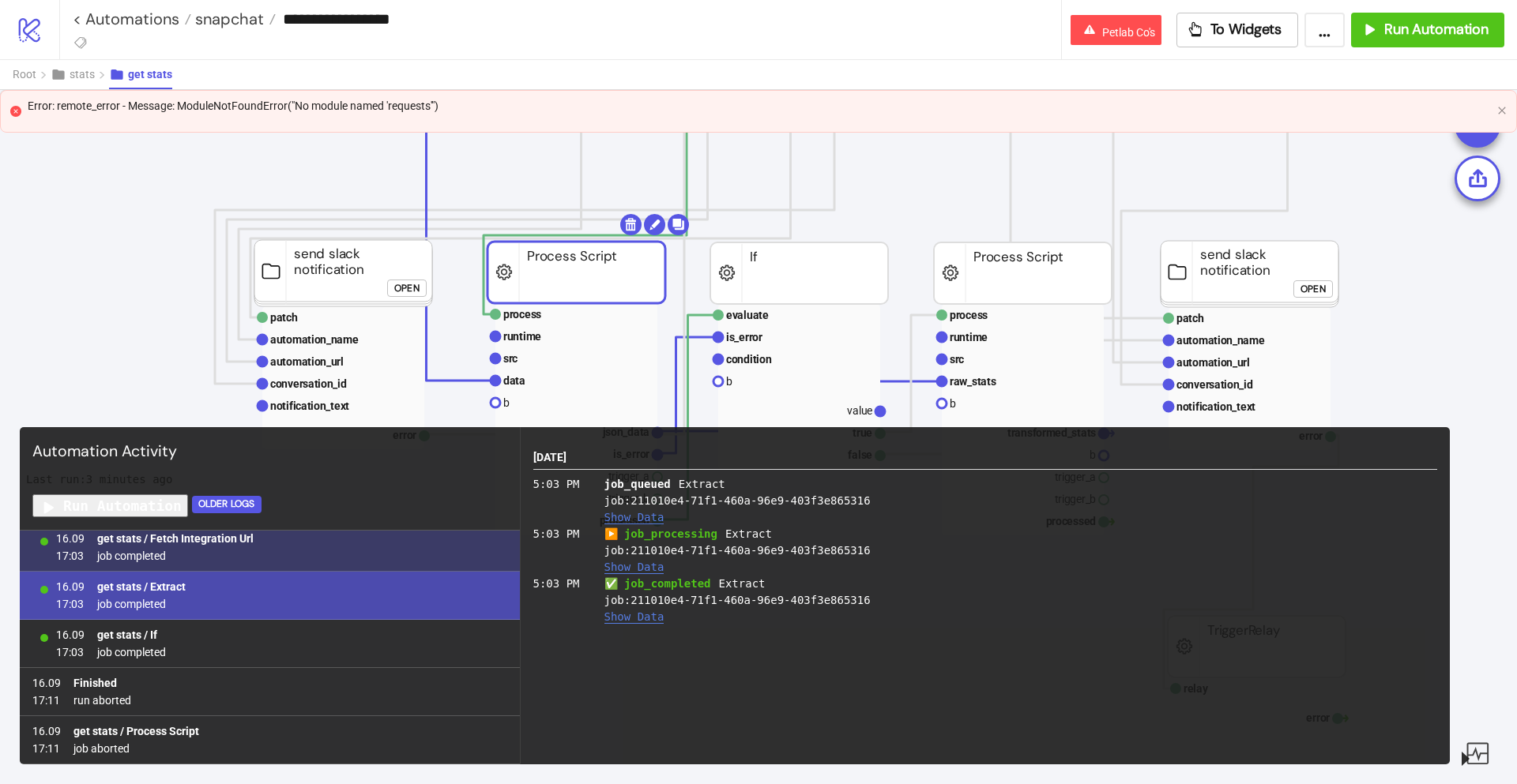
click at [366, 555] on div "16.09 17:03 get stats / Fetch Integration Url job completed" at bounding box center [270, 547] width 500 height 48
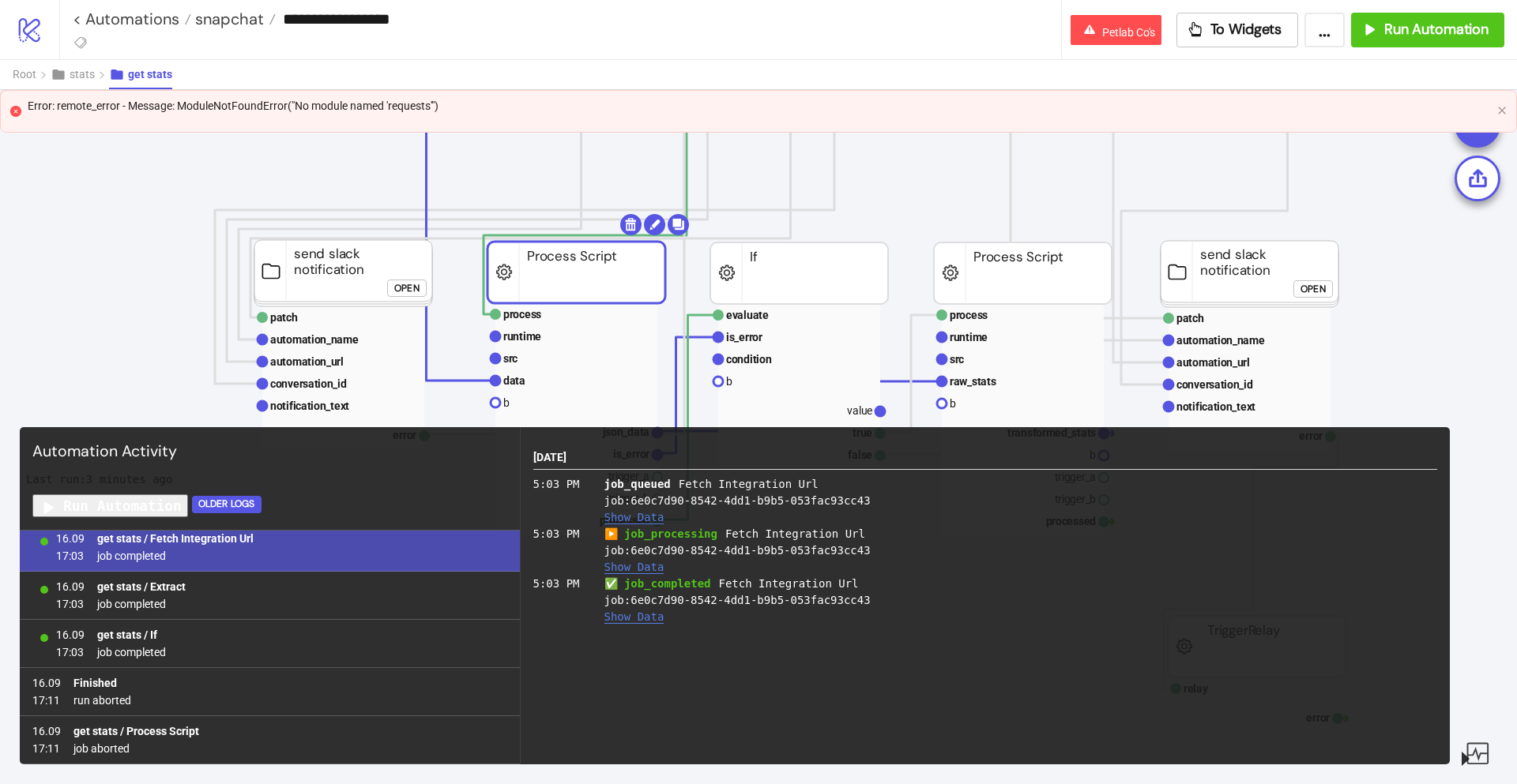
scroll to position [0, 0]
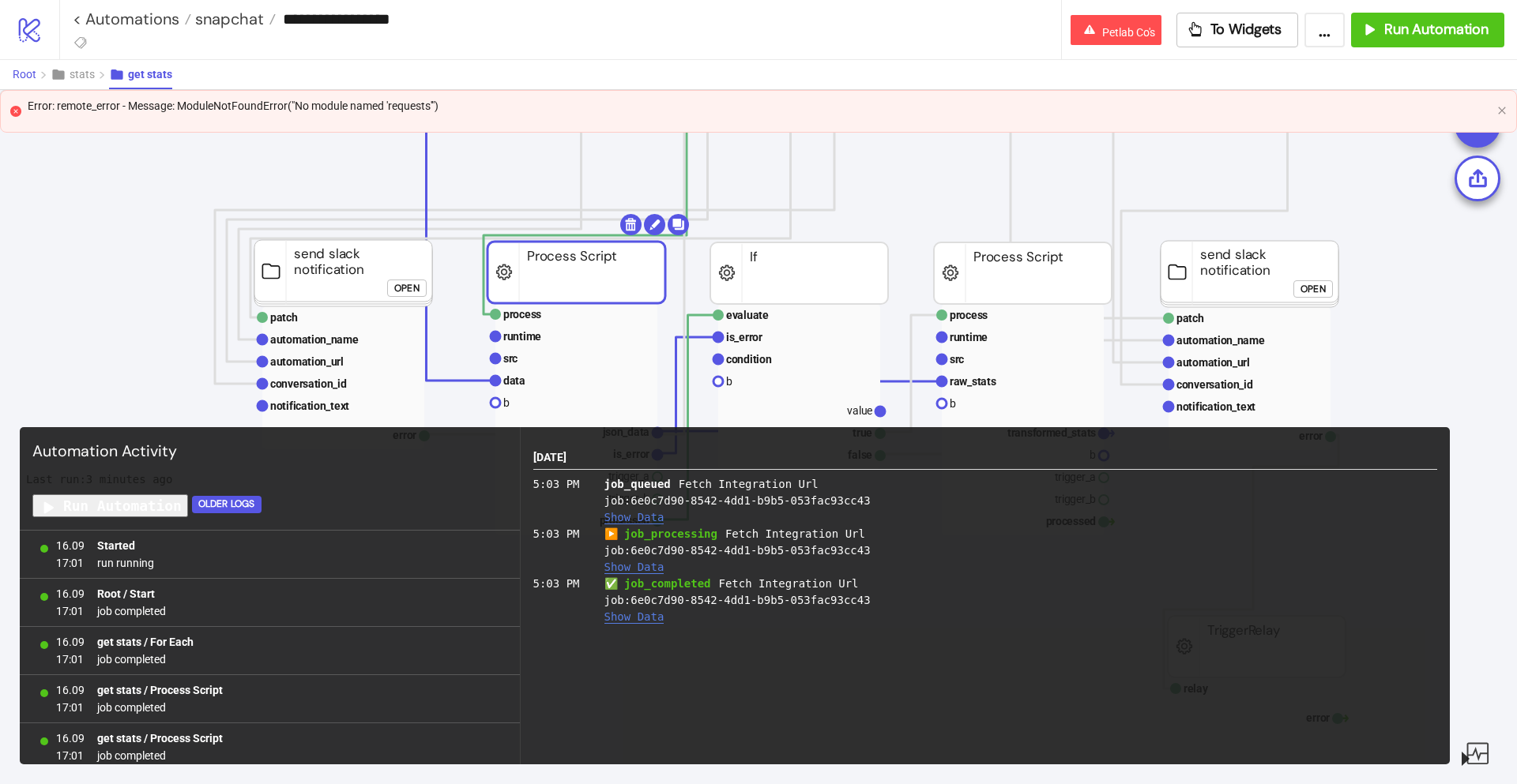
click at [22, 68] on span "Root" at bounding box center [24, 74] width 23 height 13
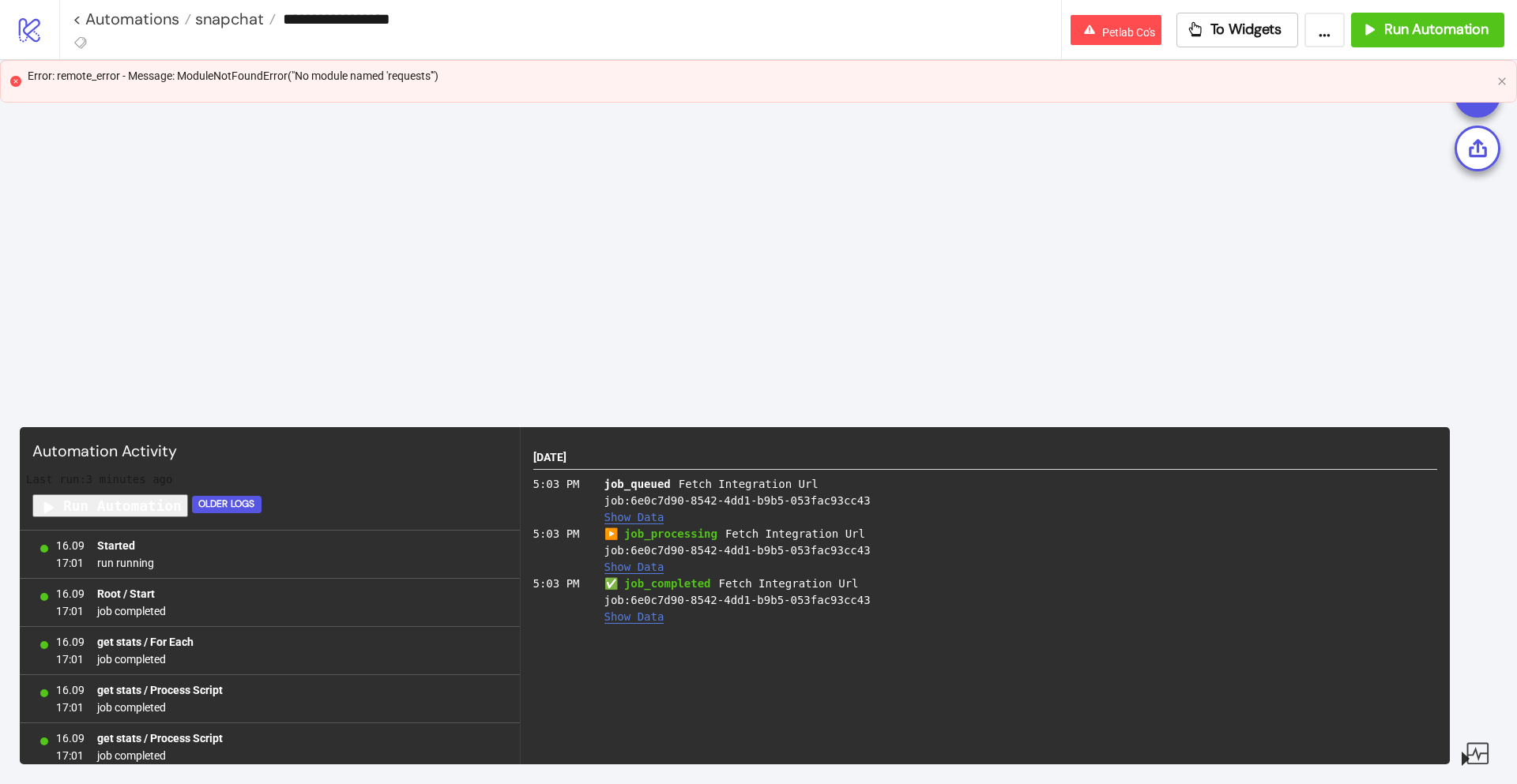
scroll to position [403, 0]
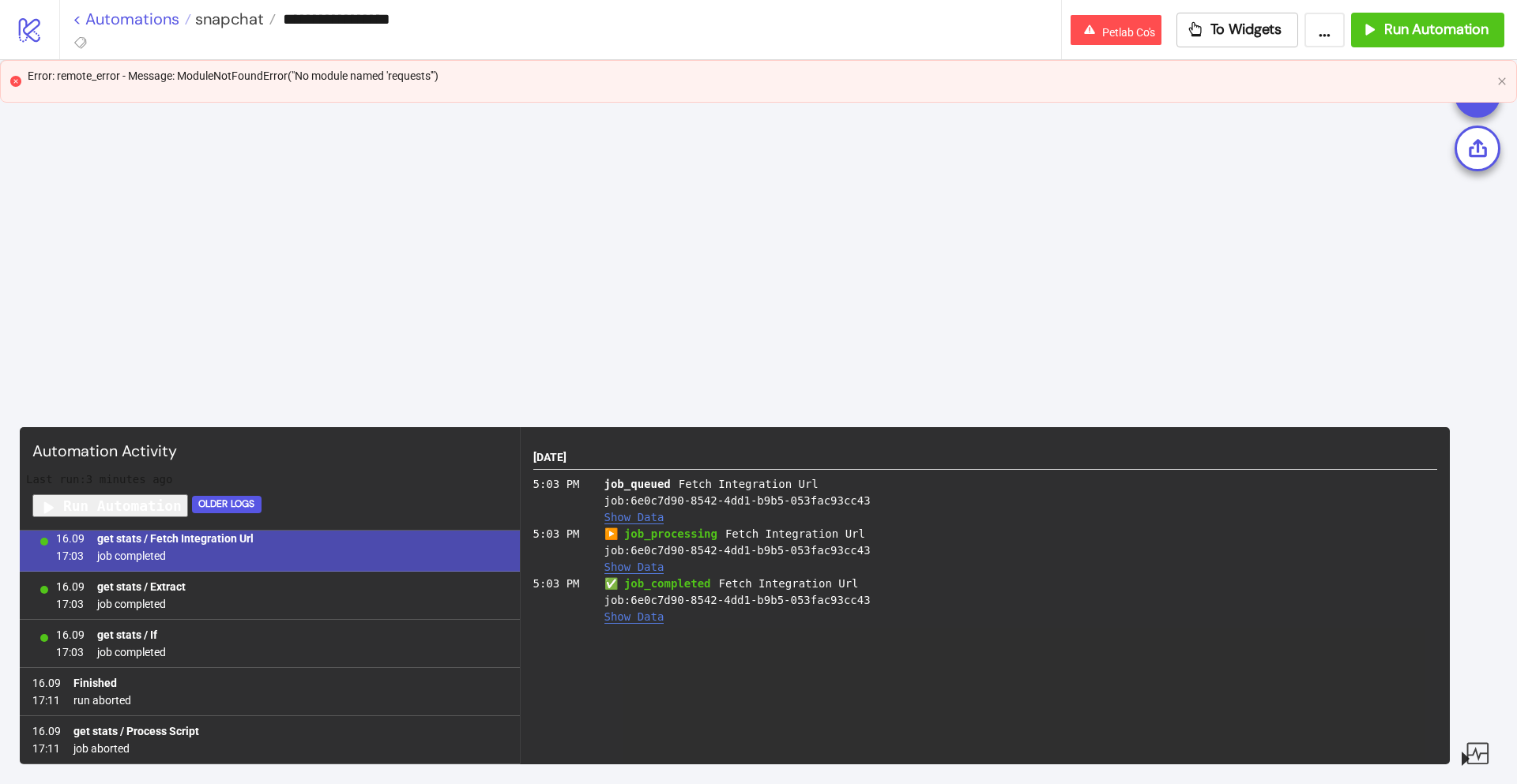
click at [87, 20] on link "< Automations" at bounding box center [132, 18] width 119 height 16
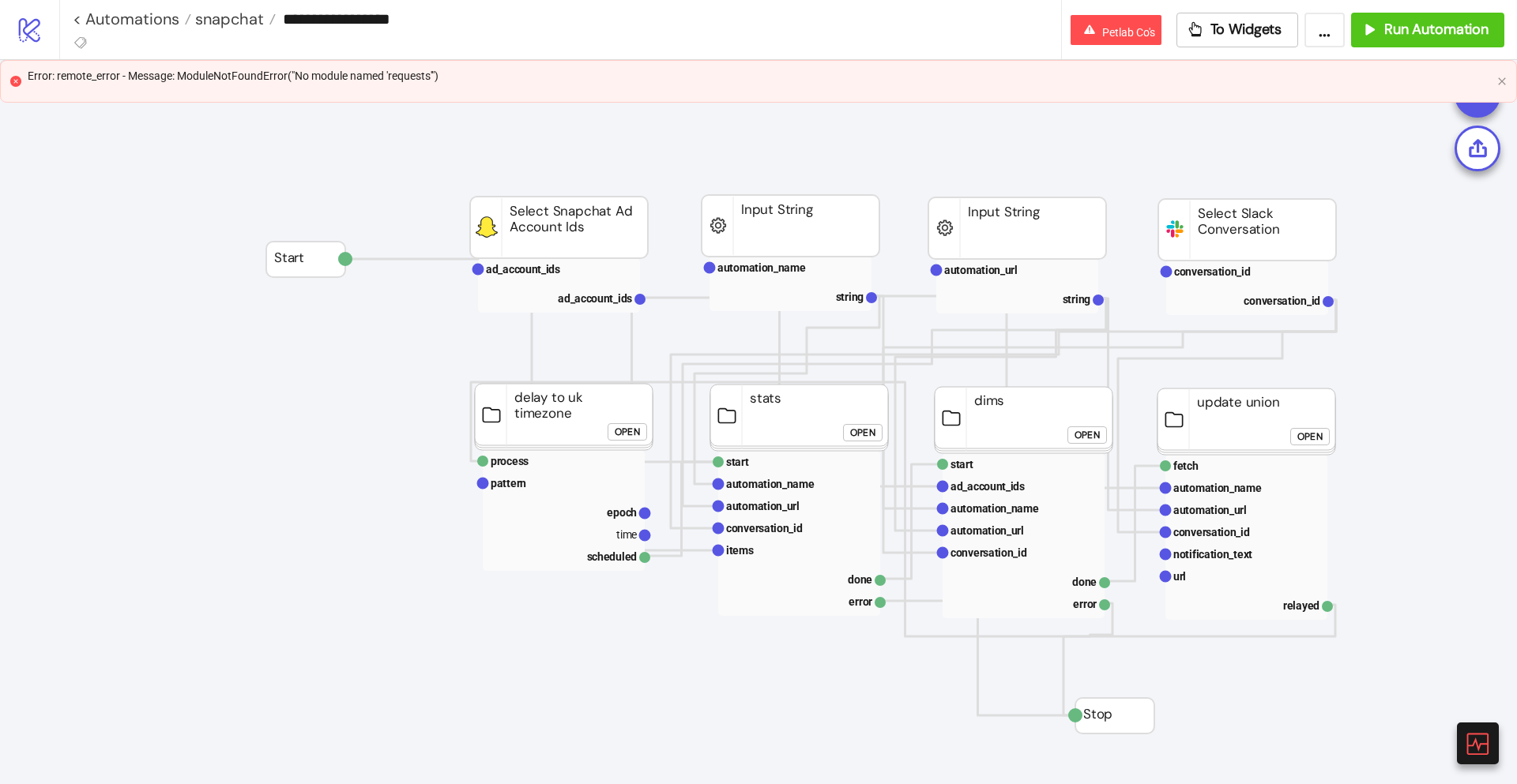
click at [1315, 34] on button "..." at bounding box center [1325, 30] width 40 height 35
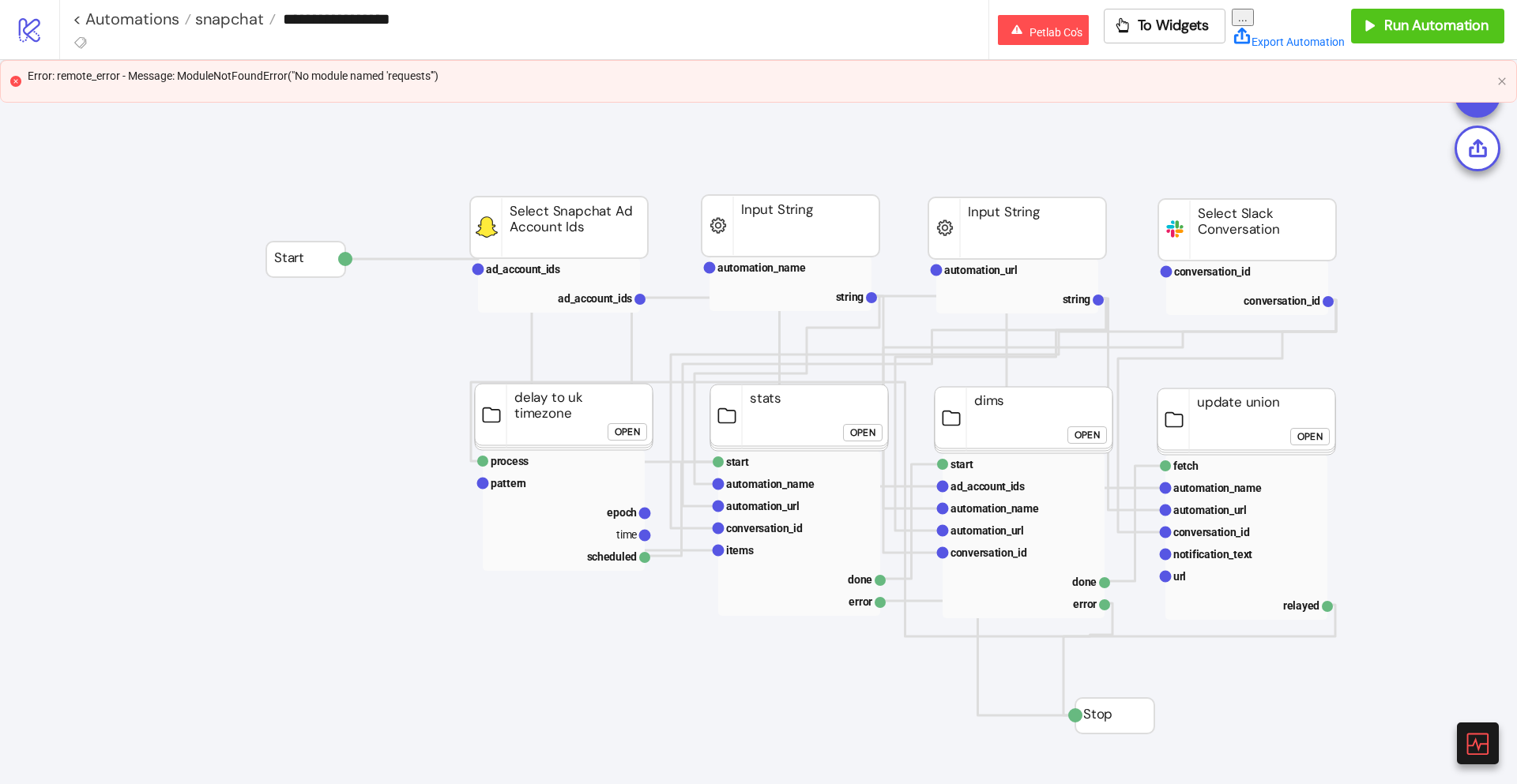
drag, startPoint x: 1300, startPoint y: 33, endPoint x: 1436, endPoint y: 79, distance: 143.6
click at [1329, 38] on div "To Widgets ... Export Automation Run Automation" at bounding box center [1304, 29] width 426 height 42
click at [1495, 79] on div "Error: remote_error - Message: ModuleNotFoundError("No module named 'requests'")" at bounding box center [758, 81] width 1517 height 43
click at [1499, 79] on icon "close" at bounding box center [1502, 81] width 9 height 9
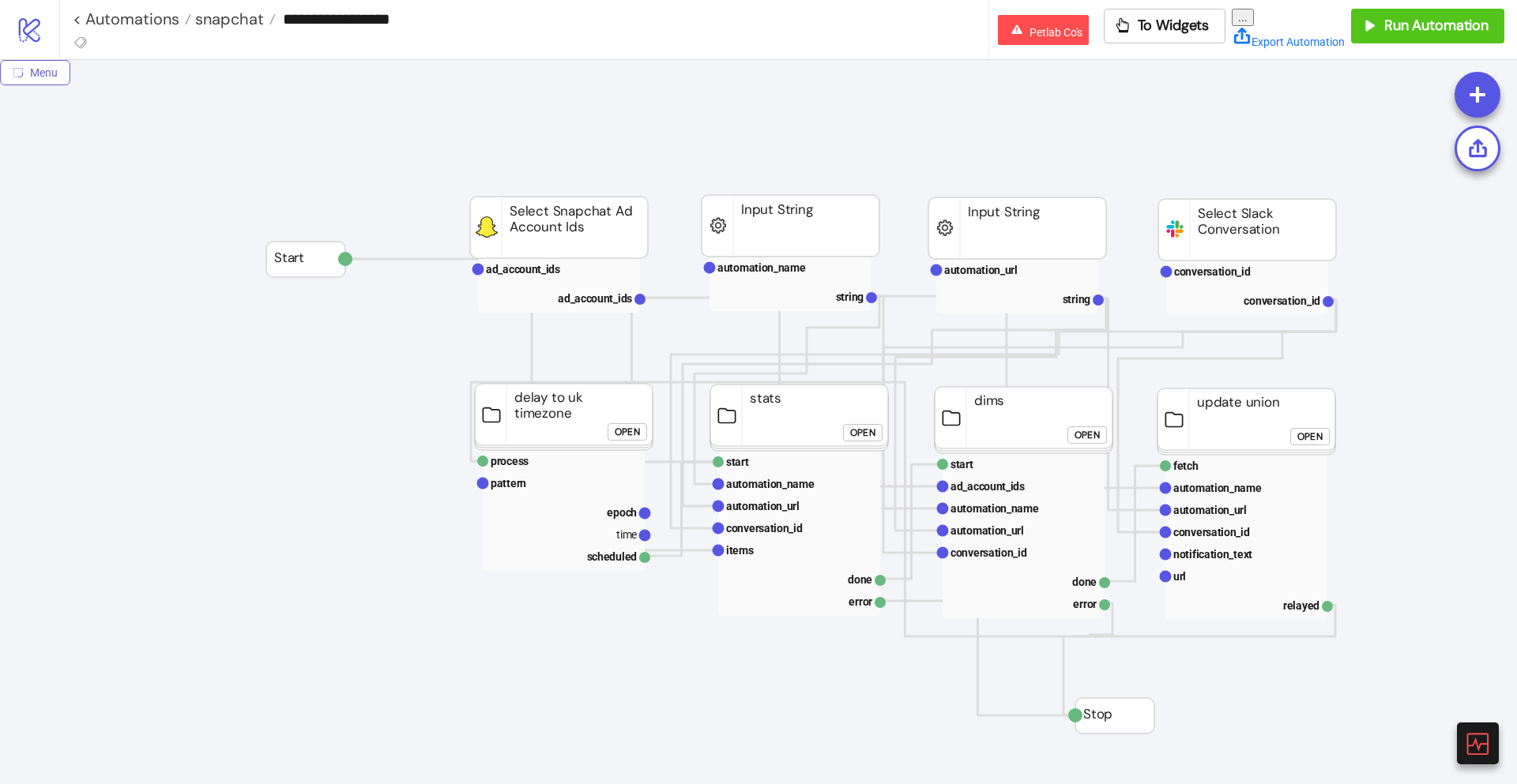
click at [38, 76] on span "Menu" at bounding box center [43, 72] width 28 height 13
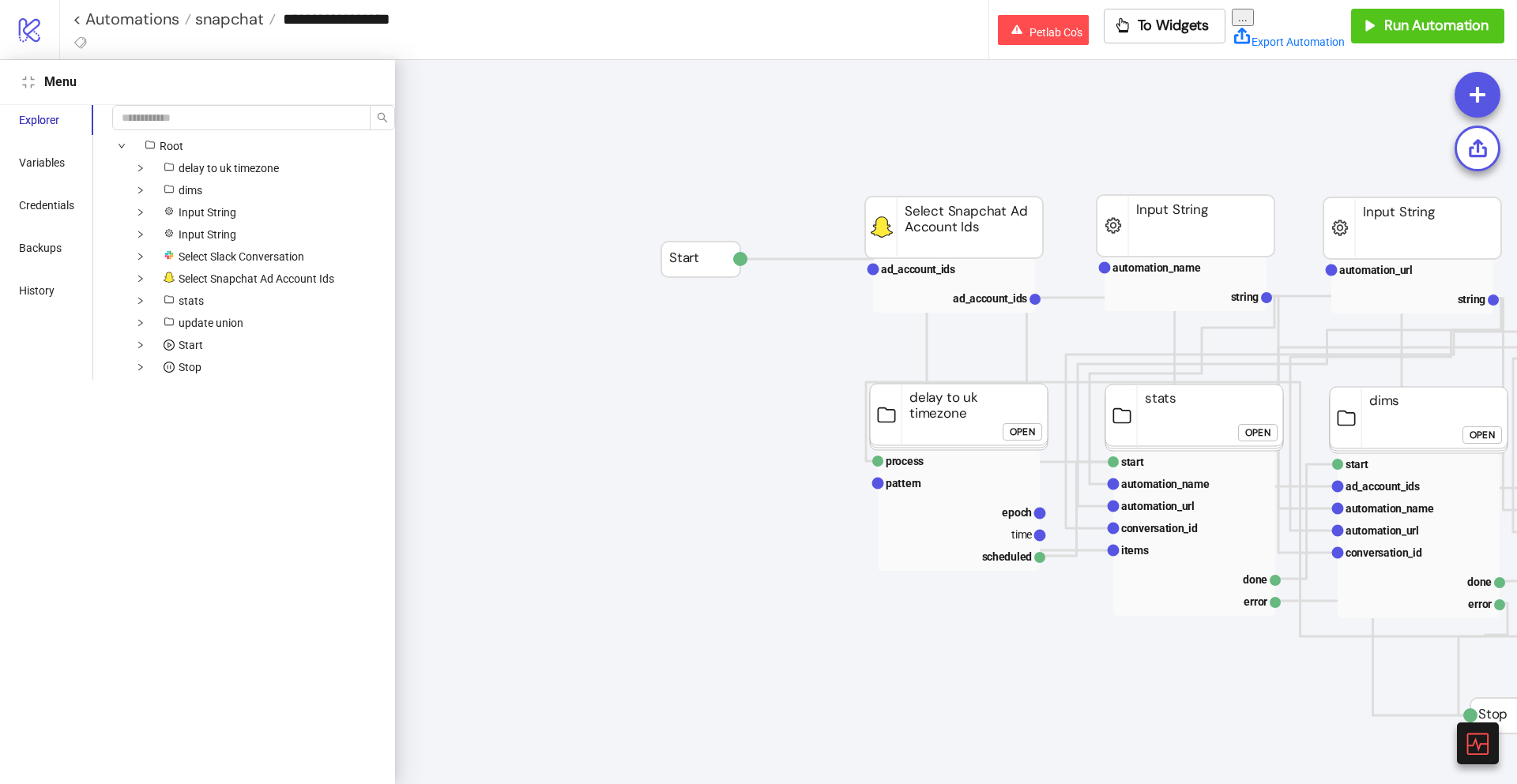
click at [46, 308] on div "Explorer Variables Credentials Backups History" at bounding box center [46, 242] width 93 height 275
click at [38, 293] on div "History" at bounding box center [37, 290] width 36 height 18
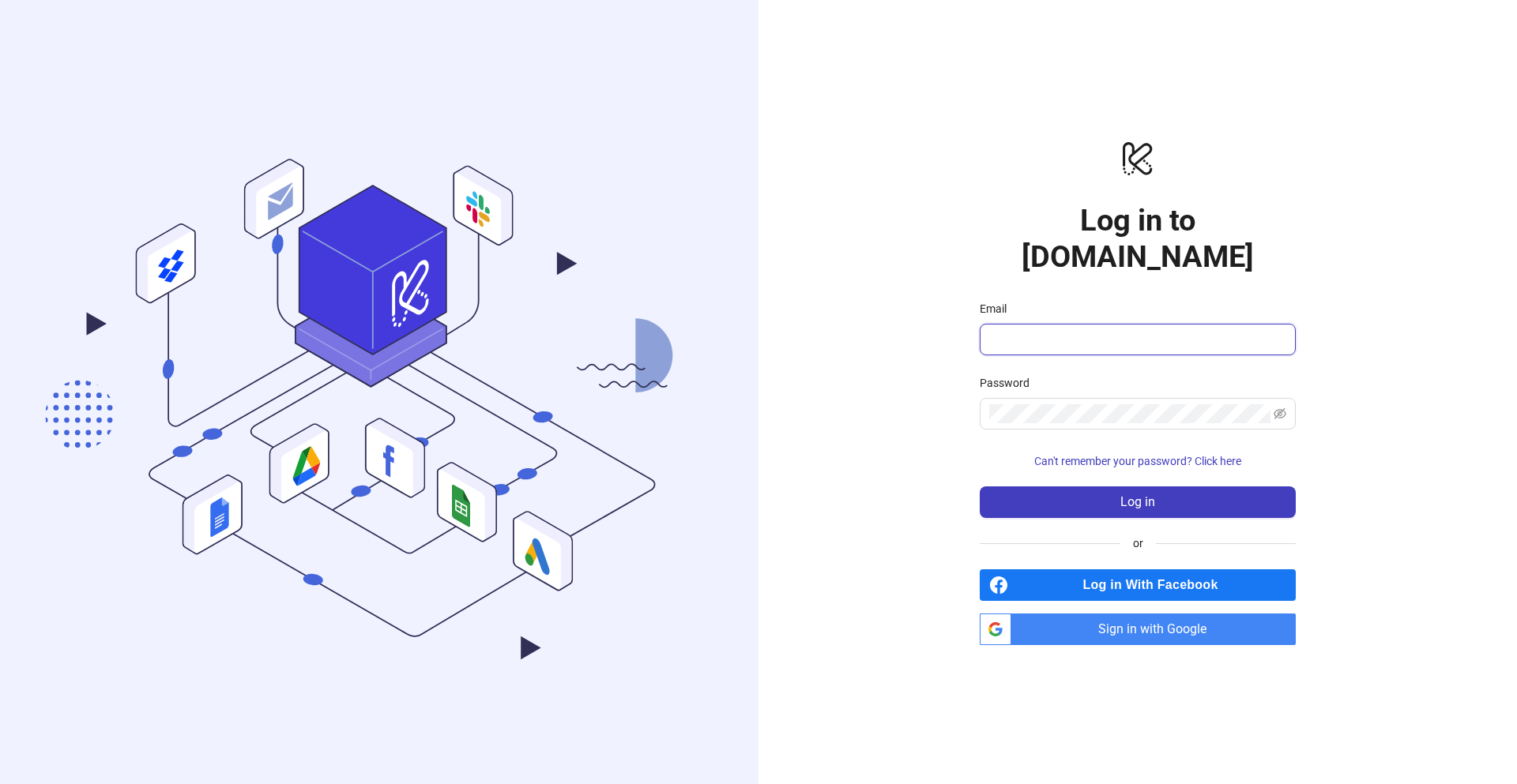
type input "**********"
click at [1068, 614] on span "Sign in with Google" at bounding box center [1157, 629] width 278 height 32
